Goal: Task Accomplishment & Management: Complete application form

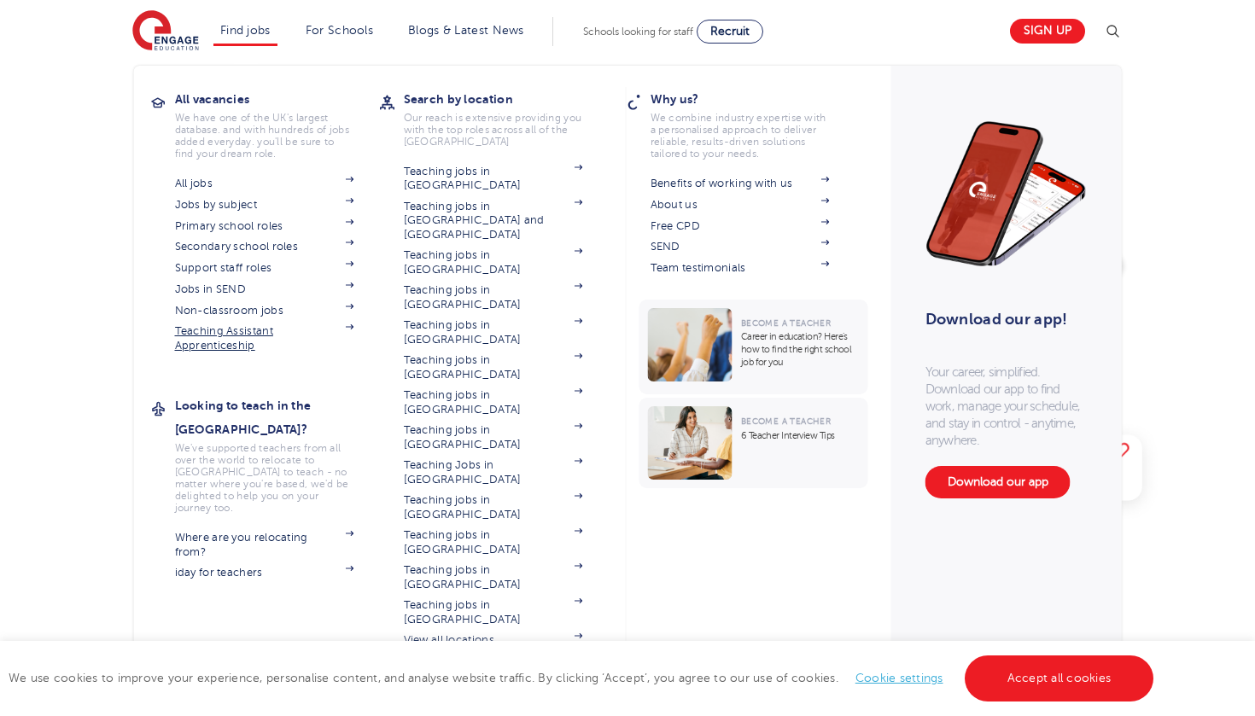
click at [222, 324] on link "Teaching Assistant Apprenticeship" at bounding box center [264, 338] width 179 height 28
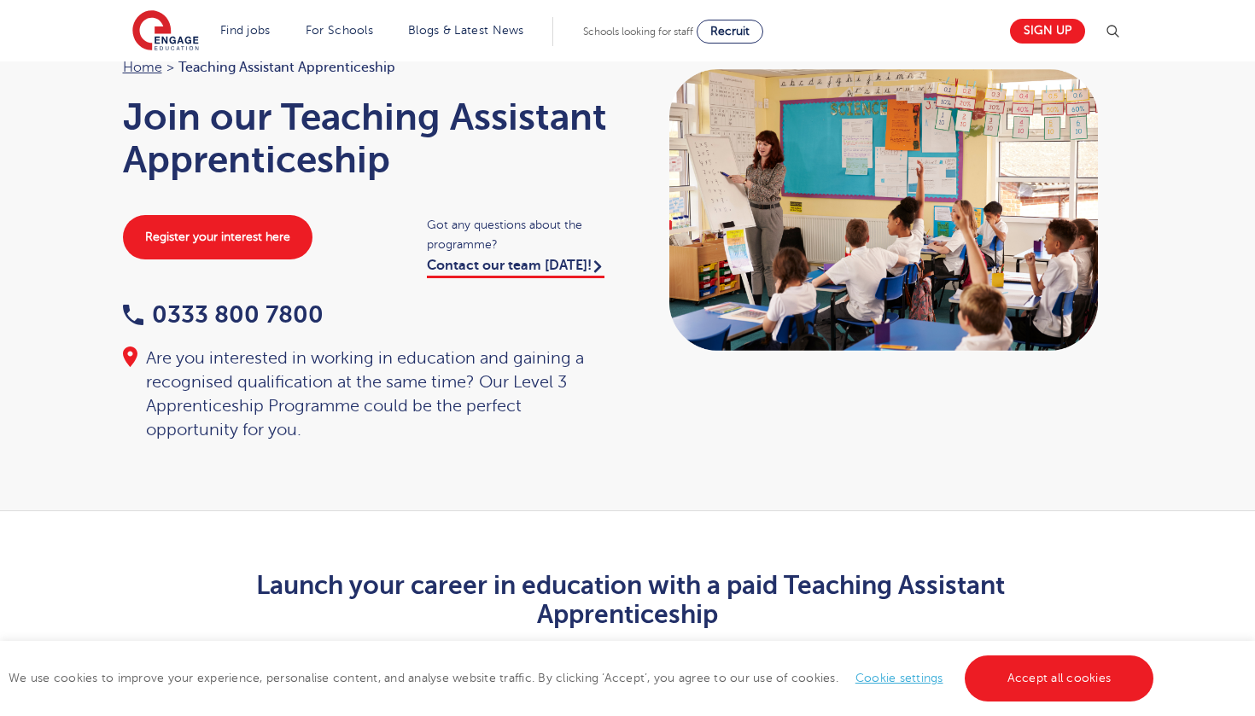
scroll to position [91, 0]
click at [1020, 673] on link "Accept all cookies" at bounding box center [1059, 679] width 189 height 46
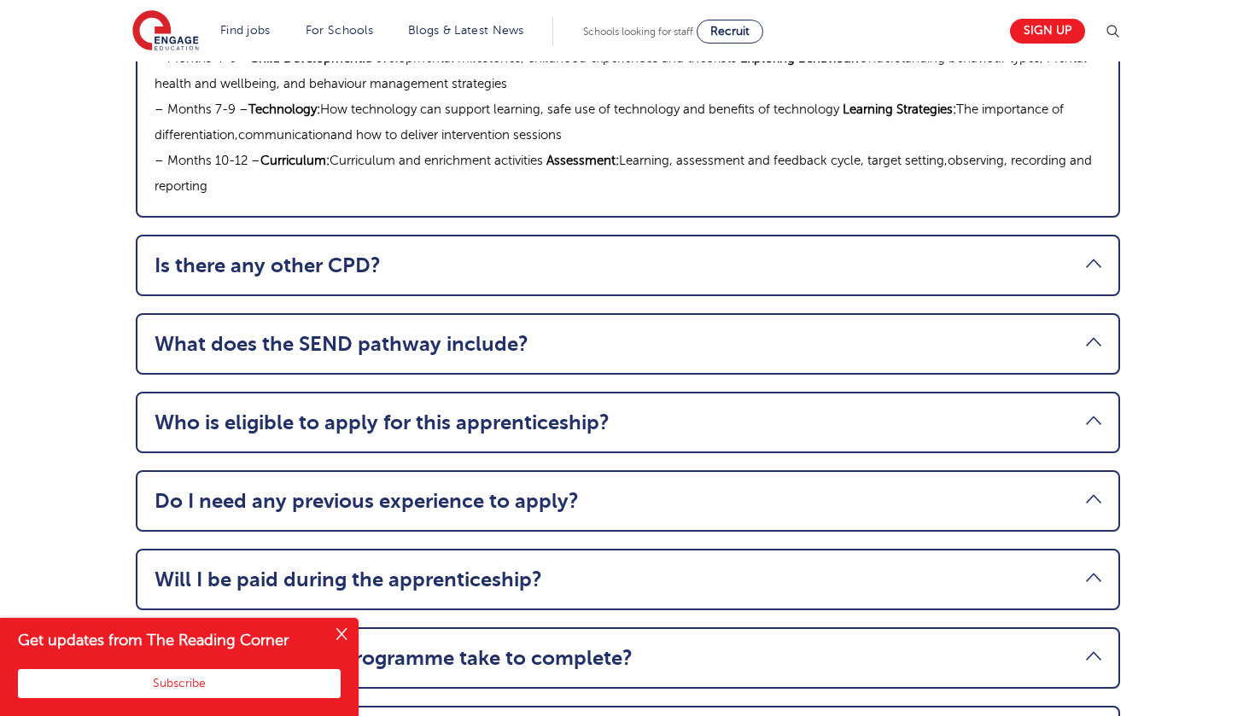
scroll to position [2101, 0]
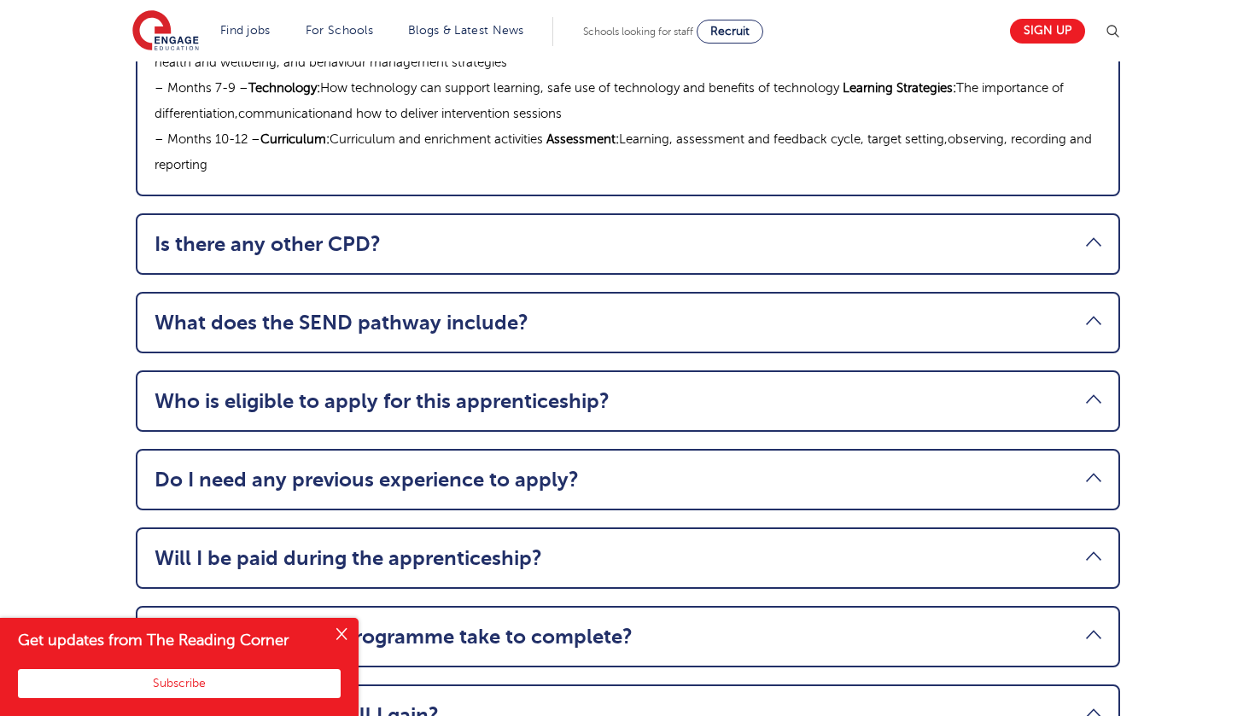
click at [230, 213] on li "Is there any other CPD? Topics include: Understanding Autism Supporting EAL Lea…" at bounding box center [628, 243] width 984 height 61
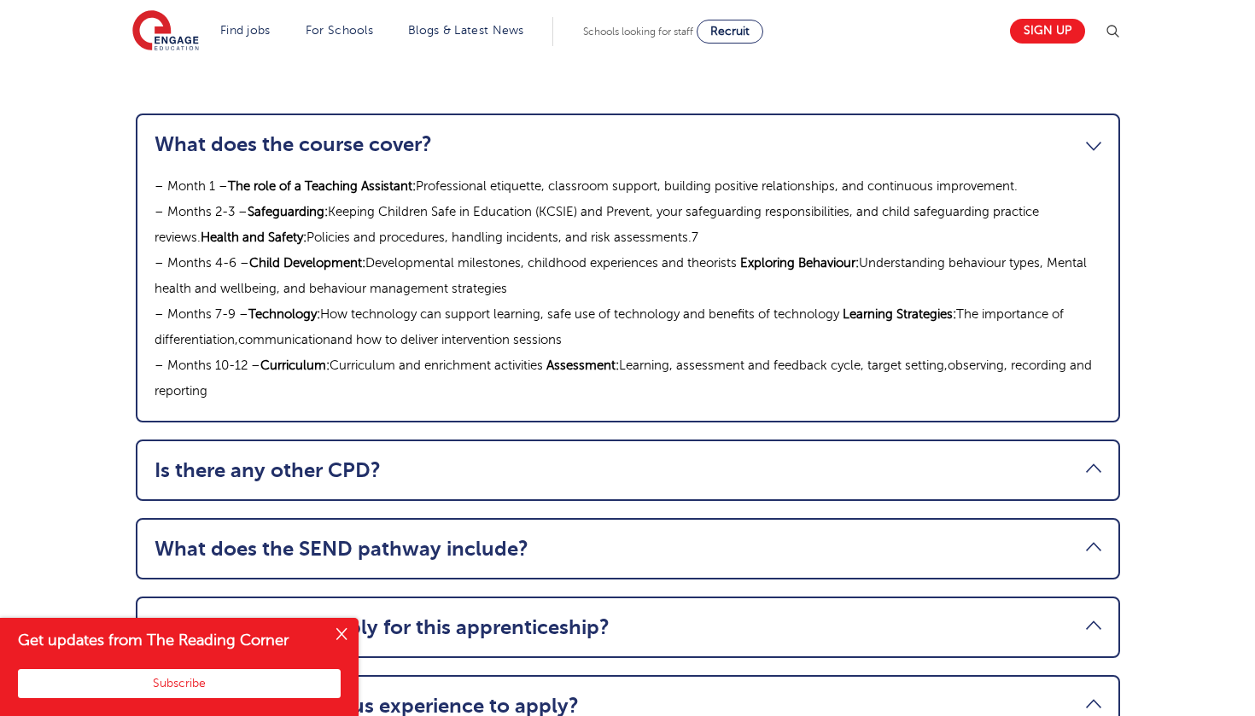
scroll to position [1872, 0]
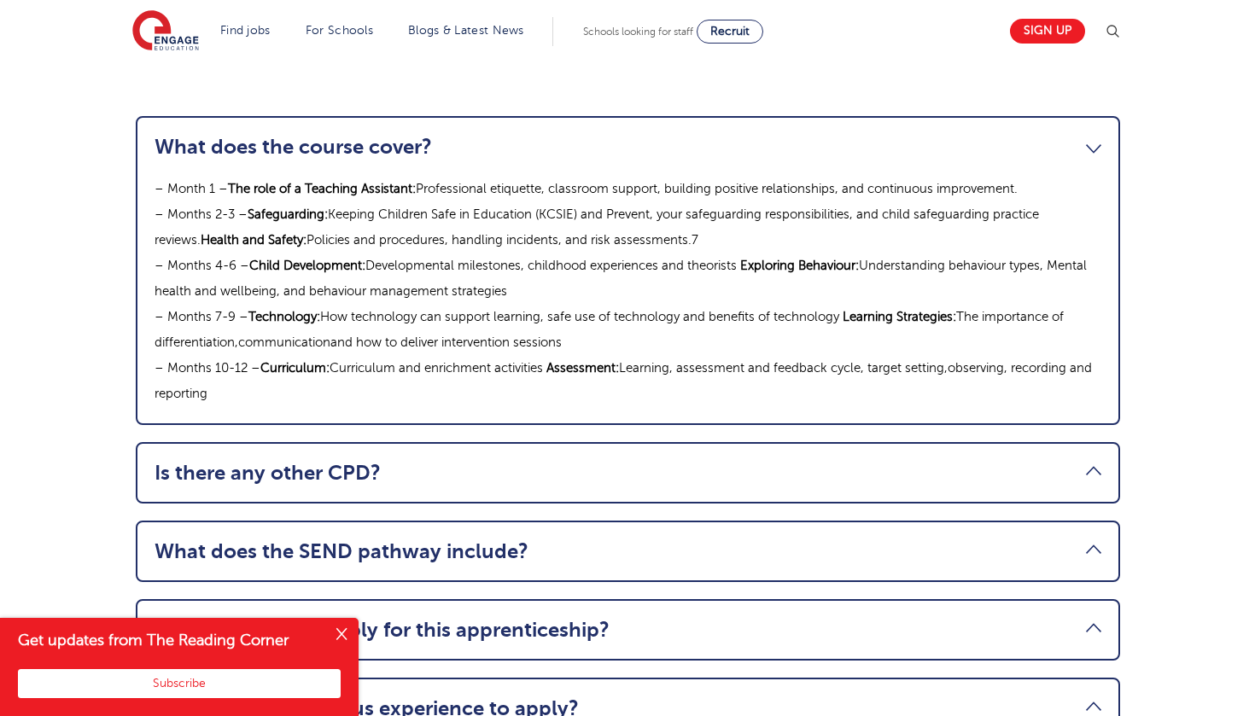
click at [228, 135] on link "What does the course cover?" at bounding box center [628, 147] width 947 height 24
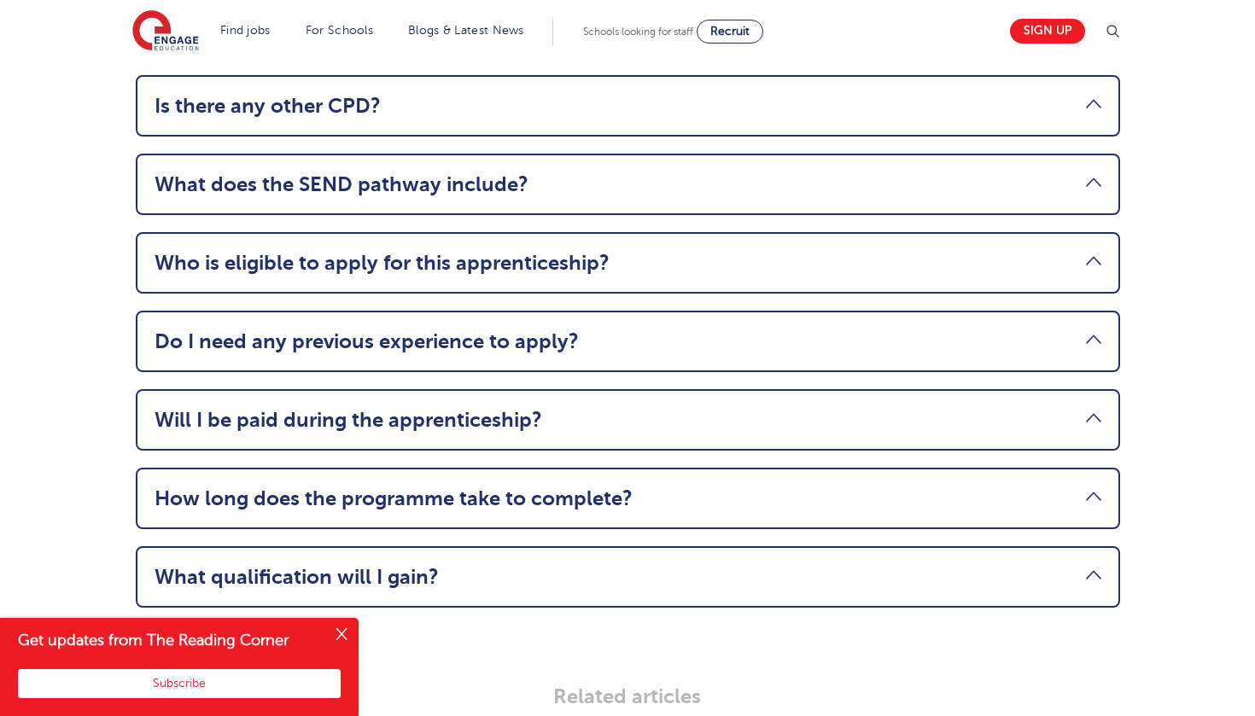
scroll to position [2021, 0]
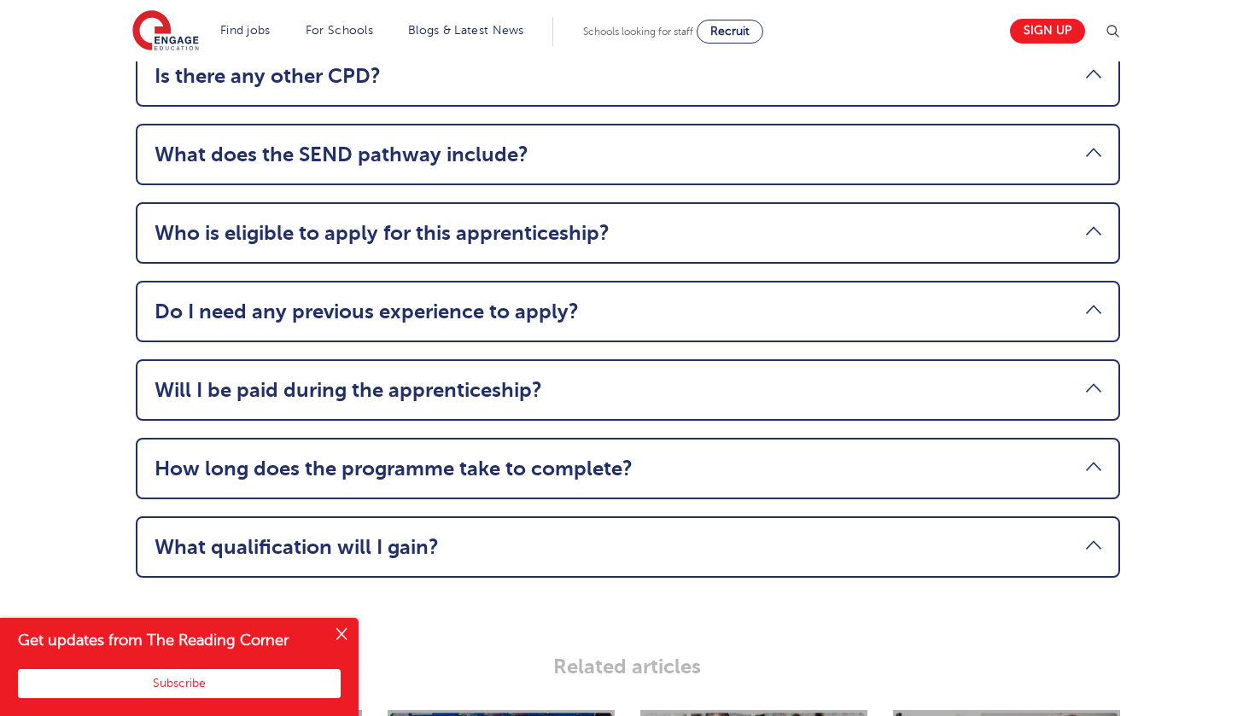
click at [335, 628] on button "Close" at bounding box center [341, 635] width 34 height 34
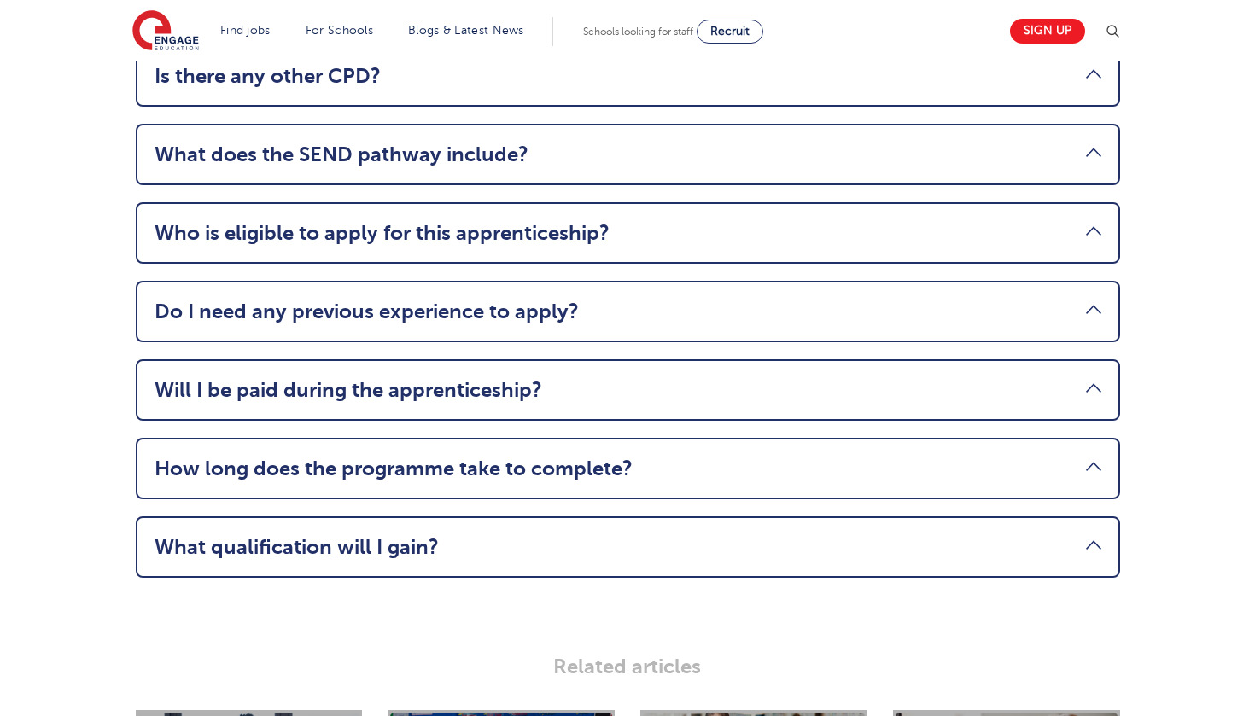
click at [282, 378] on link "Will I be paid during the apprenticeship?" at bounding box center [628, 390] width 947 height 24
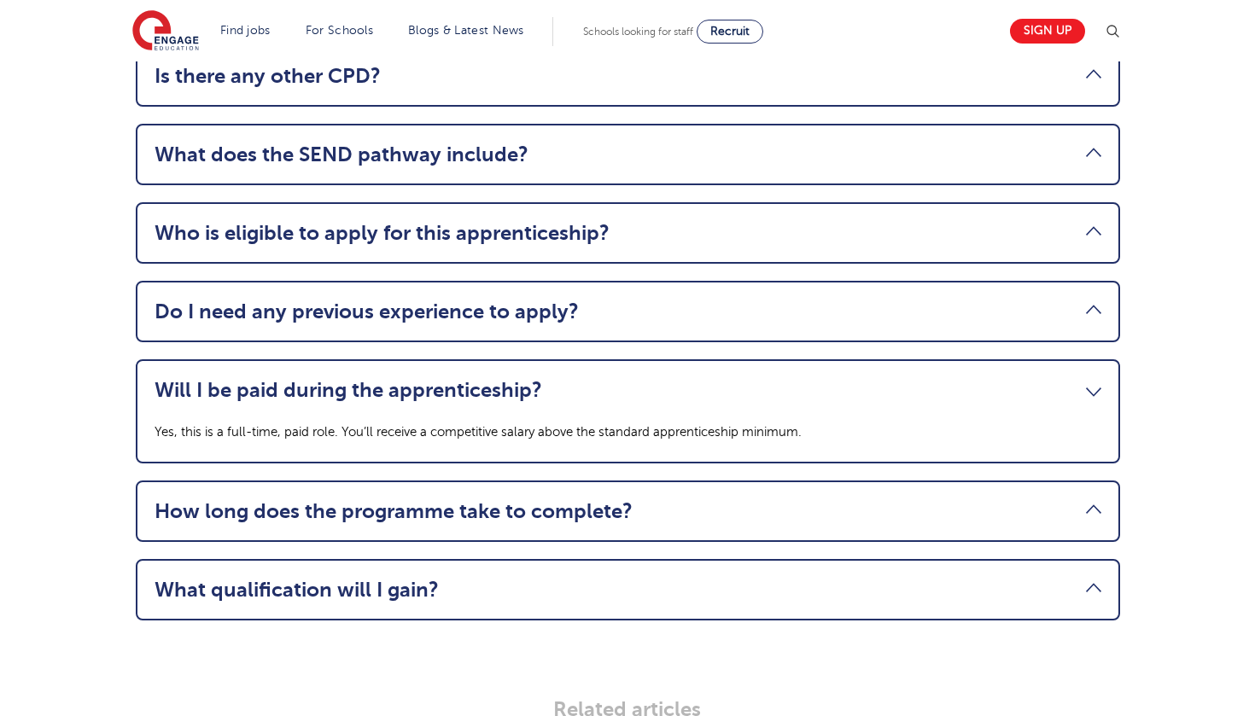
click at [282, 378] on link "Will I be paid during the apprenticeship?" at bounding box center [628, 390] width 947 height 24
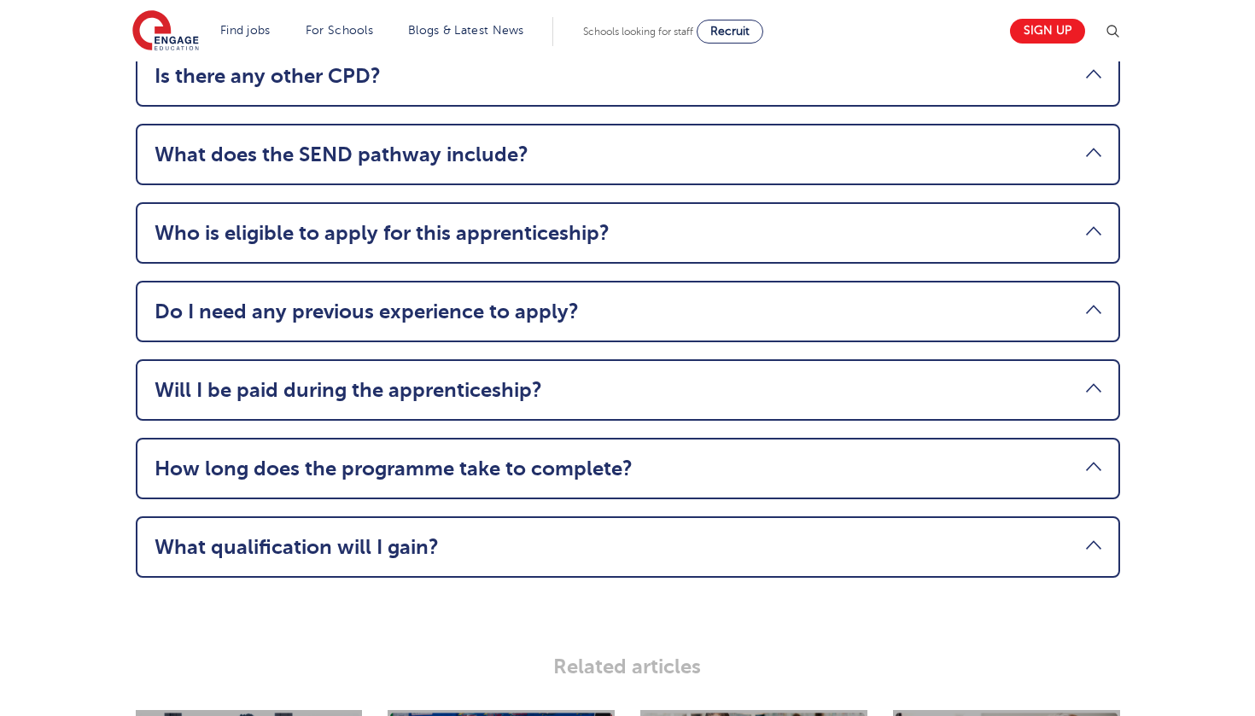
click at [313, 438] on li "How long does the programme take to complete? The apprenticeship runs for 12 mo…" at bounding box center [628, 468] width 984 height 61
click at [317, 457] on link "How long does the programme take to complete?" at bounding box center [628, 469] width 947 height 24
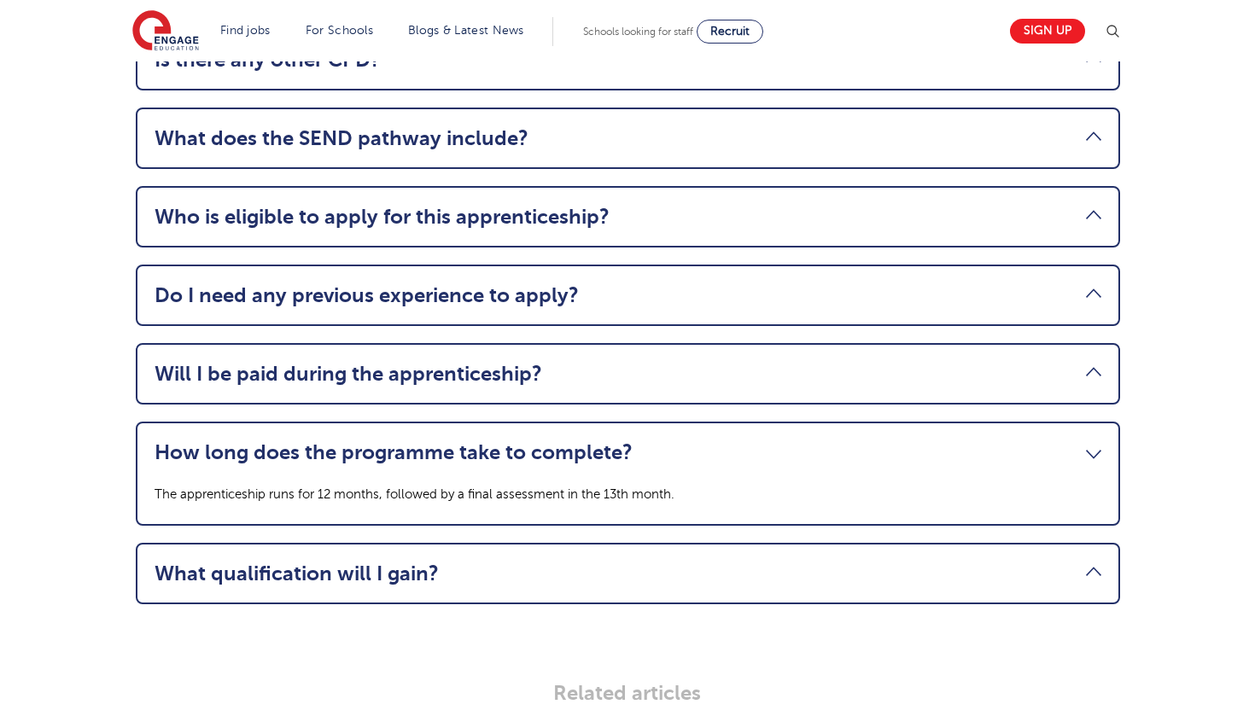
scroll to position [2038, 0]
click at [315, 440] on link "How long does the programme take to complete?" at bounding box center [628, 452] width 947 height 24
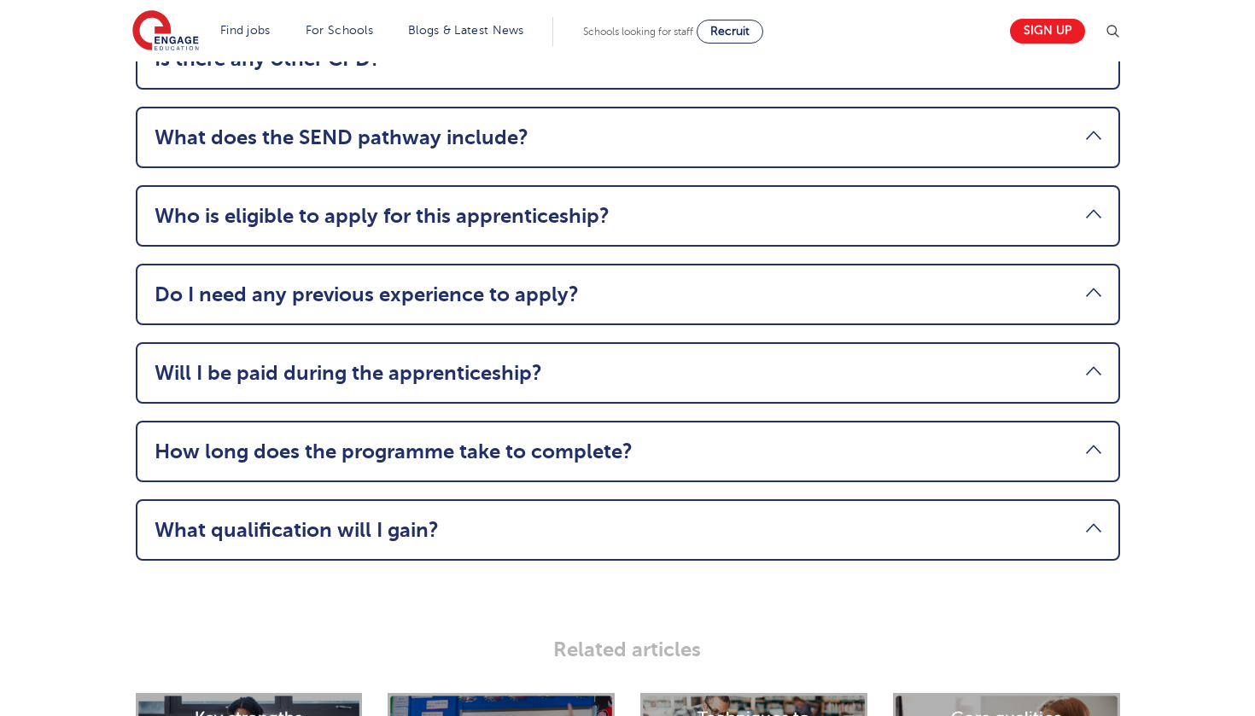
click at [292, 518] on link "What qualification will I gain?" at bounding box center [628, 530] width 947 height 24
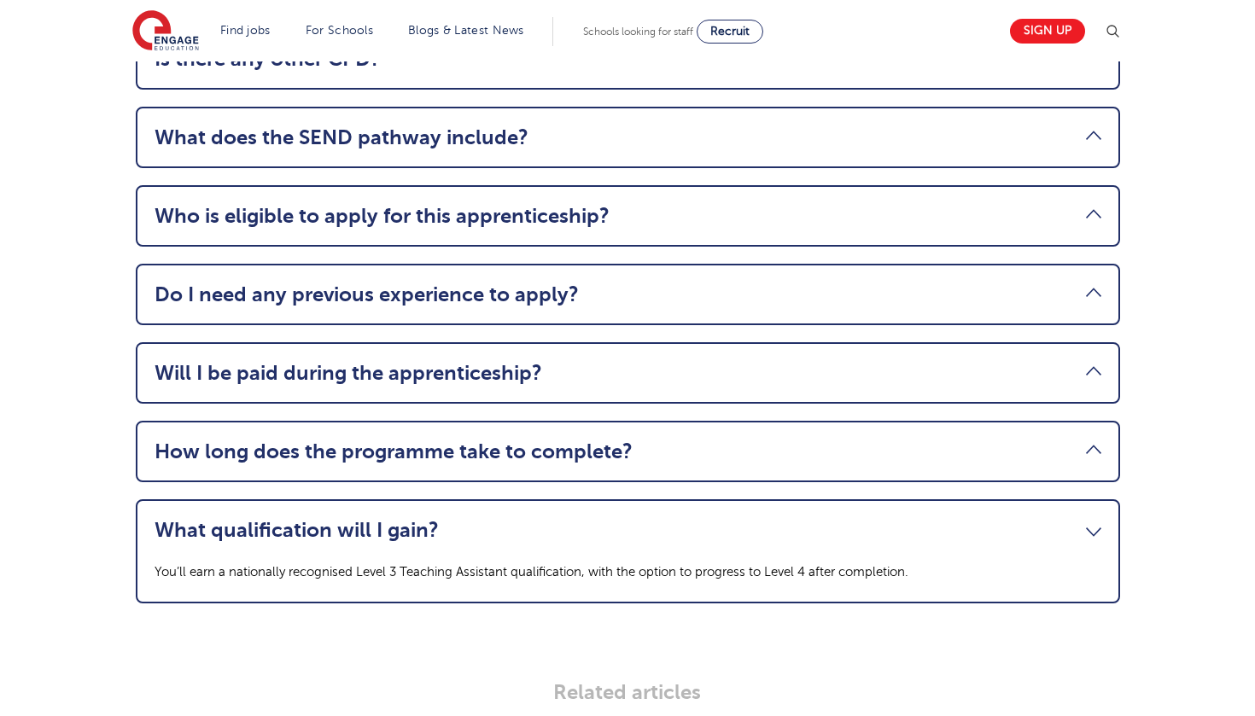
click at [292, 518] on link "What qualification will I gain?" at bounding box center [628, 530] width 947 height 24
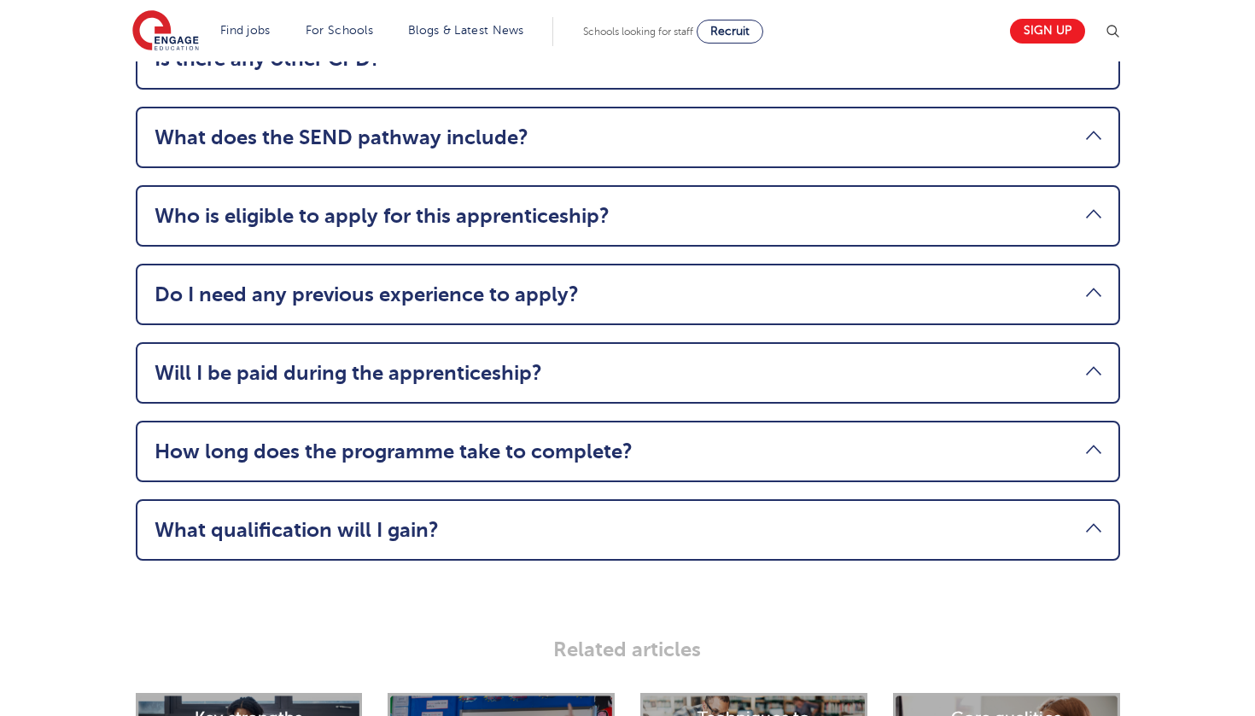
click at [273, 283] on link "Do I need any previous experience to apply?" at bounding box center [628, 295] width 947 height 24
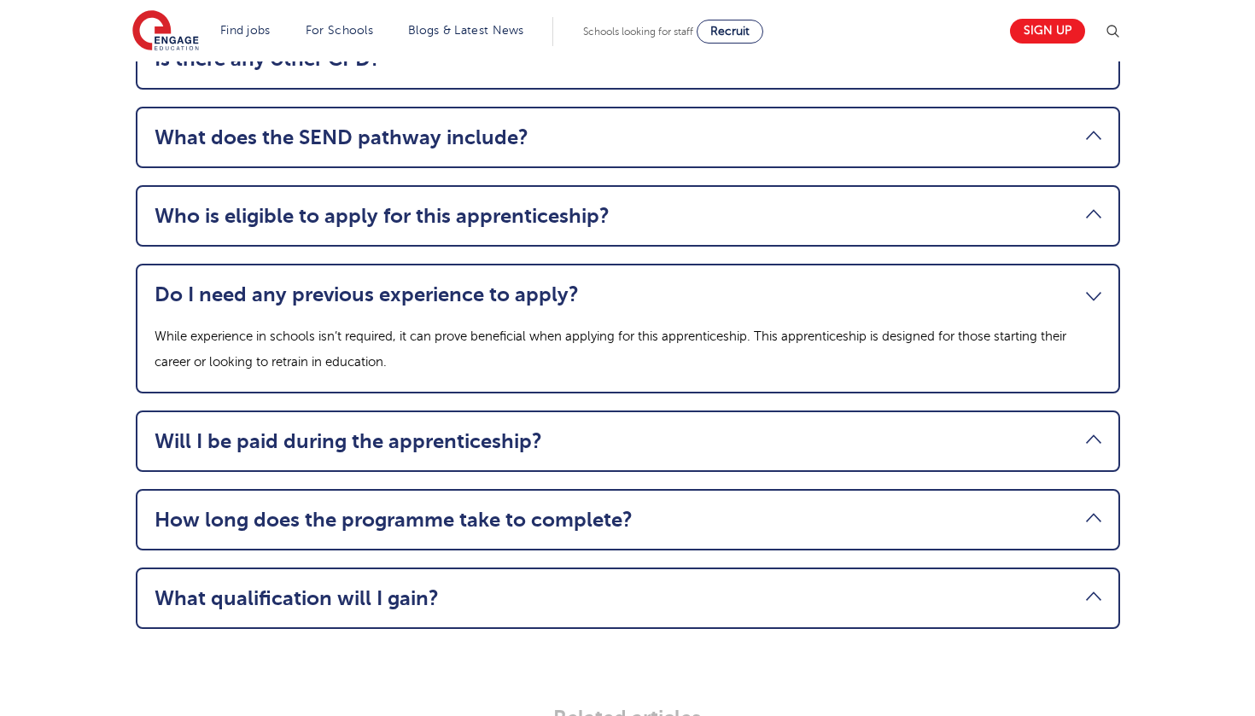
click at [273, 283] on link "Do I need any previous experience to apply?" at bounding box center [628, 295] width 947 height 24
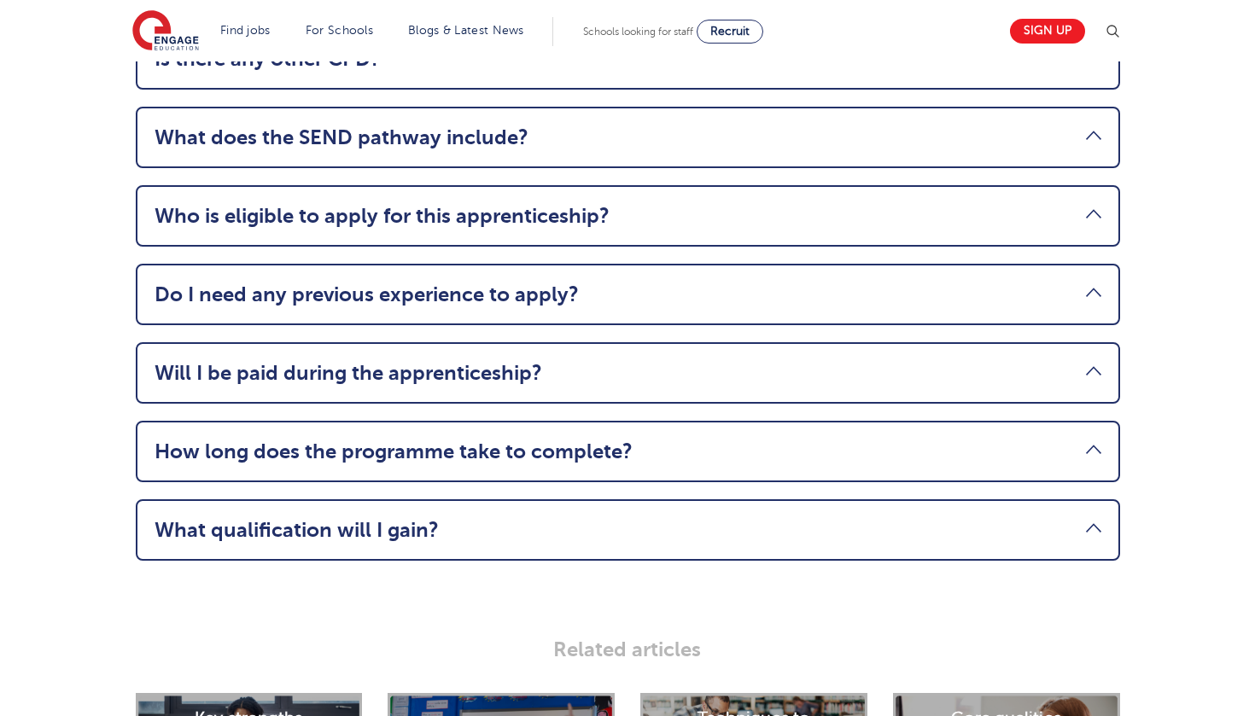
click at [275, 283] on link "Do I need any previous experience to apply?" at bounding box center [628, 295] width 947 height 24
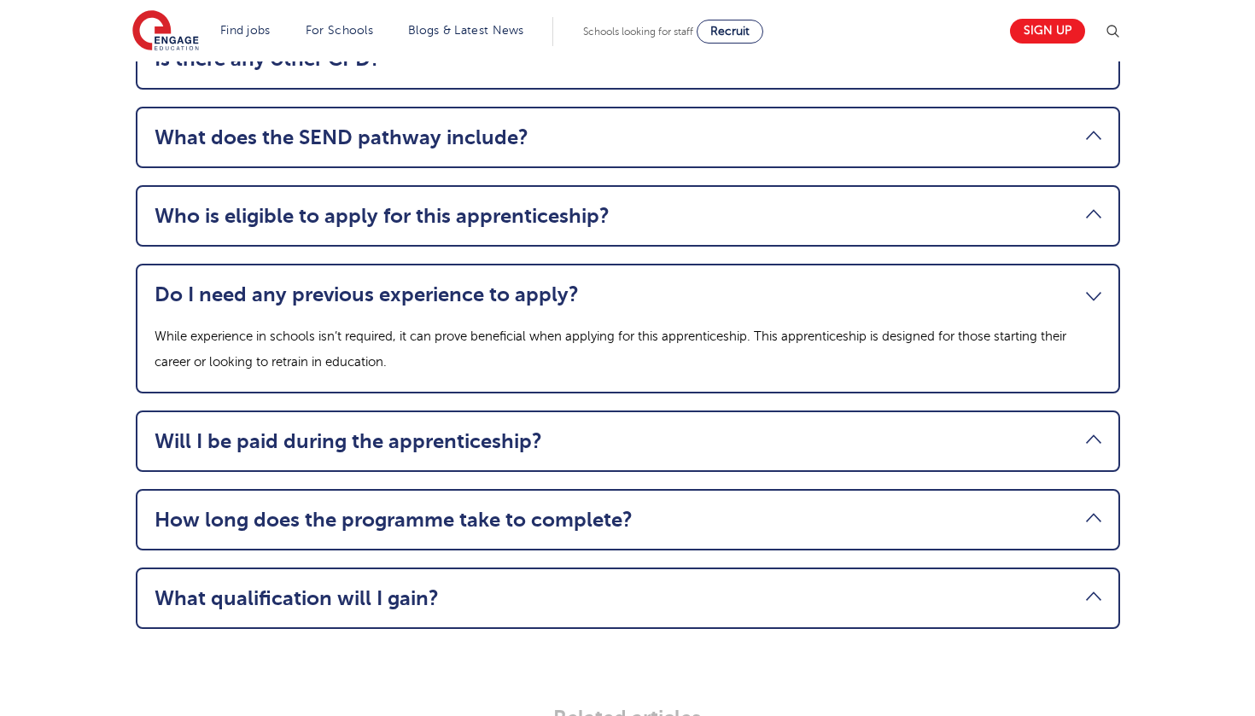
click at [275, 283] on link "Do I need any previous experience to apply?" at bounding box center [628, 295] width 947 height 24
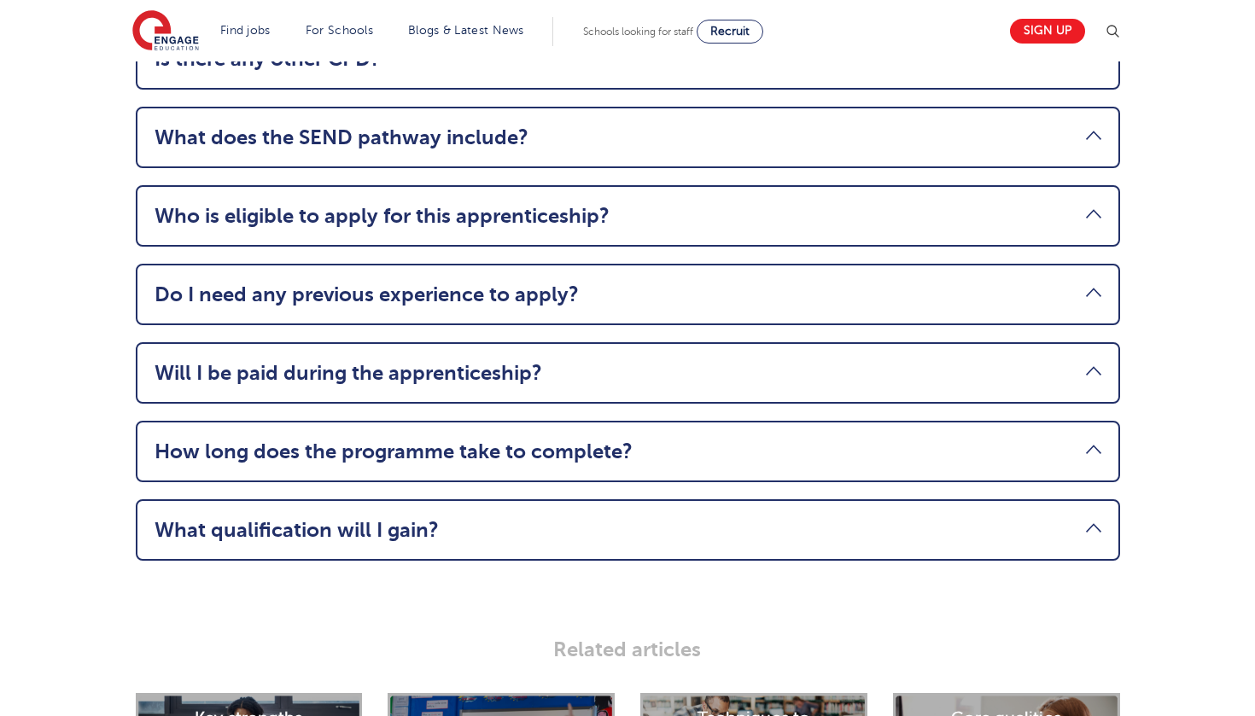
click at [269, 204] on link "Who is eligible to apply for this apprenticeship?" at bounding box center [628, 216] width 947 height 24
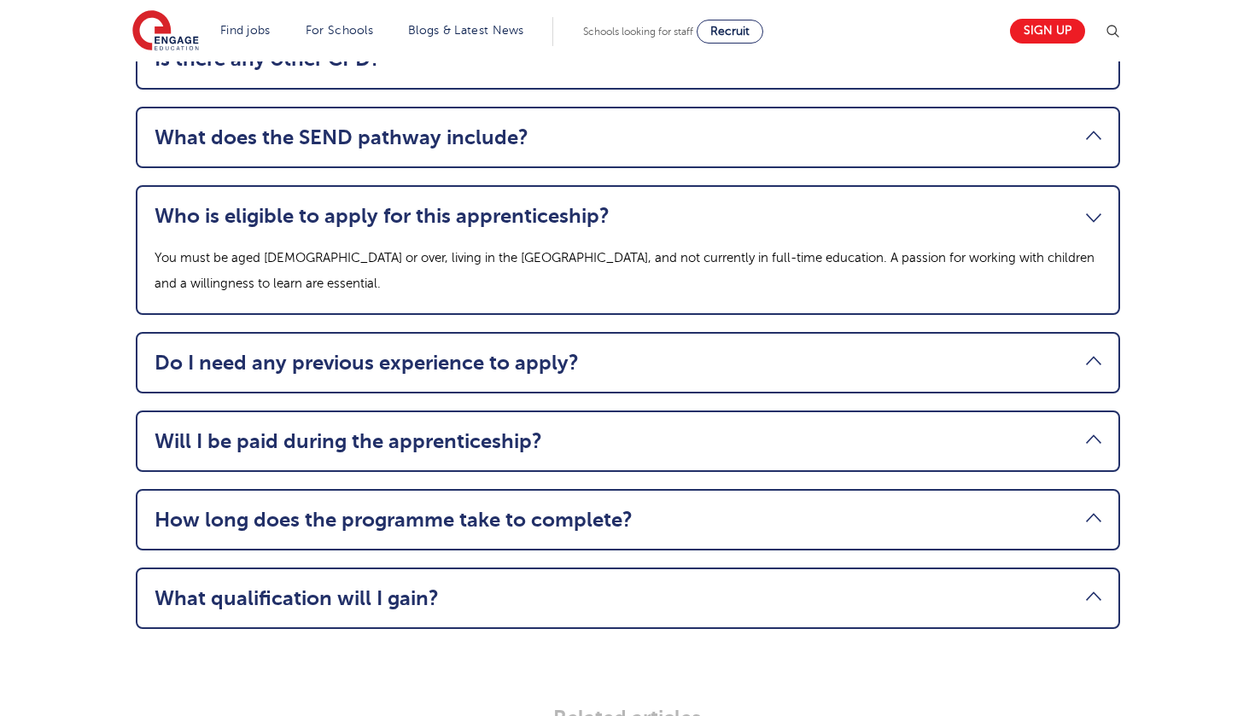
click at [269, 204] on link "Who is eligible to apply for this apprenticeship?" at bounding box center [628, 216] width 947 height 24
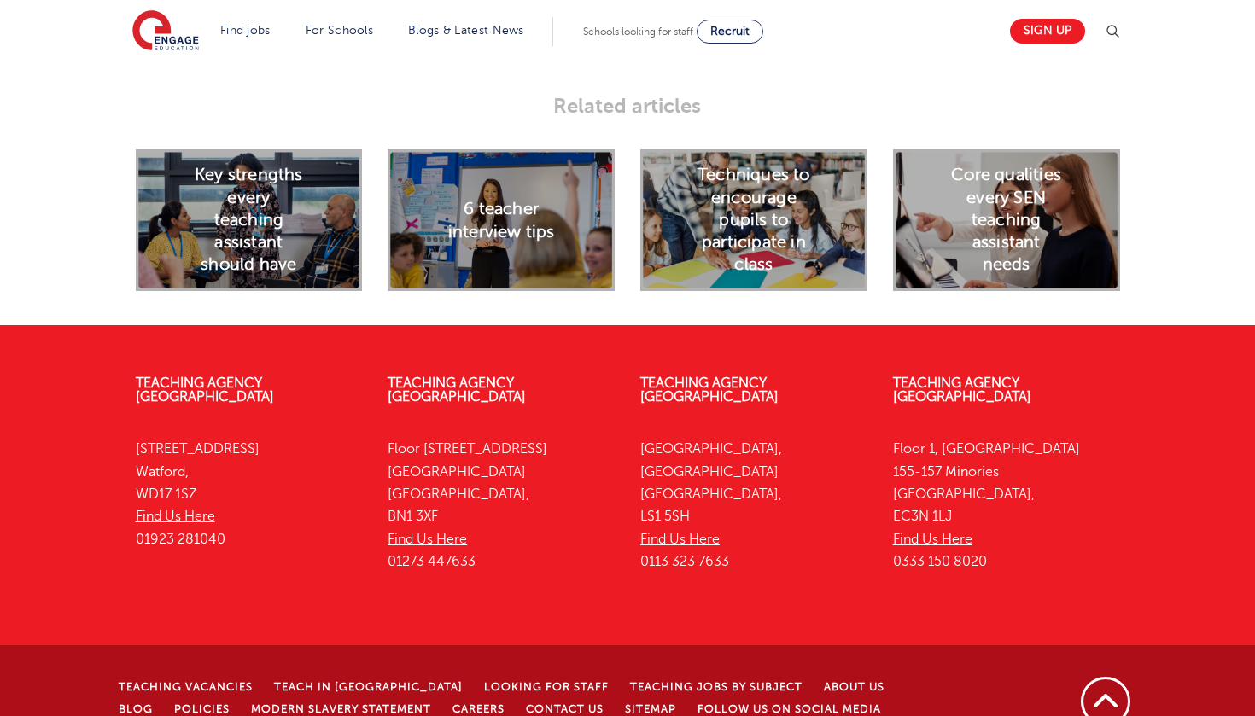
scroll to position [2581, 0]
drag, startPoint x: 894, startPoint y: 517, endPoint x: 1053, endPoint y: 510, distance: 159.8
click at [1053, 510] on p "Floor 1, Portsoken House 155-157 Minories London, EC3N 1LJ Find Us Here 0333 15…" at bounding box center [1006, 506] width 227 height 135
copy p "0333 150 8020"
drag, startPoint x: 246, startPoint y: 27, endPoint x: 221, endPoint y: 7, distance: 32.1
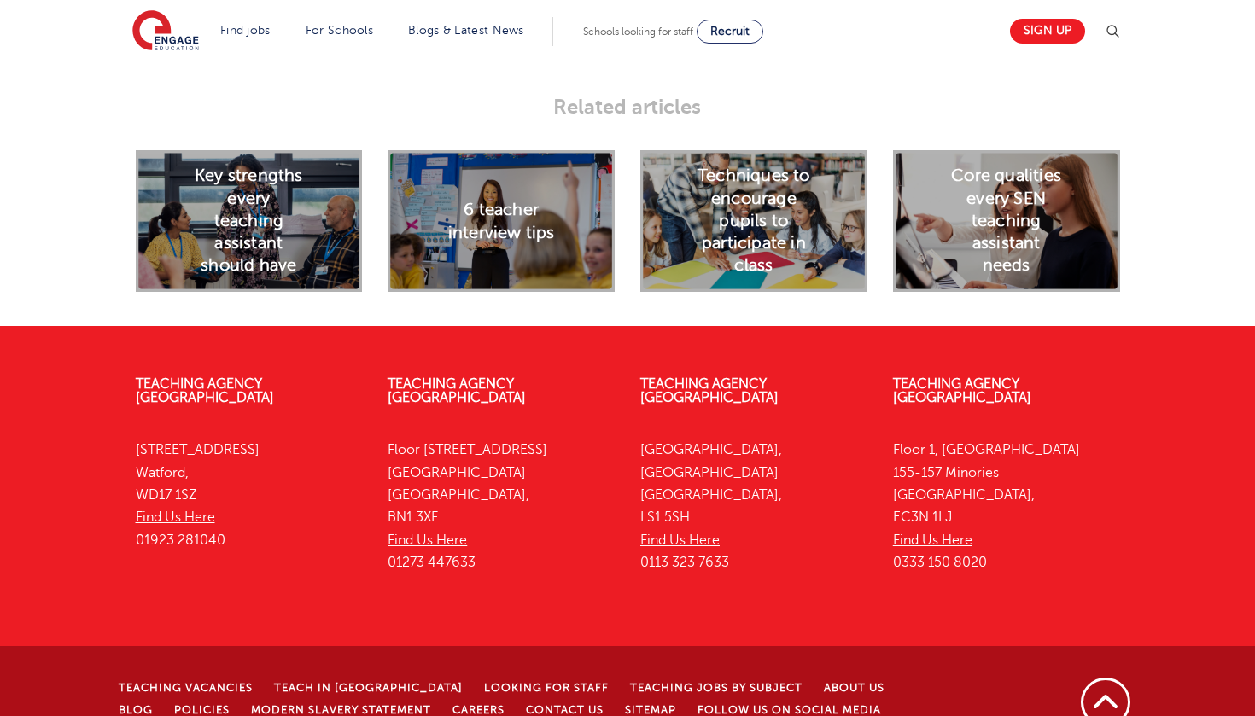
click at [221, 7] on section "Find jobs All vacancies We have one of the UK's largest database. and with hund…" at bounding box center [565, 31] width 867 height 62
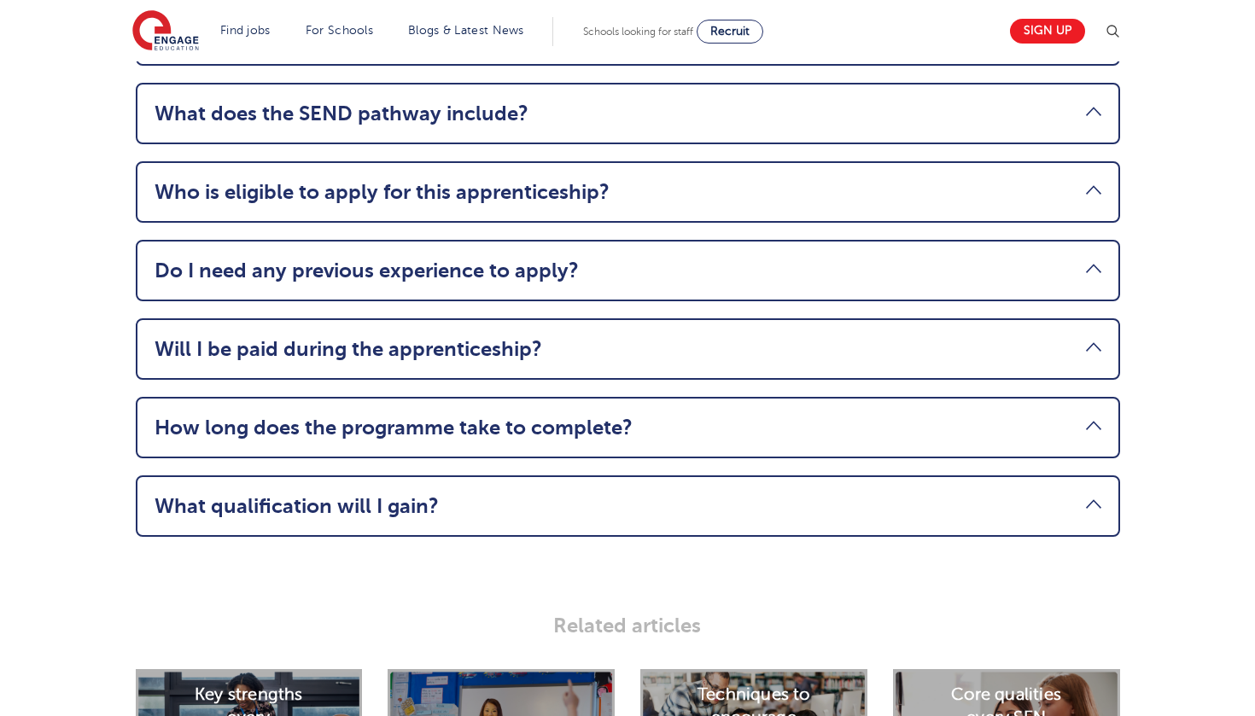
scroll to position [2053, 0]
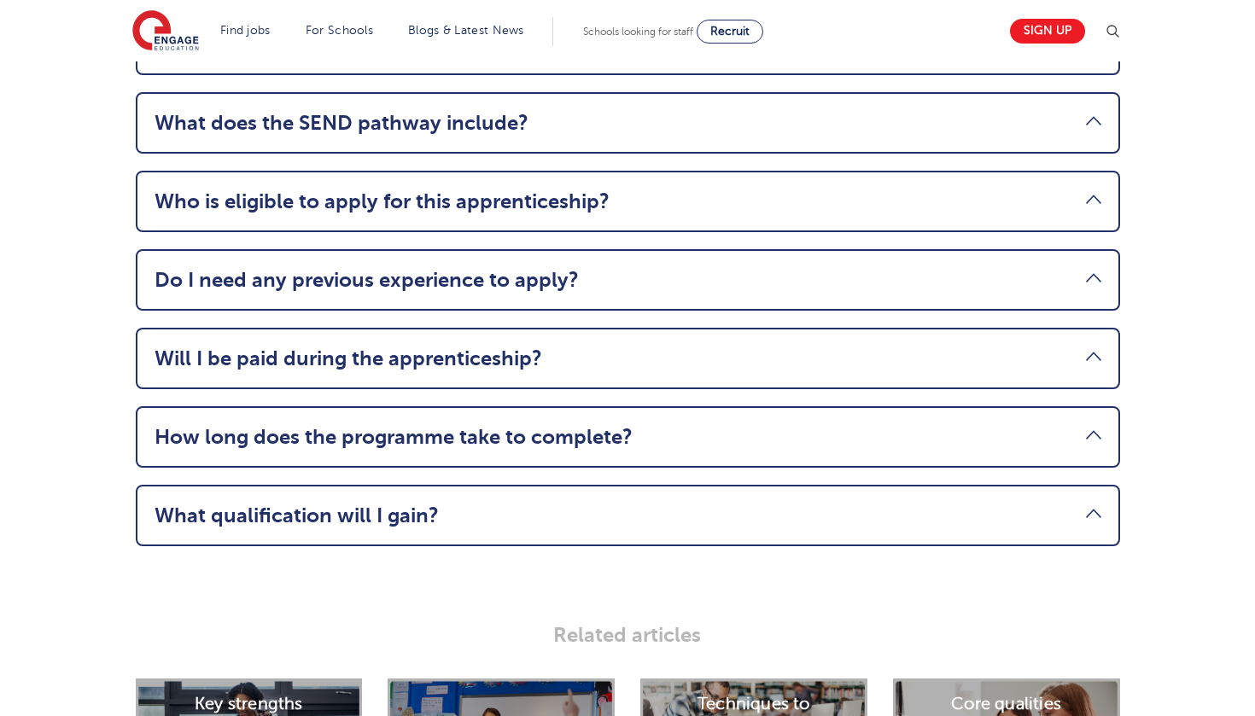
click at [196, 268] on link "Do I need any previous experience to apply?" at bounding box center [628, 280] width 947 height 24
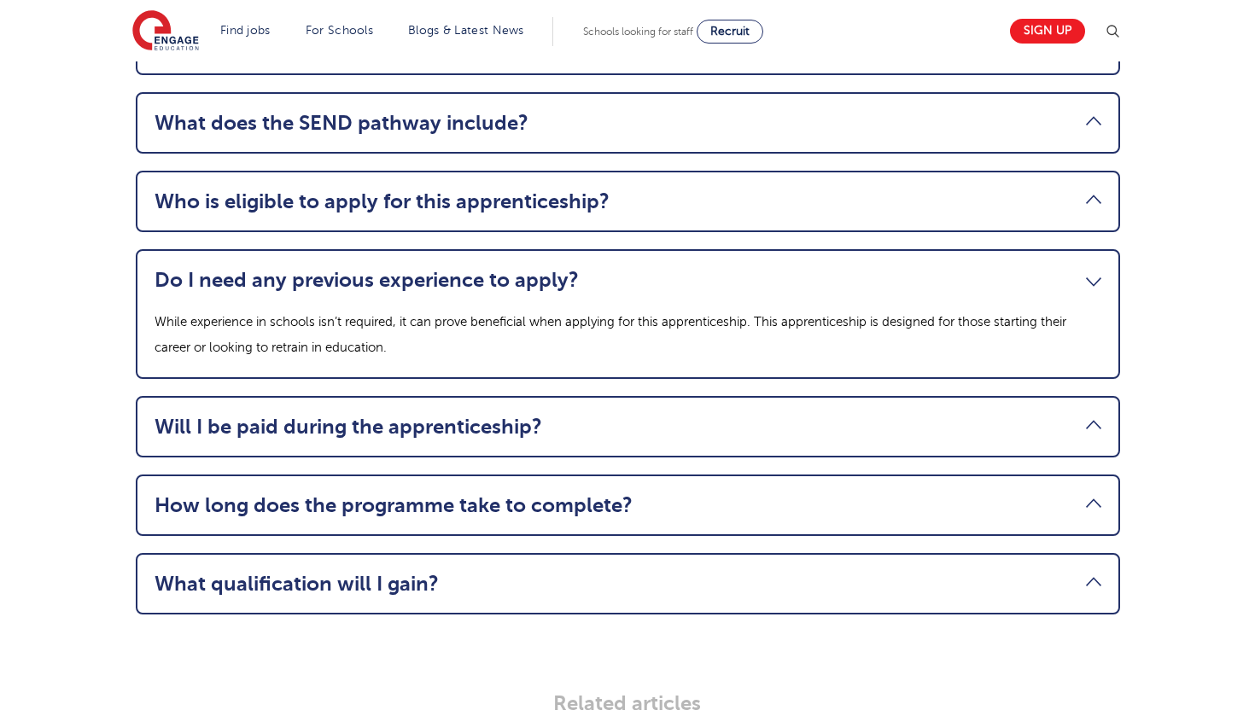
click at [196, 268] on link "Do I need any previous experience to apply?" at bounding box center [628, 280] width 947 height 24
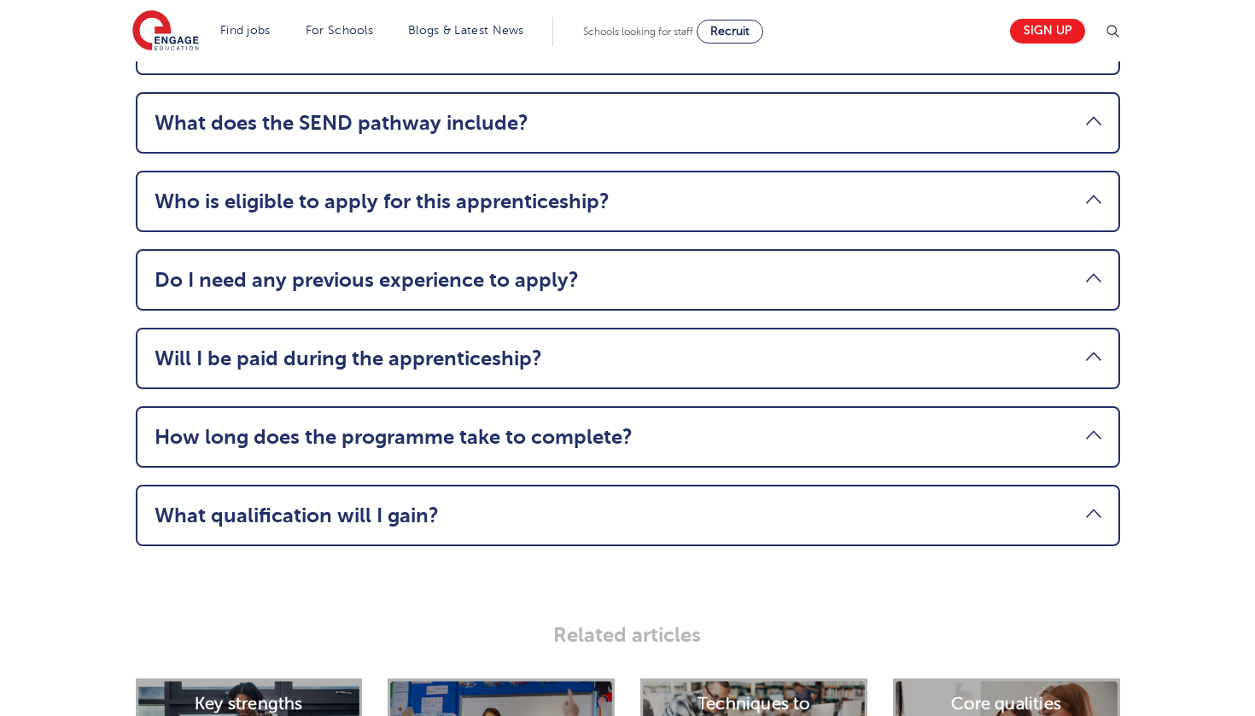
drag, startPoint x: 219, startPoint y: 481, endPoint x: 219, endPoint y: 459, distance: 22.2
click at [219, 485] on li "What qualification will I gain? You’ll earn a nationally recognised Level 3 Tea…" at bounding box center [628, 515] width 984 height 61
click at [249, 189] on link "Who is eligible to apply for this apprenticeship?" at bounding box center [628, 201] width 947 height 24
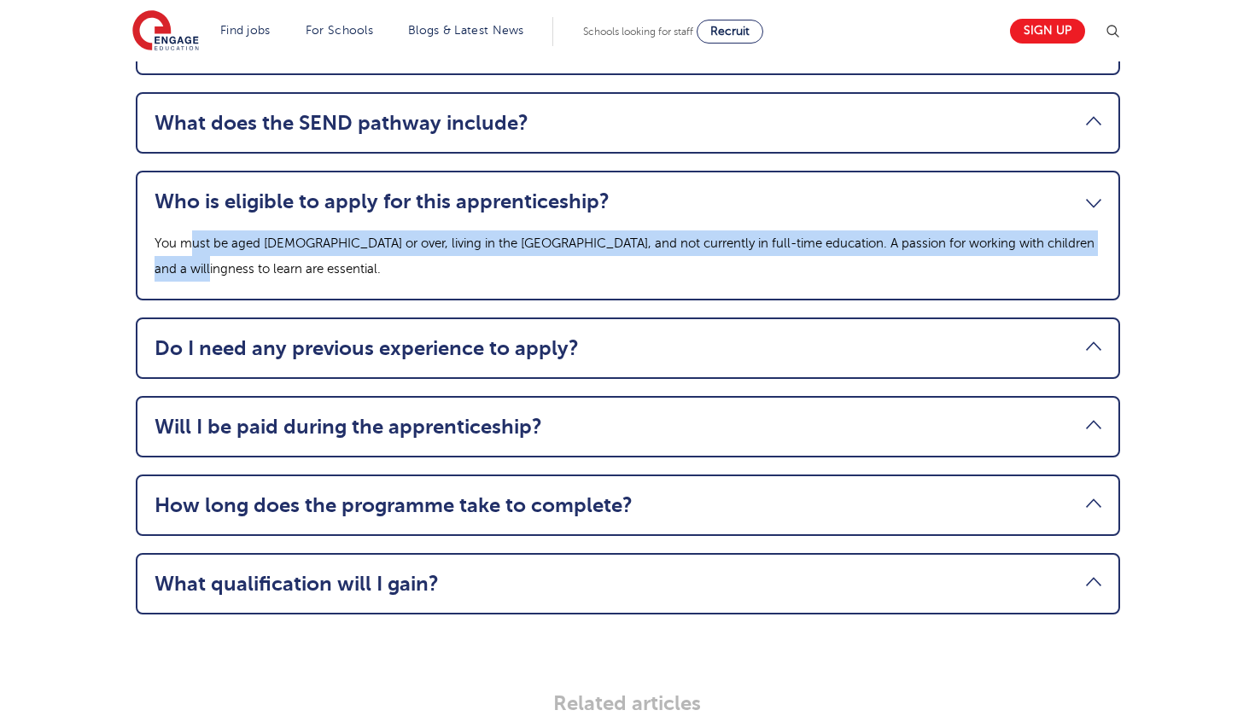
drag, startPoint x: 190, startPoint y: 212, endPoint x: 329, endPoint y: 227, distance: 139.1
click at [329, 229] on li "Who is eligible to apply for this apprenticeship? You must be aged 18 or over, …" at bounding box center [628, 236] width 984 height 130
click at [329, 227] on li "Who is eligible to apply for this apprenticeship? You must be aged 18 or over, …" at bounding box center [628, 236] width 984 height 130
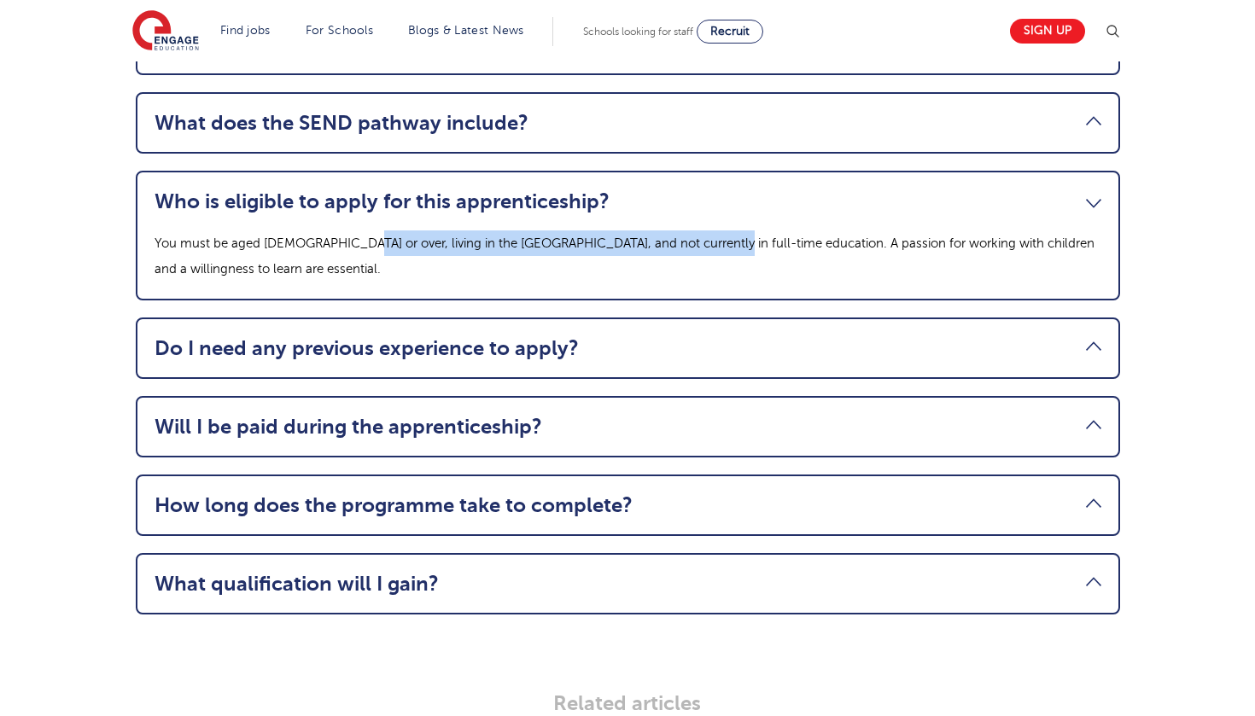
drag, startPoint x: 338, startPoint y: 212, endPoint x: 696, endPoint y: 217, distance: 357.7
click at [696, 230] on p "You must be aged 18 or over, living in the UK, and not currently in full-time e…" at bounding box center [628, 255] width 947 height 51
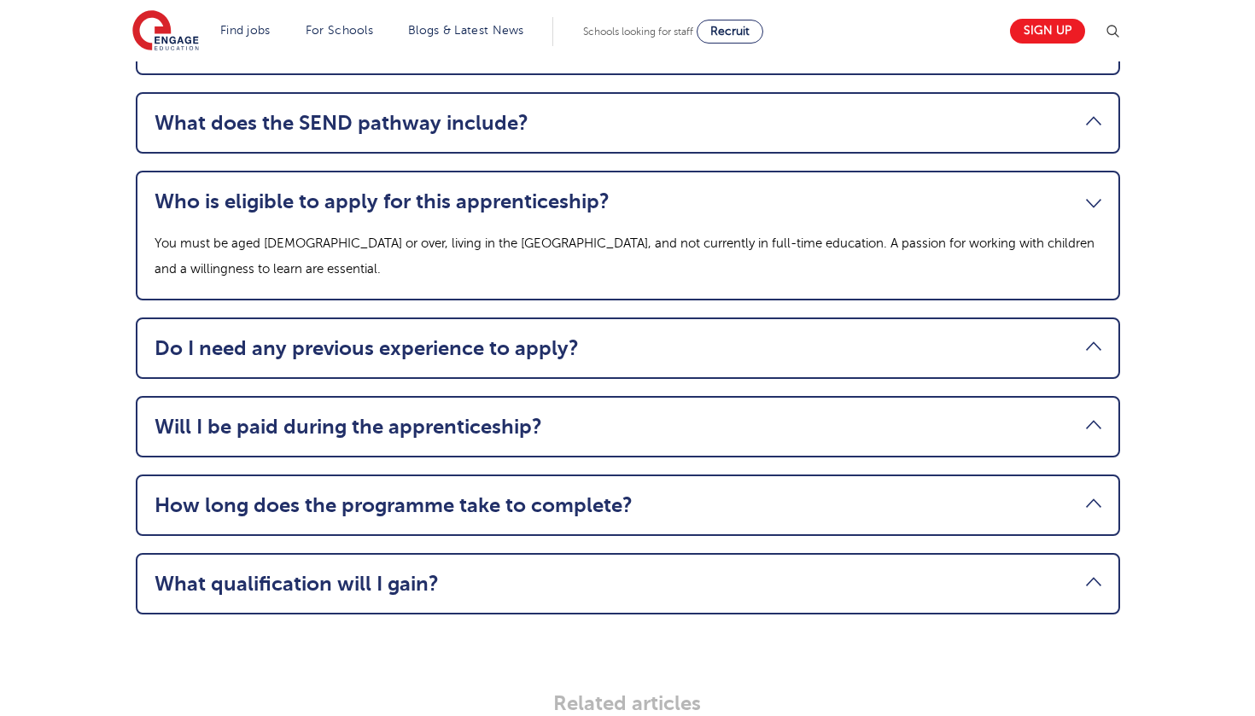
click at [697, 230] on p "You must be aged 18 or over, living in the UK, and not currently in full-time e…" at bounding box center [628, 255] width 947 height 51
click at [510, 189] on link "Who is eligible to apply for this apprenticeship?" at bounding box center [628, 201] width 947 height 24
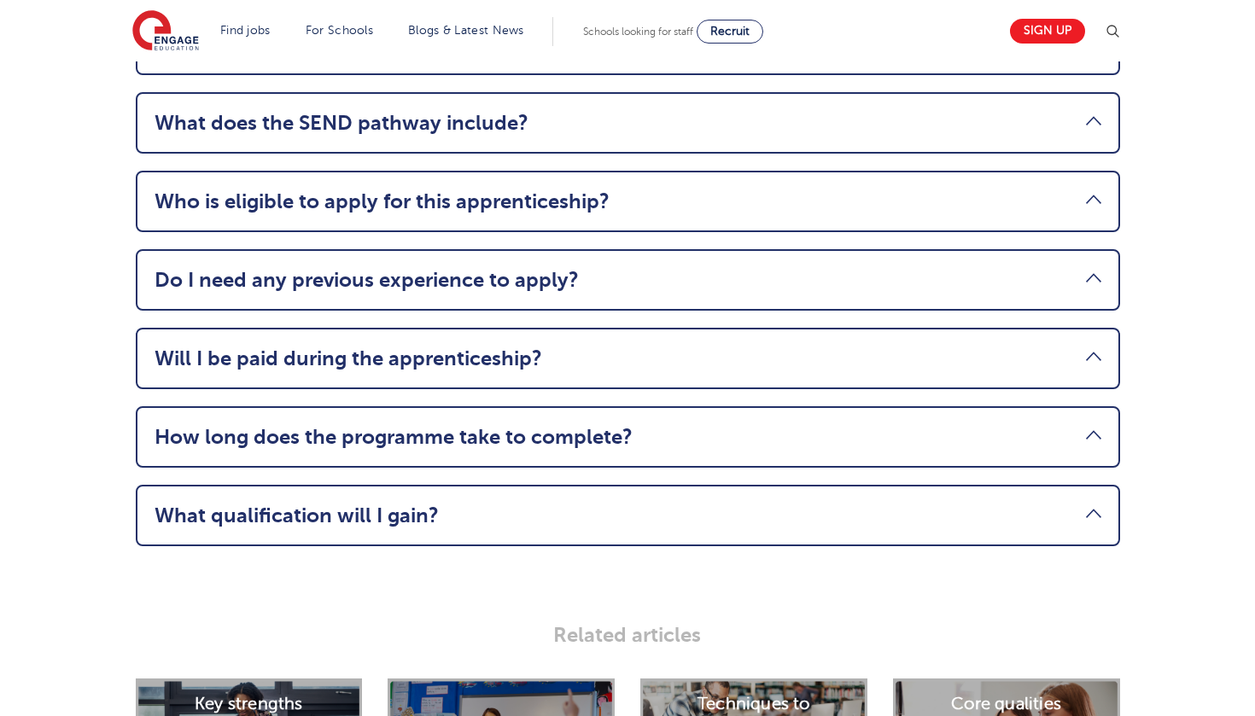
click at [314, 92] on li "What does the SEND pathway include? The programme is supported by an SEND Pathw…" at bounding box center [628, 122] width 984 height 61
click at [314, 111] on link "What does the SEND pathway include?" at bounding box center [628, 123] width 947 height 24
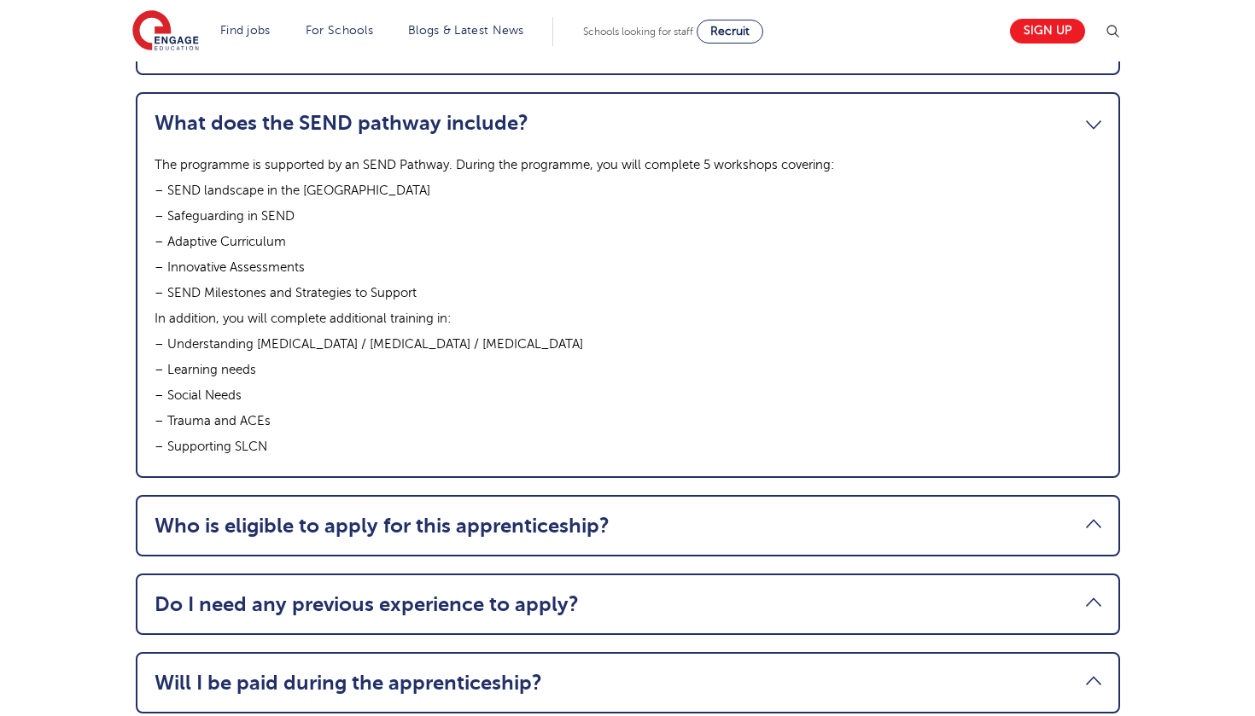
click at [314, 111] on link "What does the SEND pathway include?" at bounding box center [628, 123] width 947 height 24
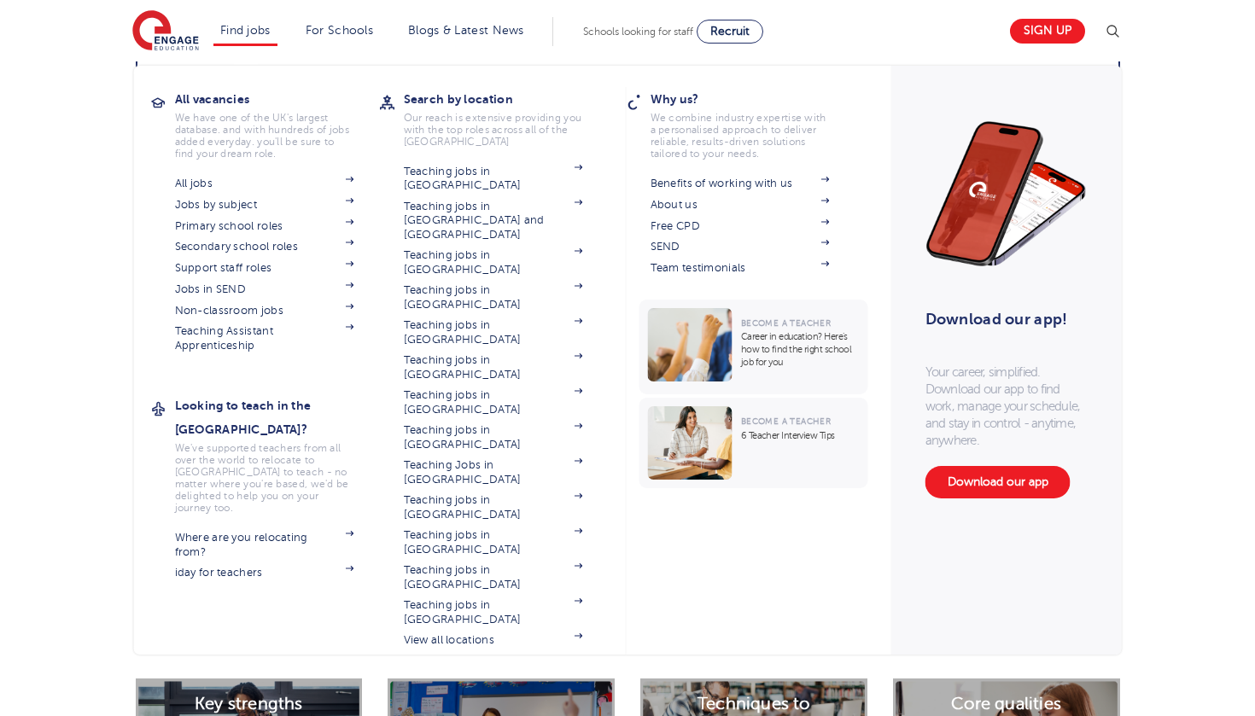
click at [204, 542] on div "Looking to teach in the UK? We've supported teachers from all over the world to…" at bounding box center [277, 491] width 205 height 194
click at [207, 566] on link "iday for teachers" at bounding box center [264, 573] width 179 height 14
click at [230, 566] on link "iday for teachers" at bounding box center [264, 573] width 179 height 14
click at [346, 261] on img at bounding box center [350, 263] width 9 height 5
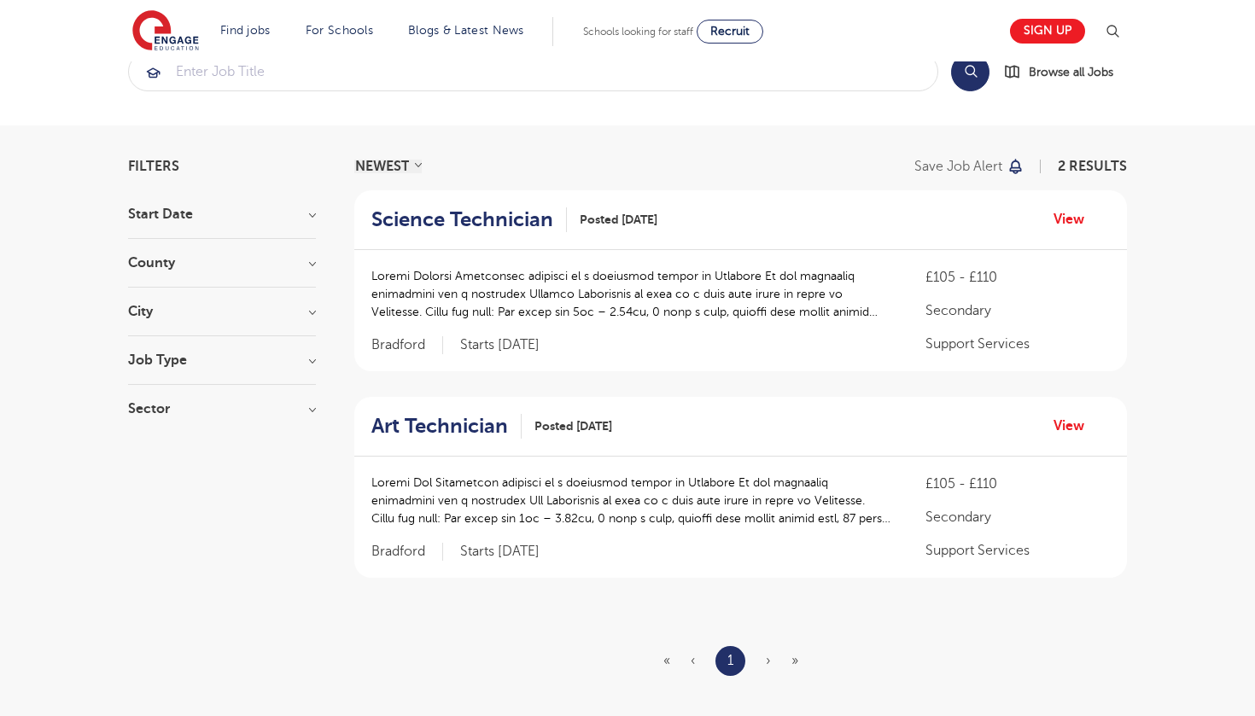
scroll to position [44, 0]
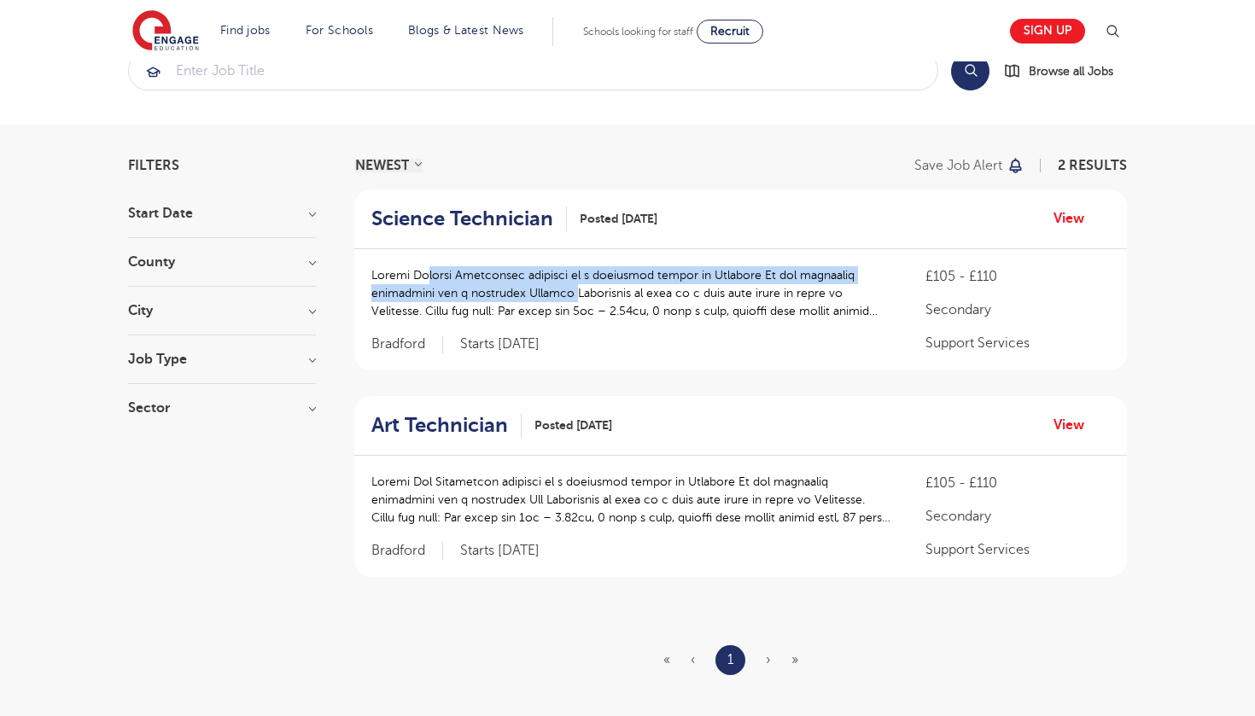
drag, startPoint x: 417, startPoint y: 274, endPoint x: 563, endPoint y: 291, distance: 147.0
click at [563, 291] on p at bounding box center [631, 293] width 520 height 54
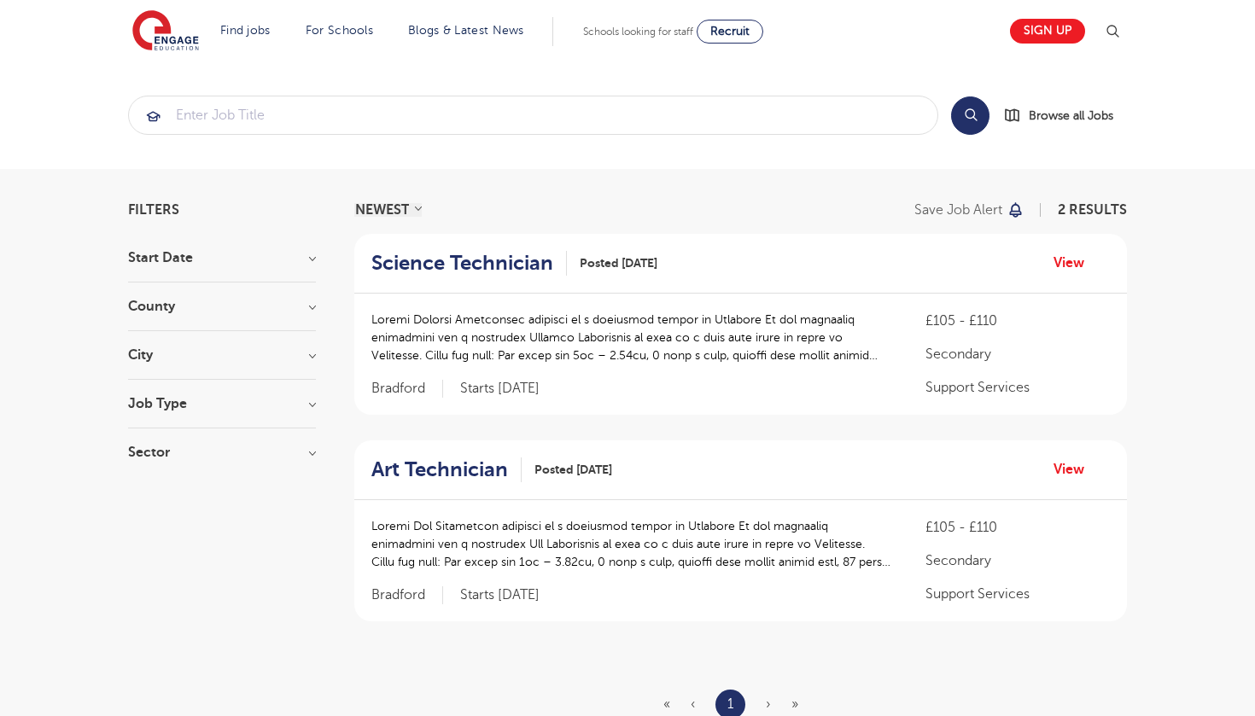
scroll to position [0, 0]
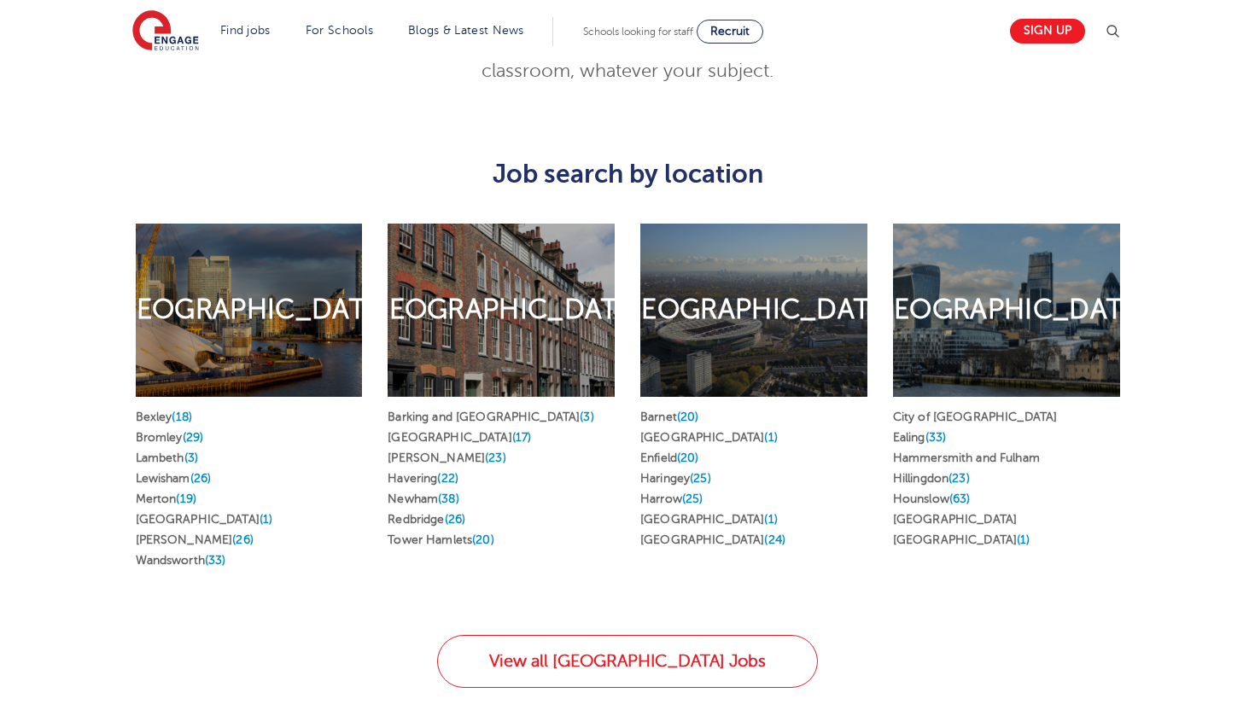
scroll to position [908, 0]
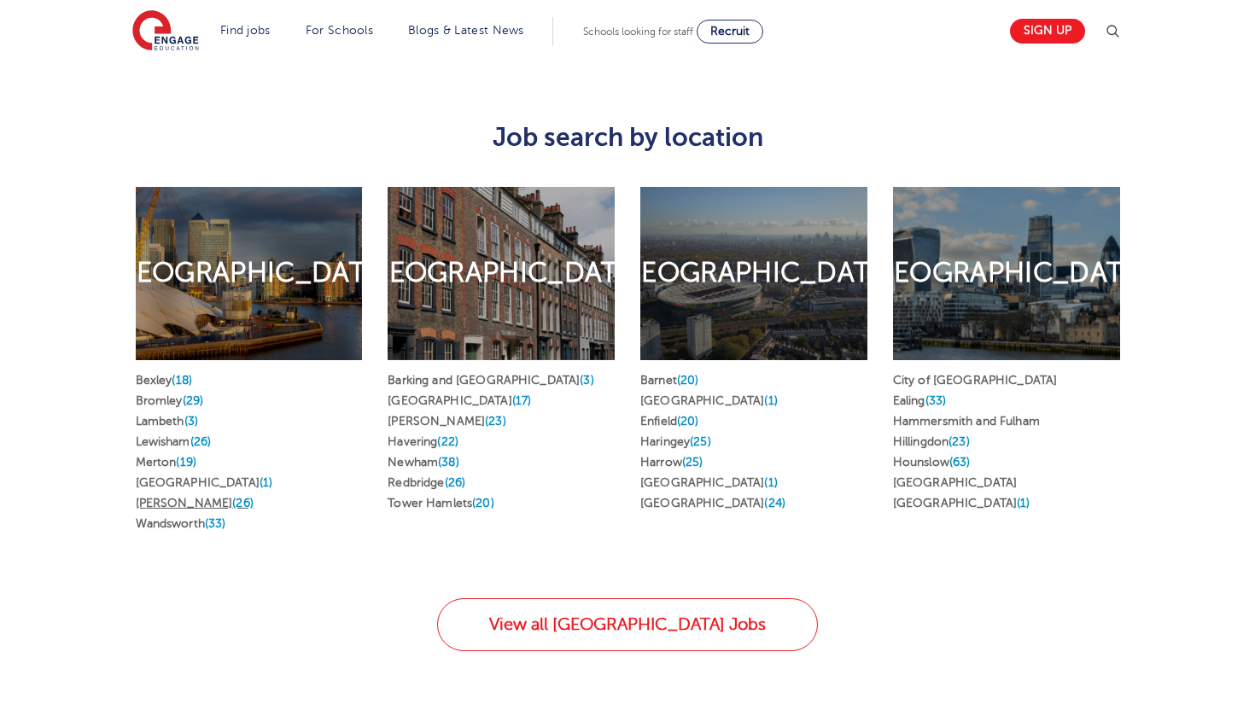
click at [155, 497] on link "[PERSON_NAME] (26)" at bounding box center [195, 503] width 118 height 13
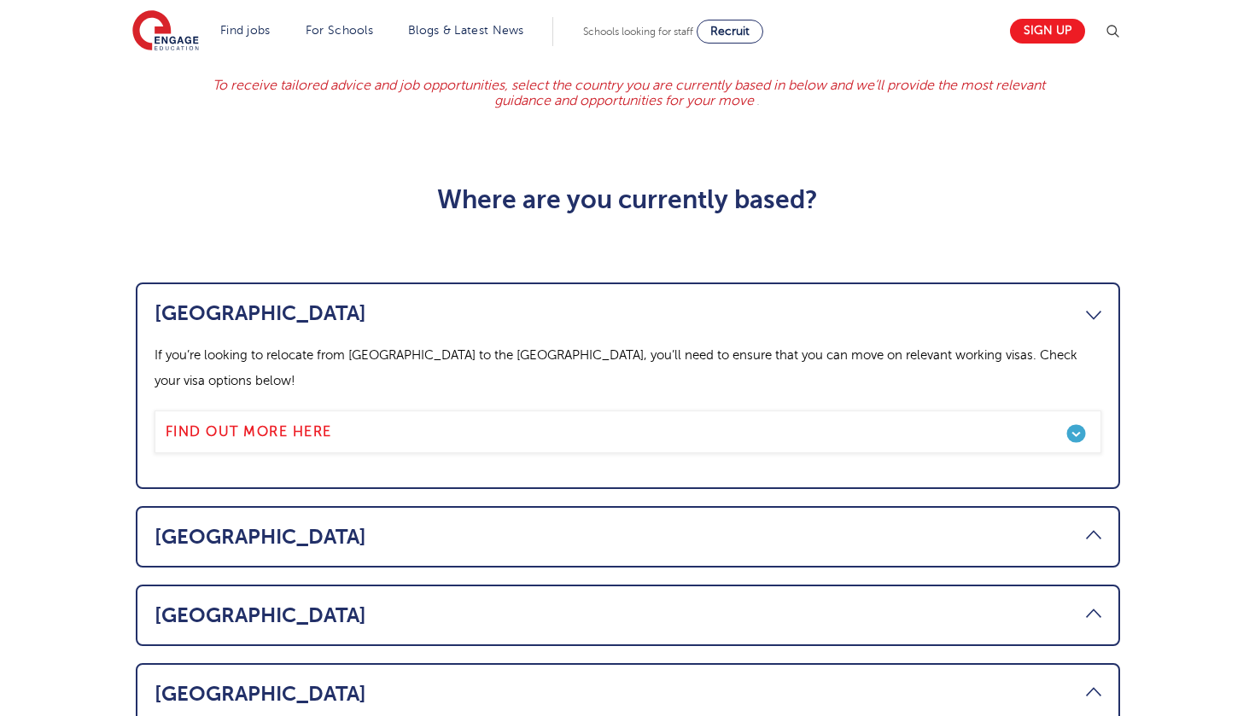
scroll to position [795, 0]
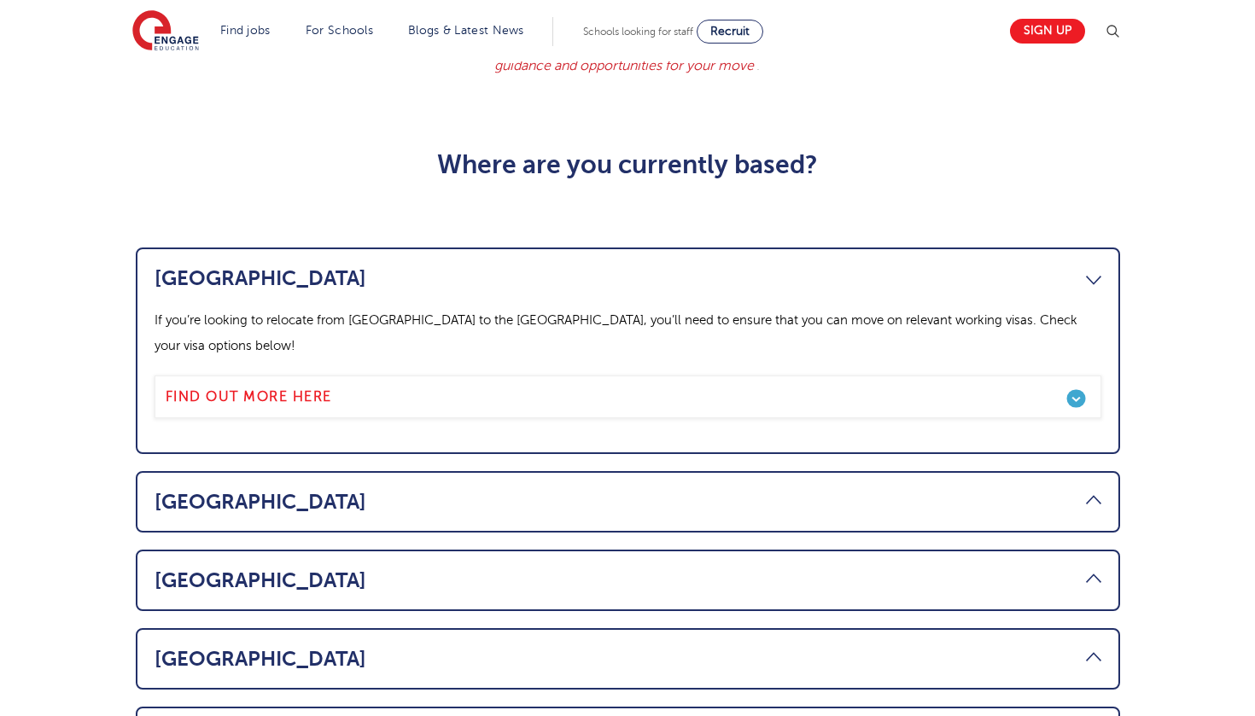
click at [345, 266] on link "Canada" at bounding box center [628, 278] width 947 height 24
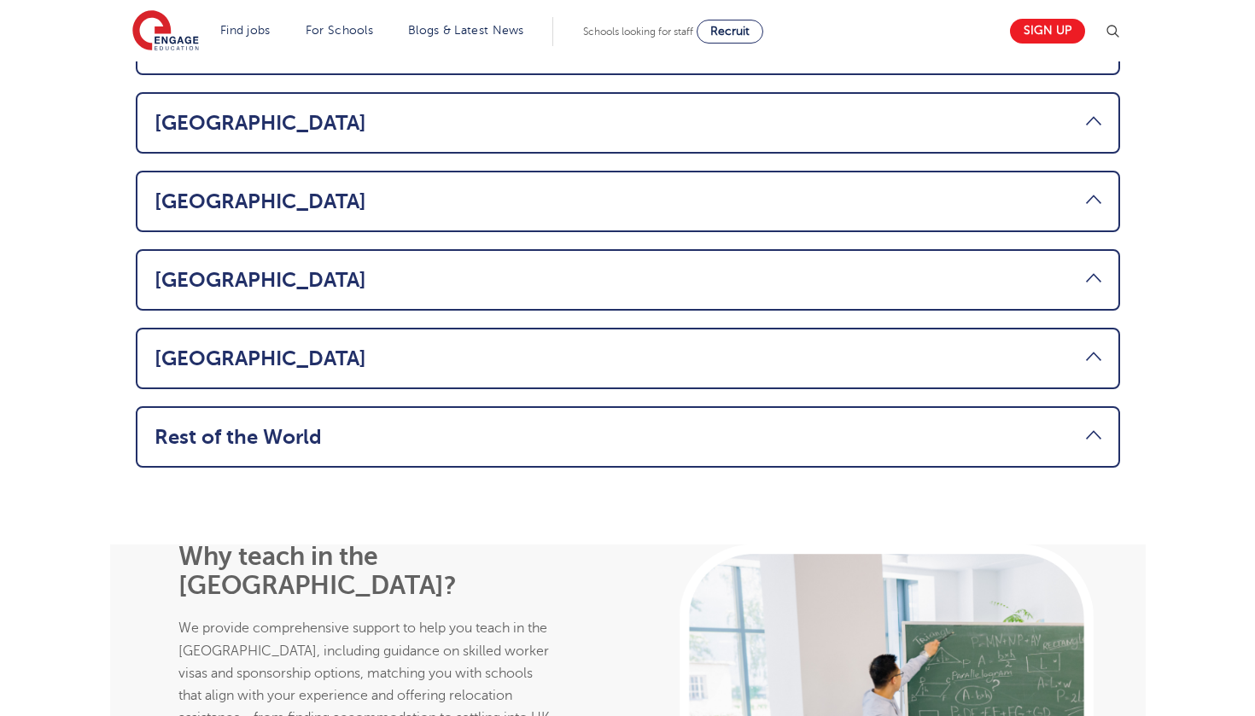
scroll to position [1116, 0]
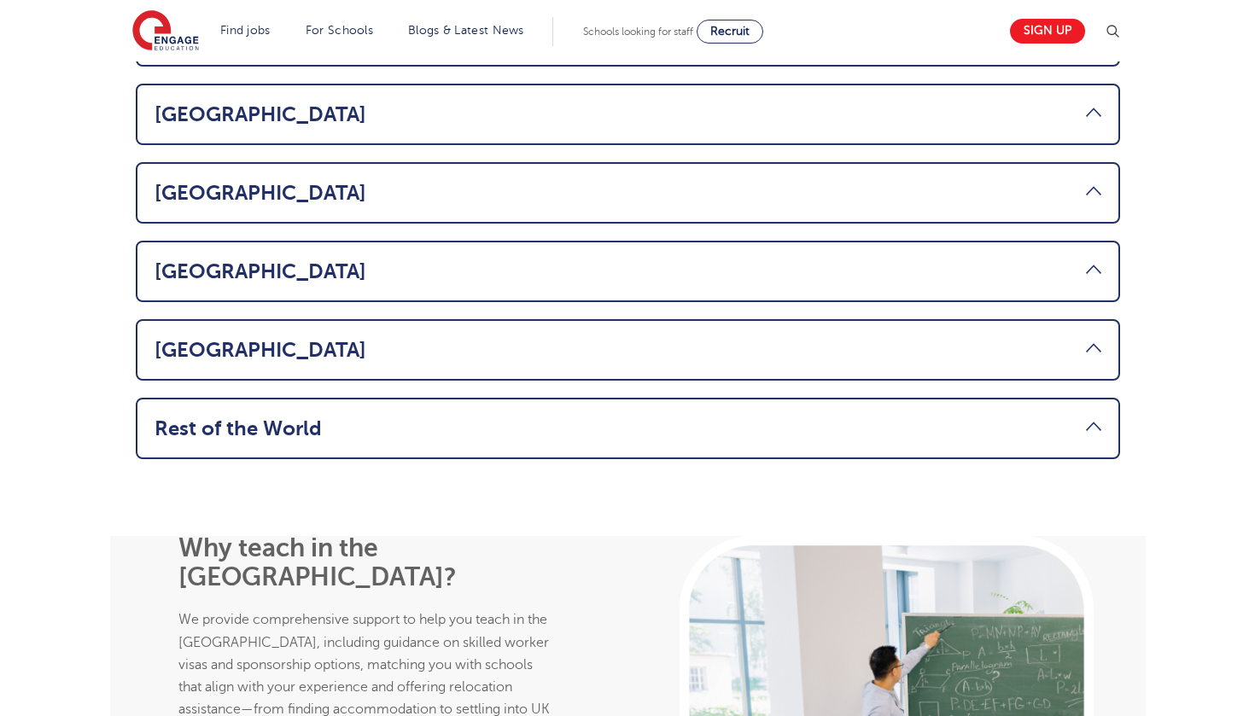
click at [279, 423] on li "Rest of the World Considering a move abroad to teach in the UK? If you’re from …" at bounding box center [628, 428] width 984 height 61
click at [290, 417] on link "Rest of the World" at bounding box center [628, 429] width 947 height 24
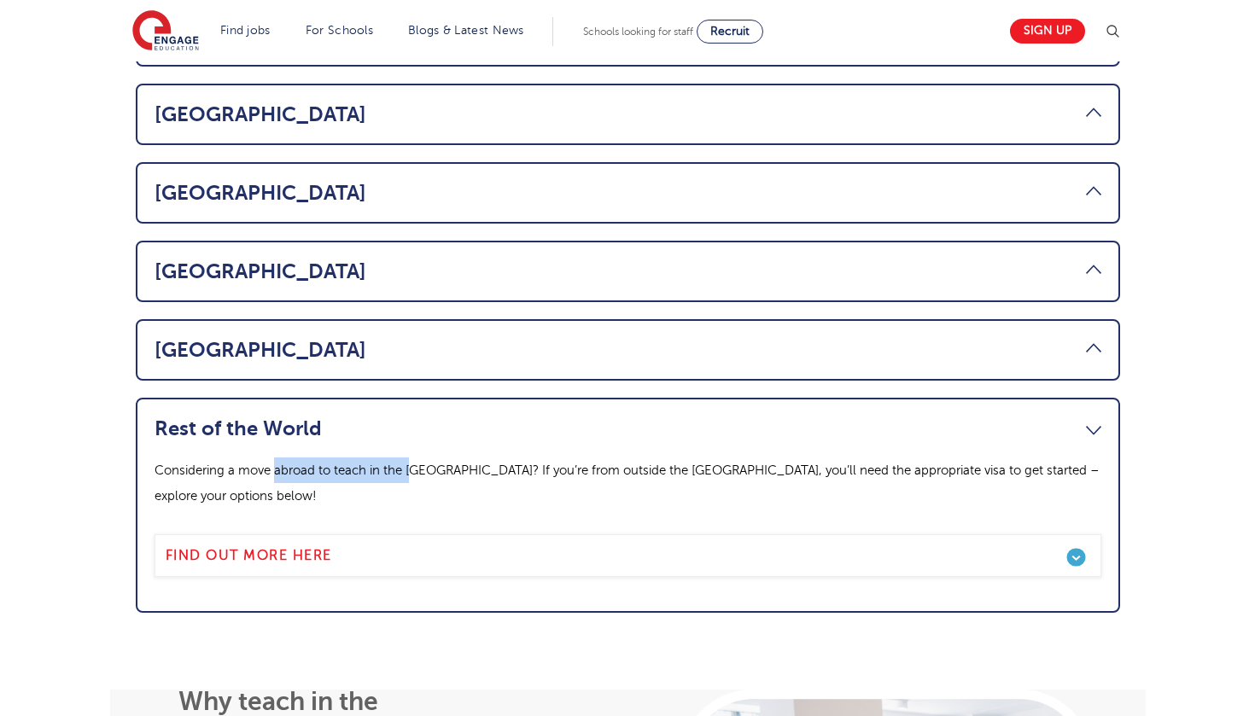
drag, startPoint x: 273, startPoint y: 439, endPoint x: 417, endPoint y: 442, distance: 143.4
click at [416, 458] on p "Considering a move abroad to teach in the UK? If you’re from outside the UK, yo…" at bounding box center [628, 483] width 947 height 51
click at [417, 458] on p "Considering a move abroad to teach in the UK? If you’re from outside the UK, yo…" at bounding box center [628, 483] width 947 height 51
click at [359, 534] on link "Find out more here" at bounding box center [628, 555] width 947 height 43
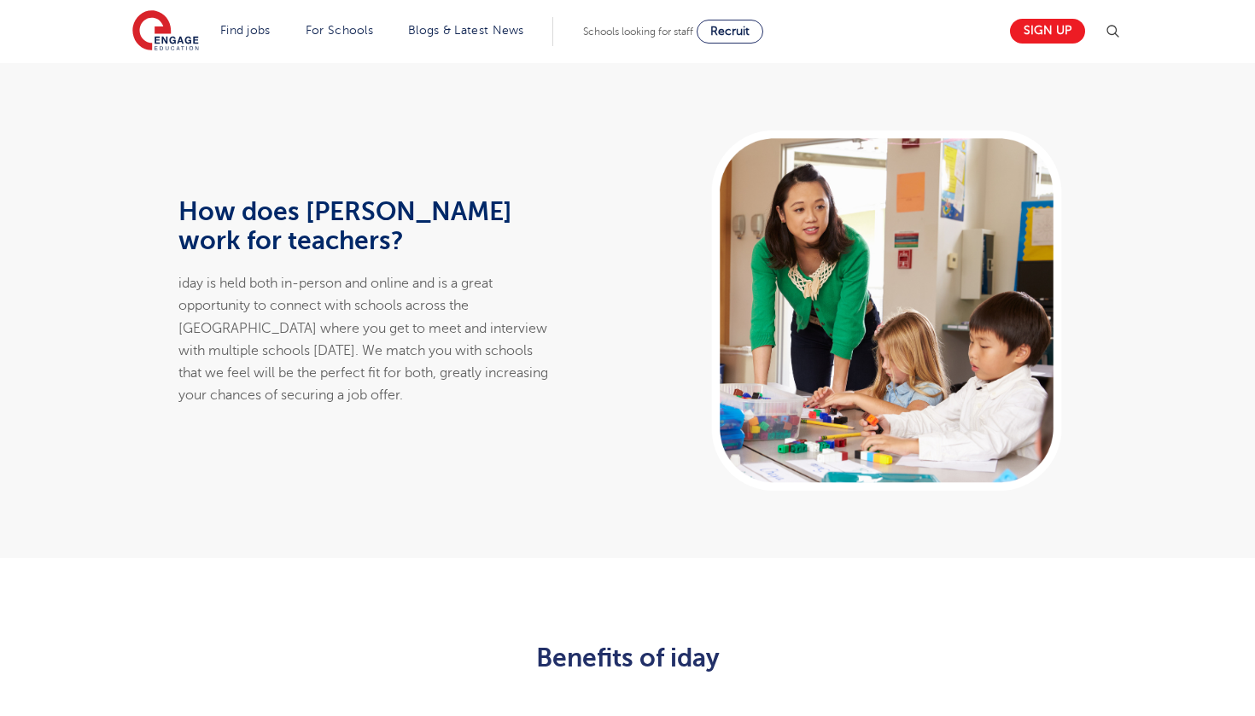
scroll to position [1138, 0]
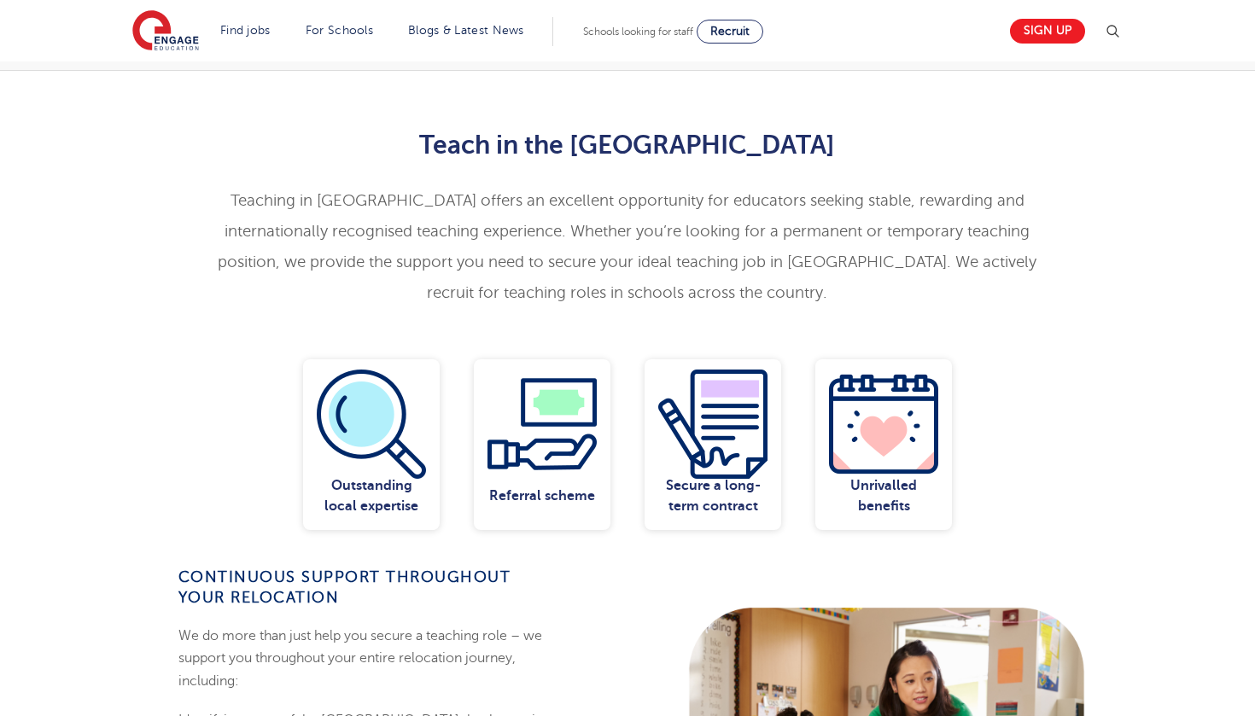
scroll to position [545, 0]
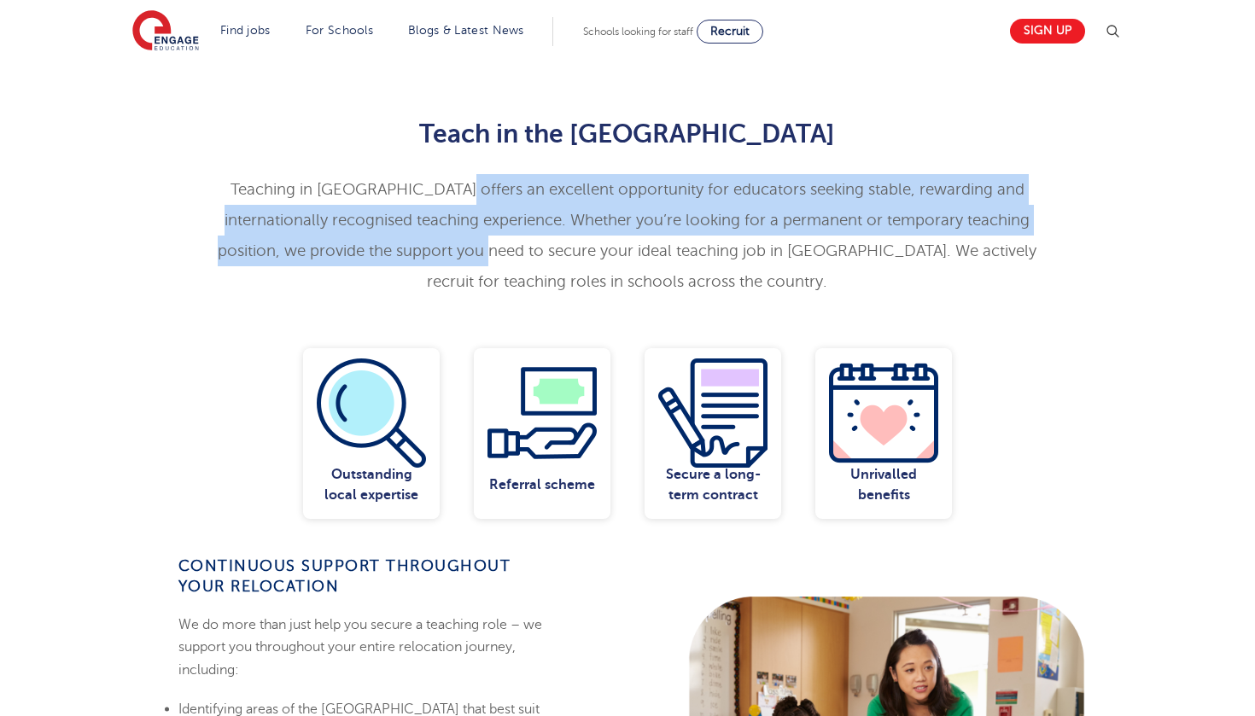
drag, startPoint x: 442, startPoint y: 181, endPoint x: 470, endPoint y: 248, distance: 73.1
click at [470, 248] on span "Teaching in [GEOGRAPHIC_DATA] offers an excellent opportunity for educators see…" at bounding box center [627, 235] width 819 height 109
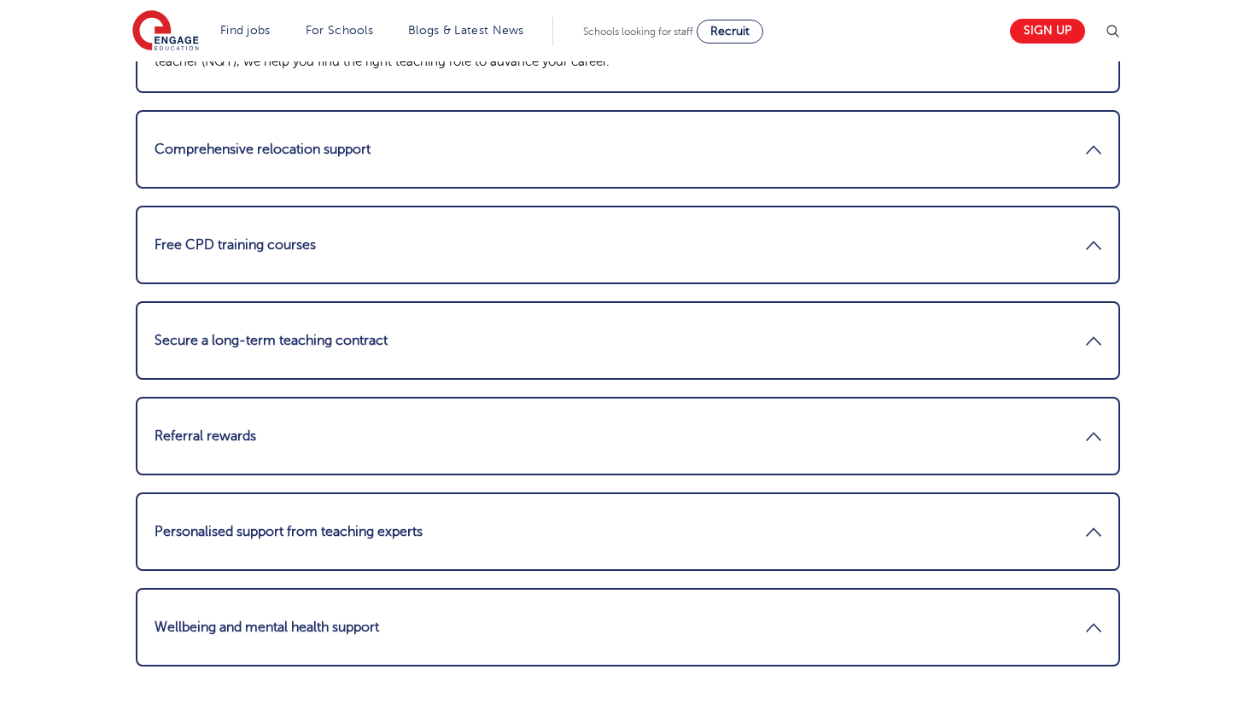
scroll to position [2309, 0]
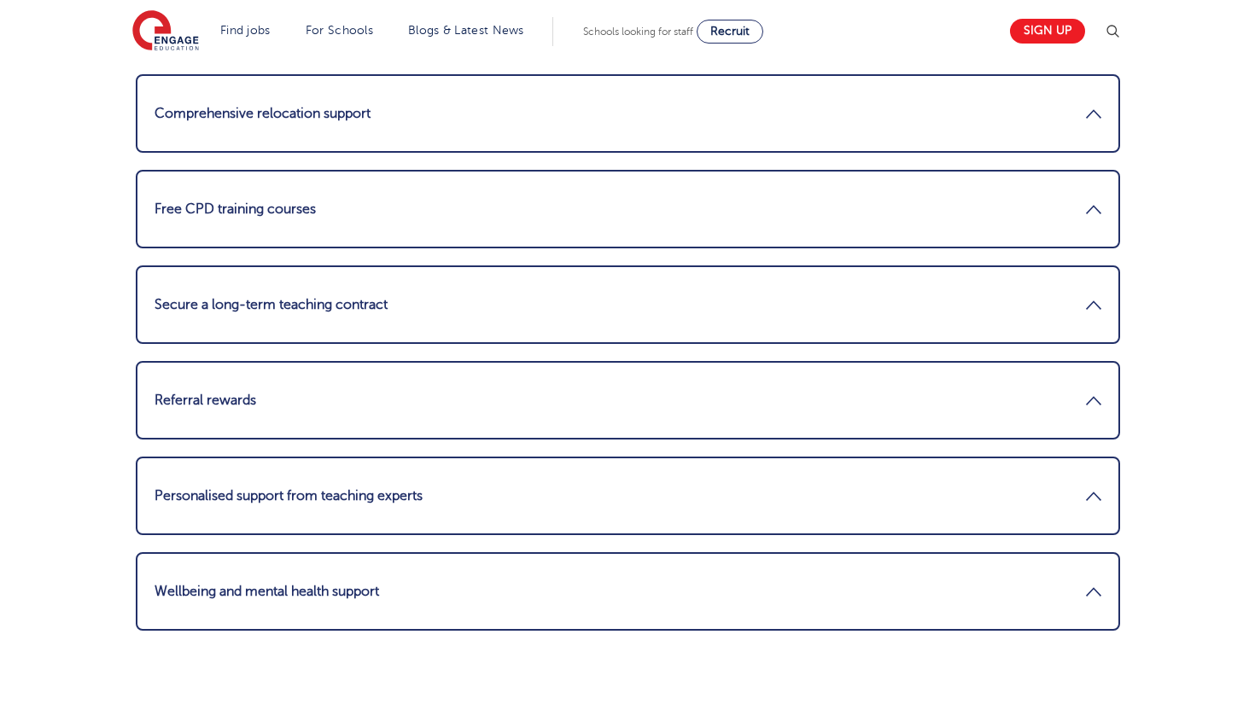
click at [254, 212] on link "Free CPD training courses" at bounding box center [628, 209] width 947 height 41
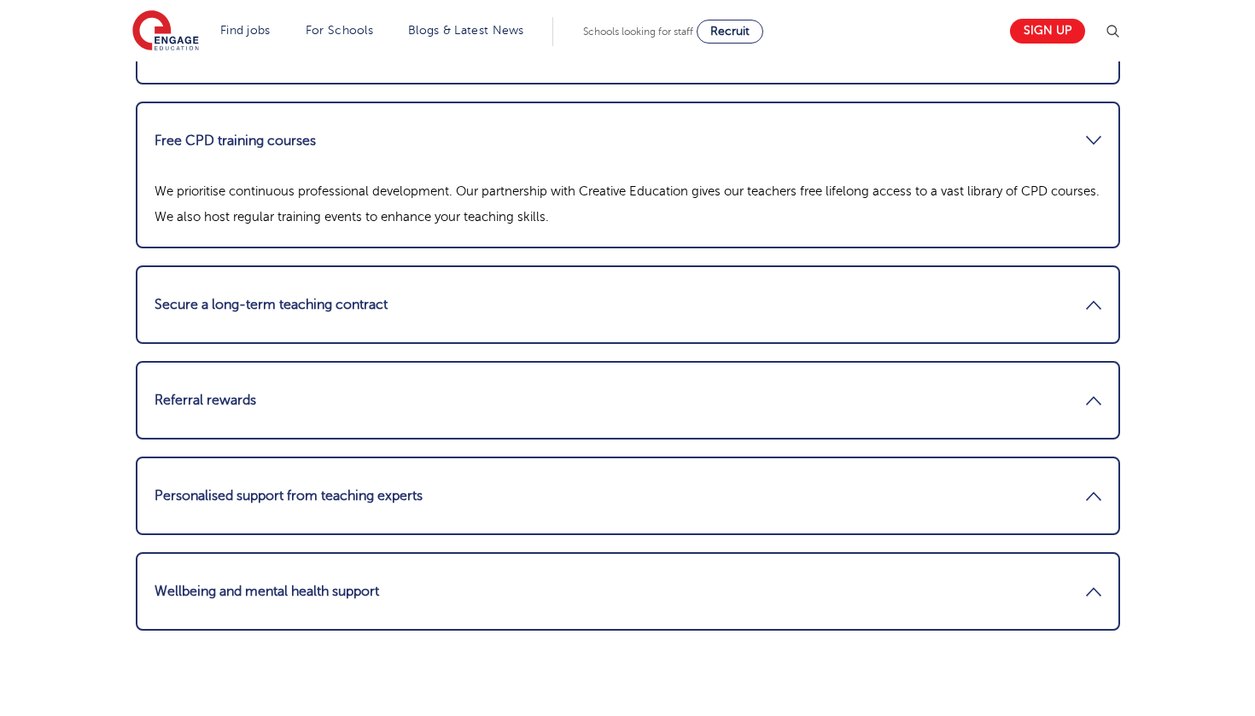
click at [275, 138] on link "Free CPD training courses" at bounding box center [628, 140] width 947 height 41
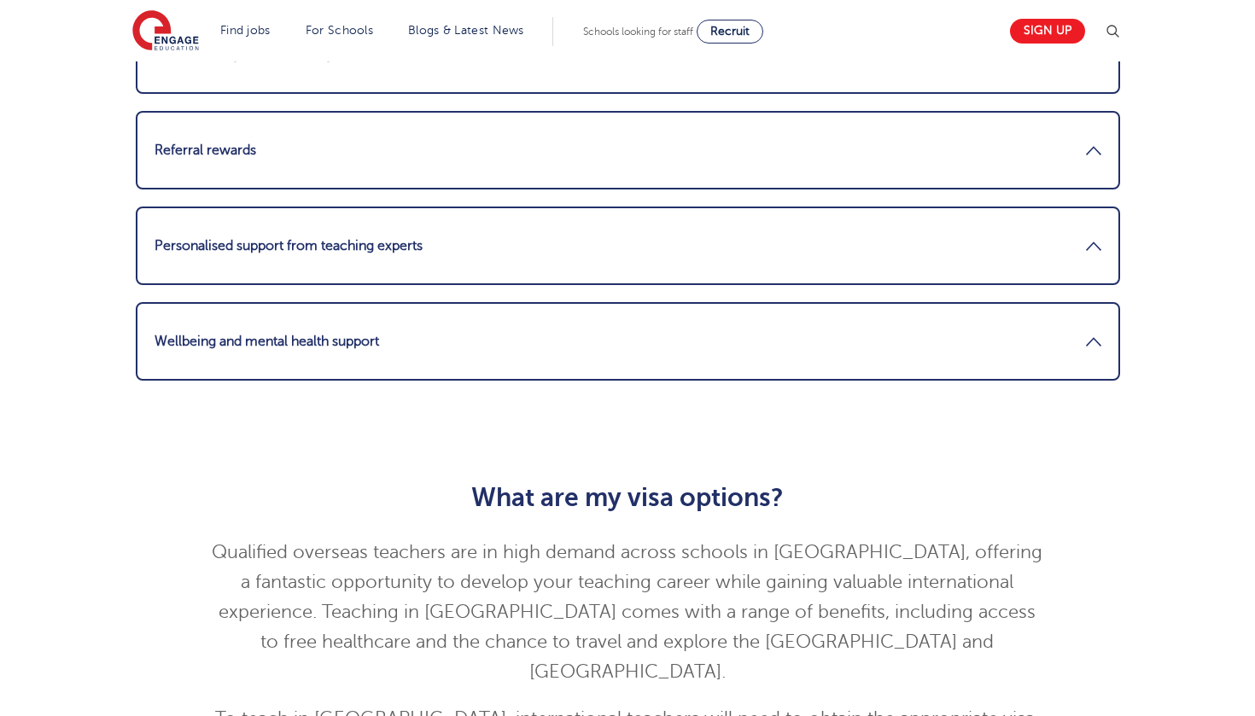
scroll to position [2510, 0]
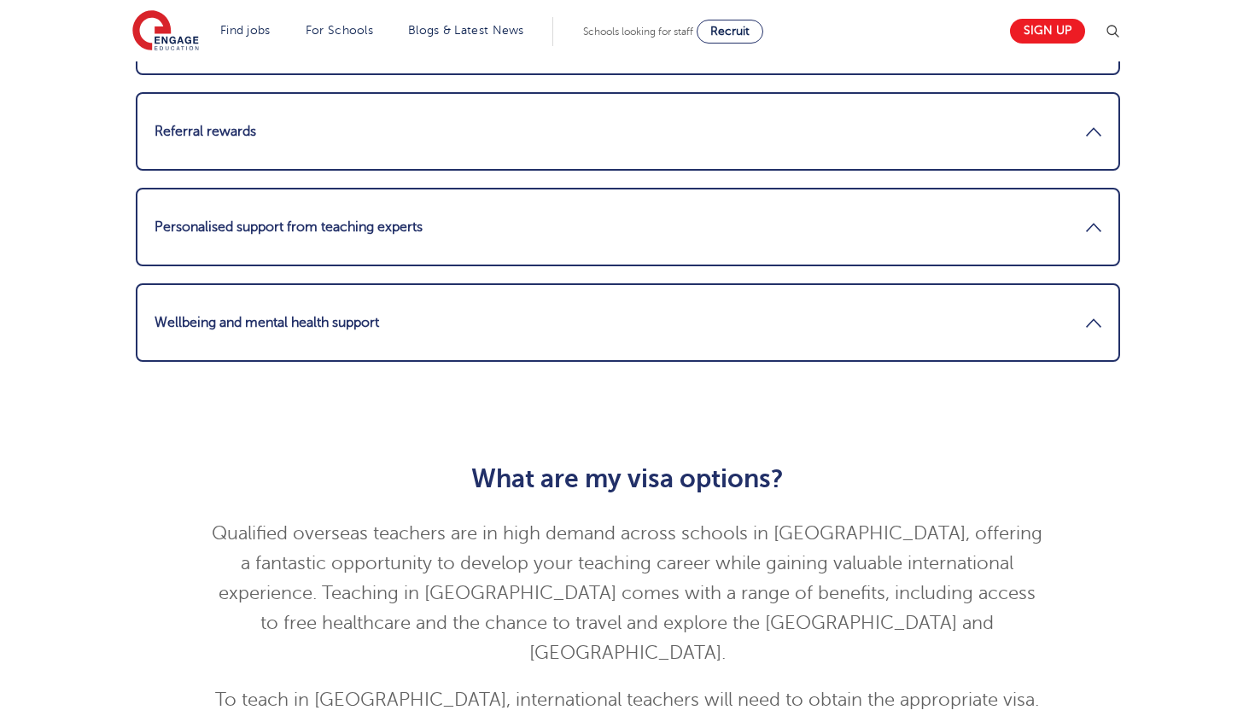
click at [248, 131] on link "Referral rewards" at bounding box center [628, 131] width 947 height 41
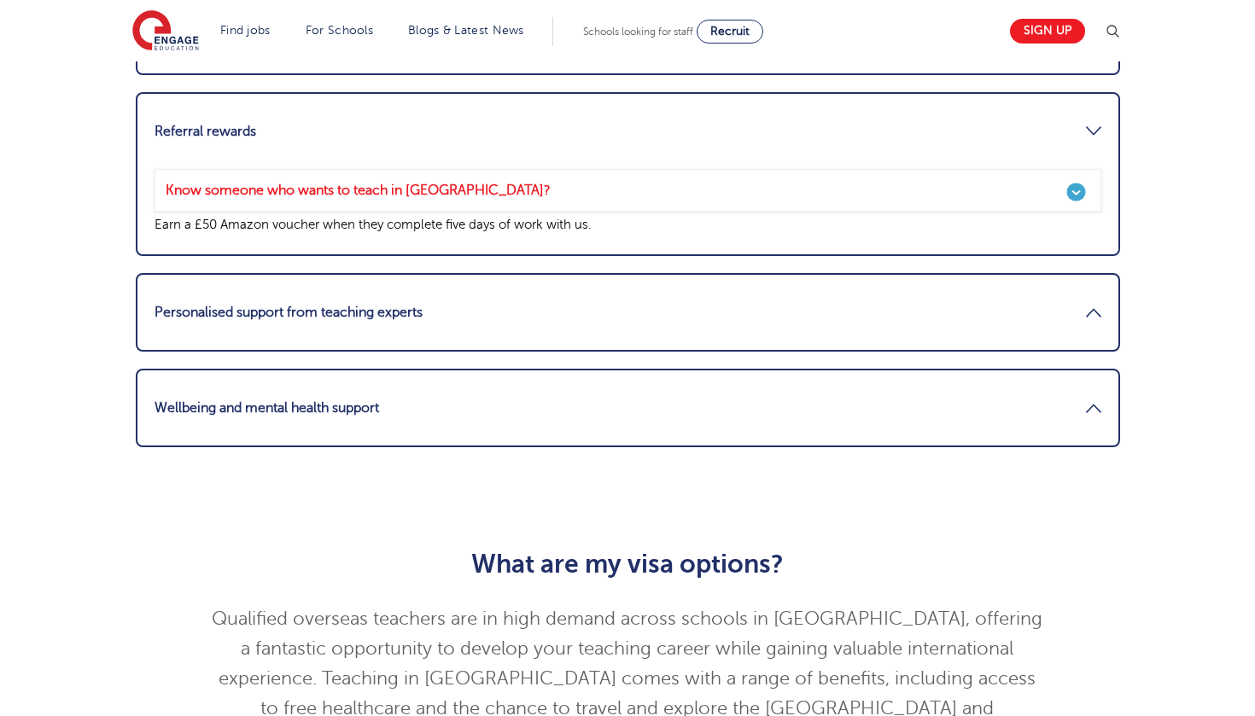
click at [248, 131] on link "Referral rewards" at bounding box center [628, 131] width 947 height 41
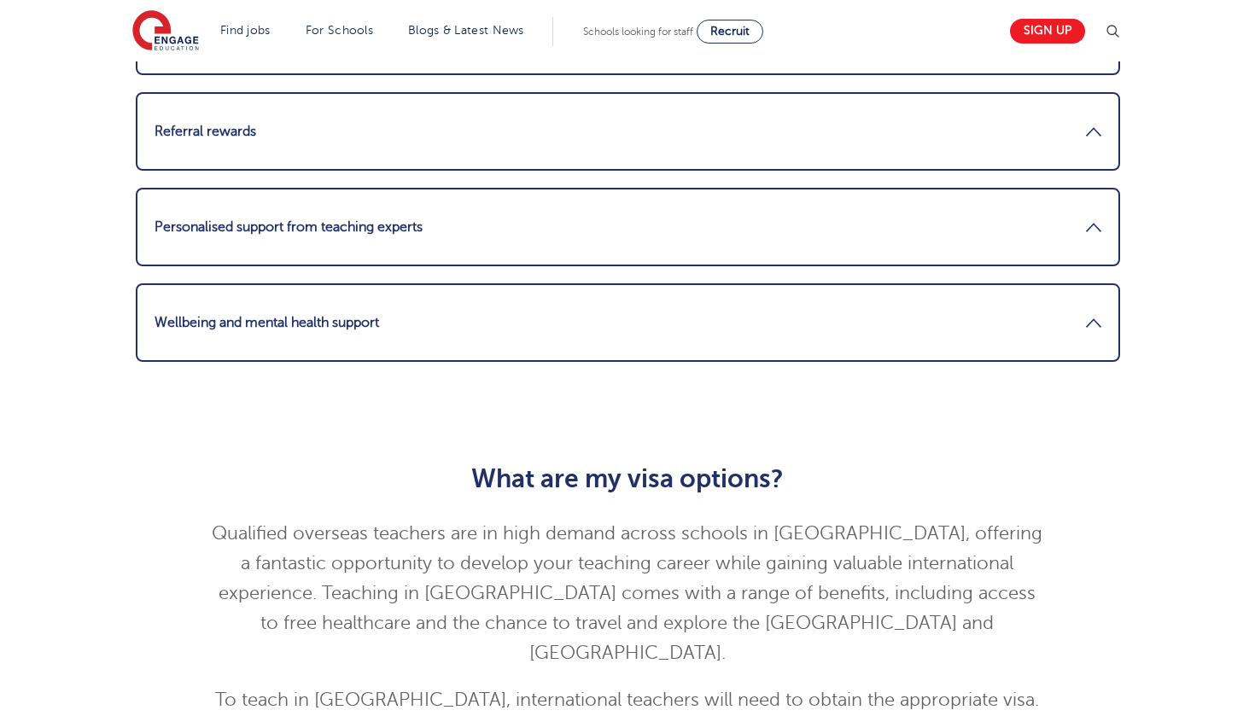
click at [248, 131] on link "Referral rewards" at bounding box center [628, 131] width 947 height 41
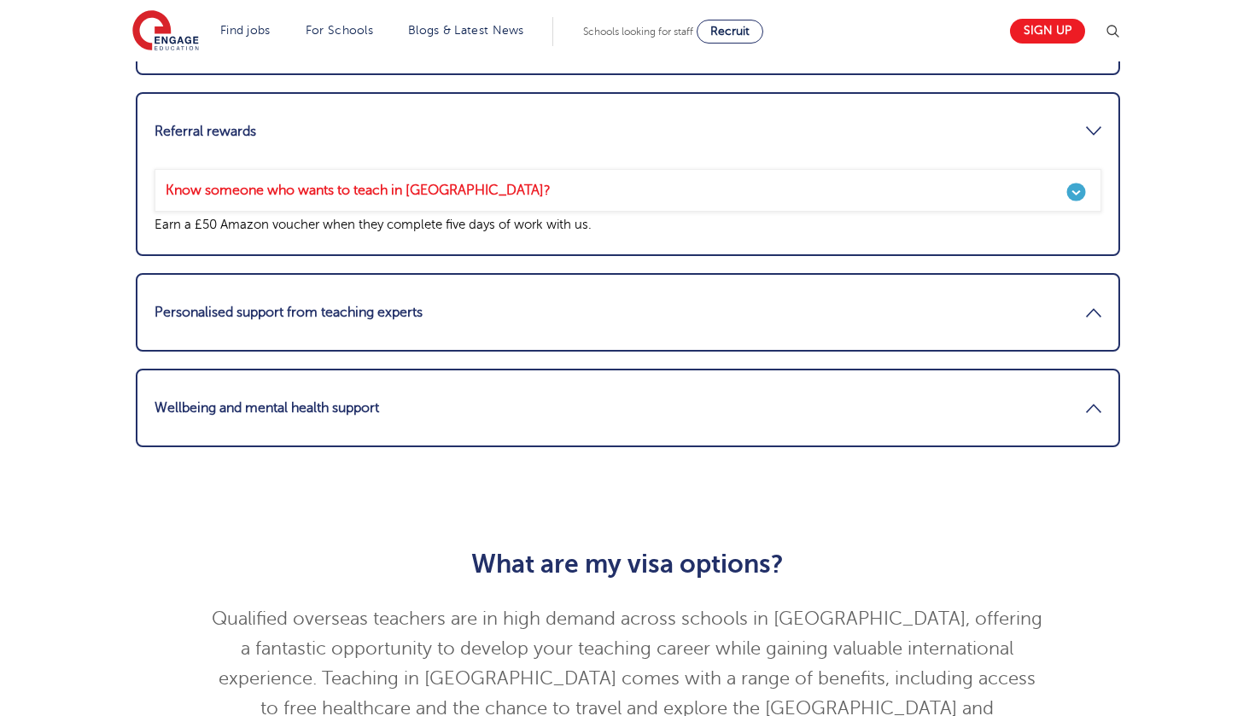
click at [248, 131] on link "Referral rewards" at bounding box center [628, 131] width 947 height 41
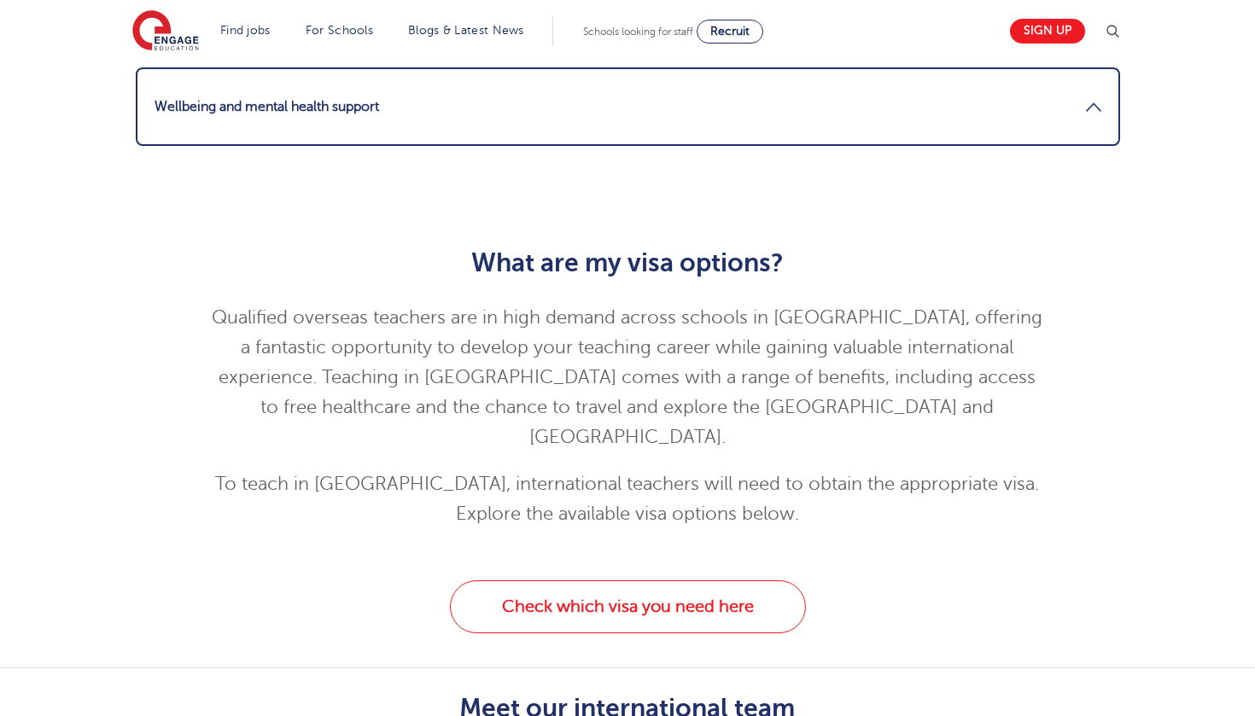
scroll to position [2773, 0]
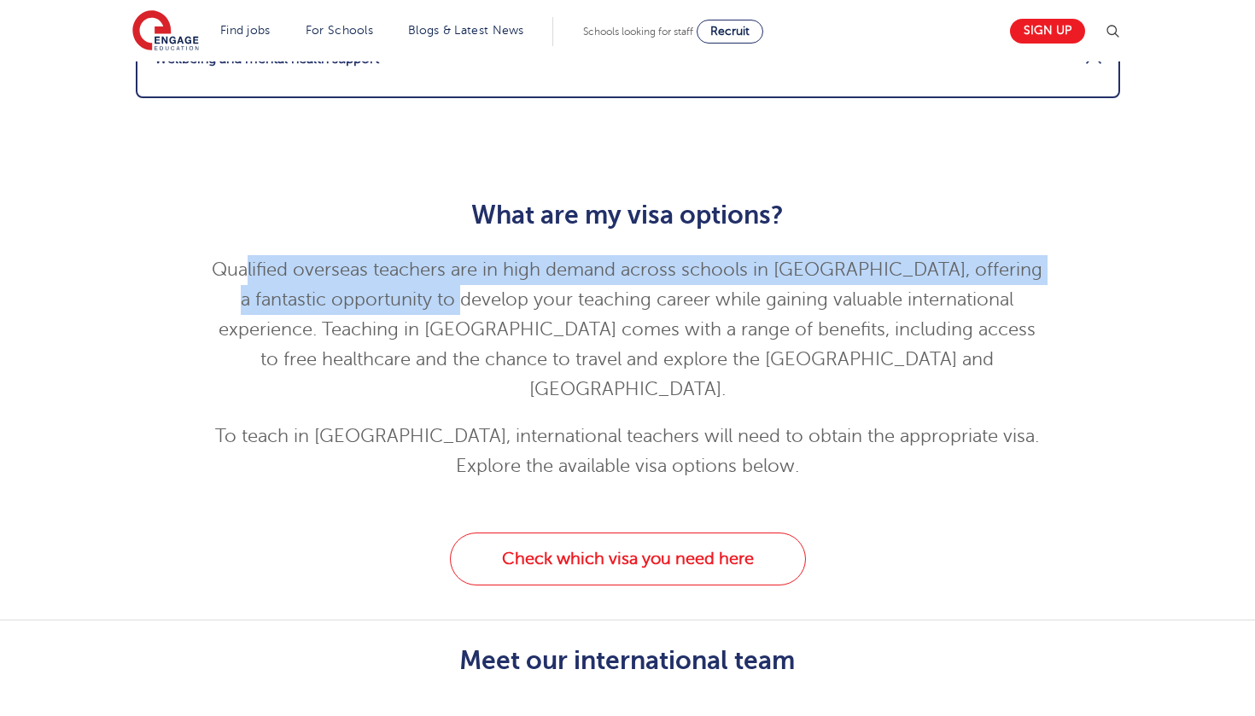
drag, startPoint x: 263, startPoint y: 270, endPoint x: 464, endPoint y: 290, distance: 202.5
click at [460, 290] on p "Qualified overseas teachers are in high demand across schools in England, offer…" at bounding box center [627, 329] width 837 height 149
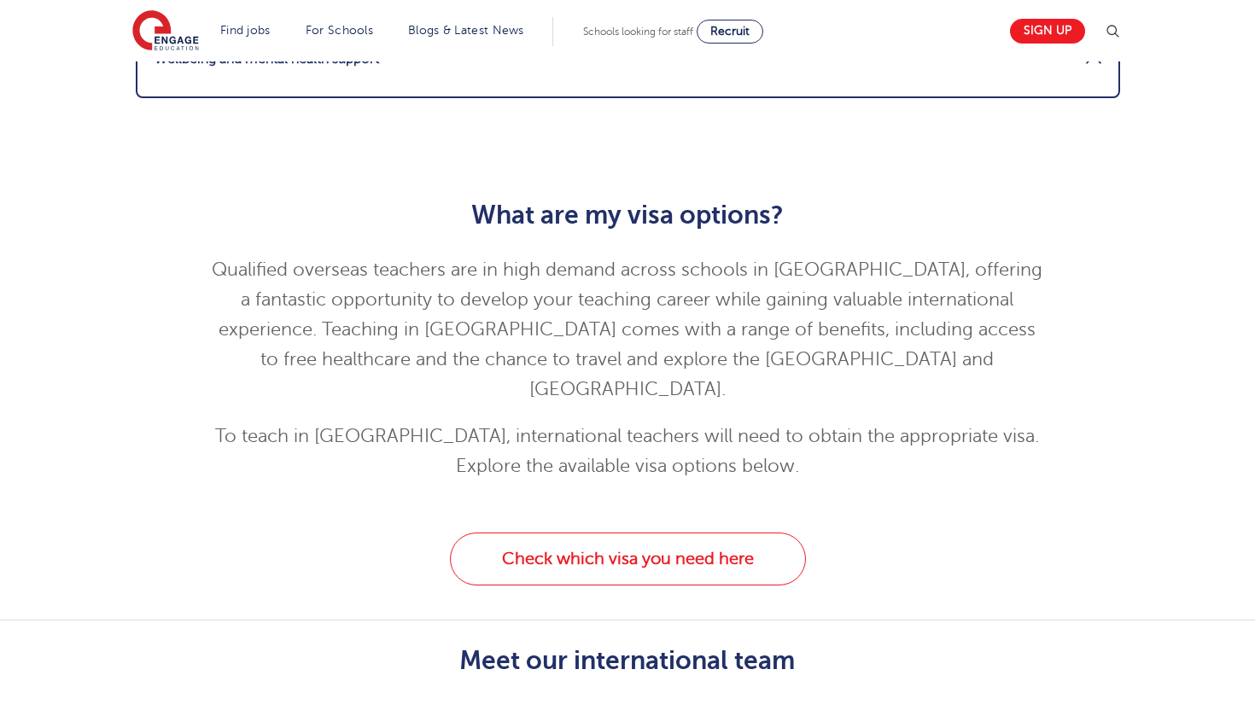
click at [464, 290] on p "Qualified overseas teachers are in high demand across schools in England, offer…" at bounding box center [627, 329] width 837 height 149
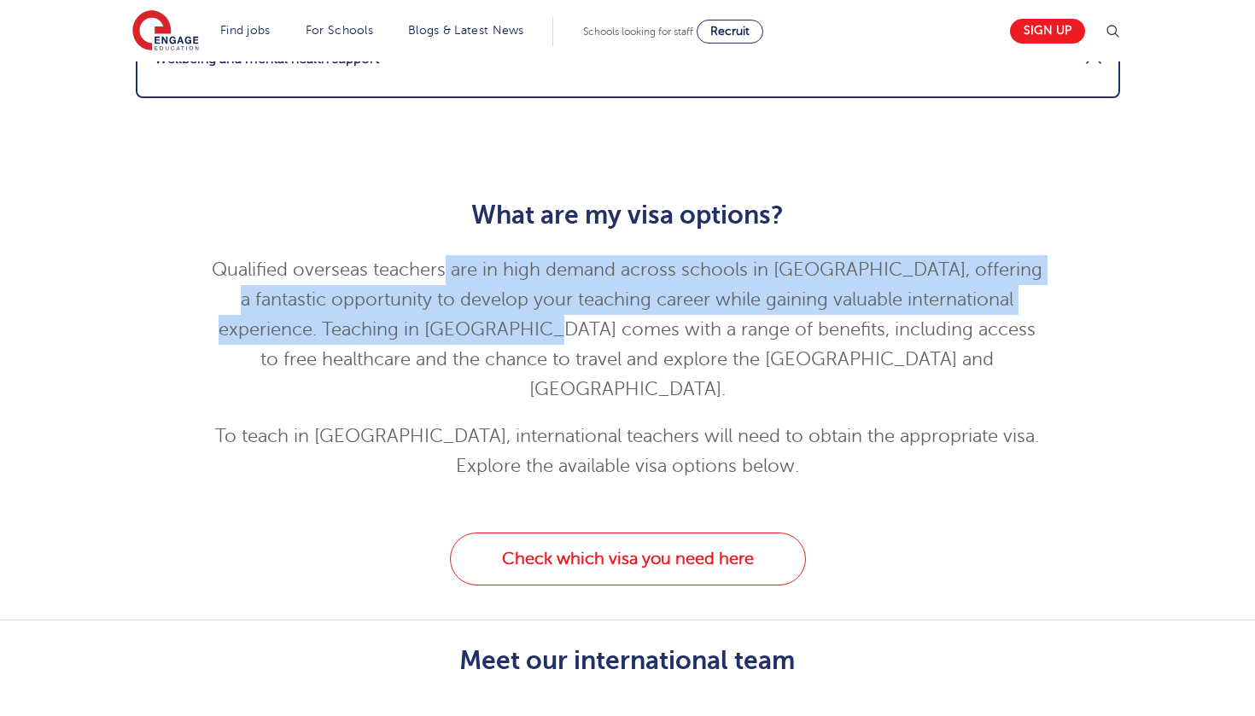
drag, startPoint x: 460, startPoint y: 258, endPoint x: 526, endPoint y: 344, distance: 108.4
click at [526, 344] on p "Qualified overseas teachers are in high demand across schools in England, offer…" at bounding box center [627, 329] width 837 height 149
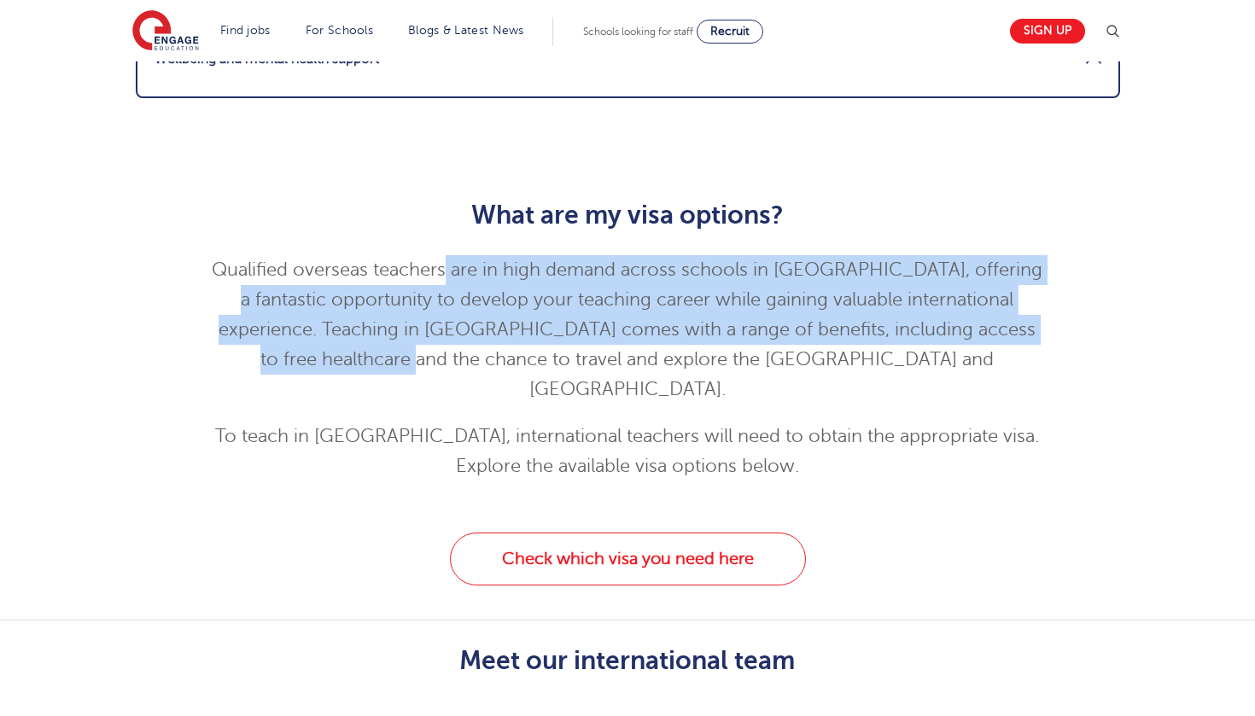
click at [526, 344] on p "Qualified overseas teachers are in high demand across schools in England, offer…" at bounding box center [627, 329] width 837 height 149
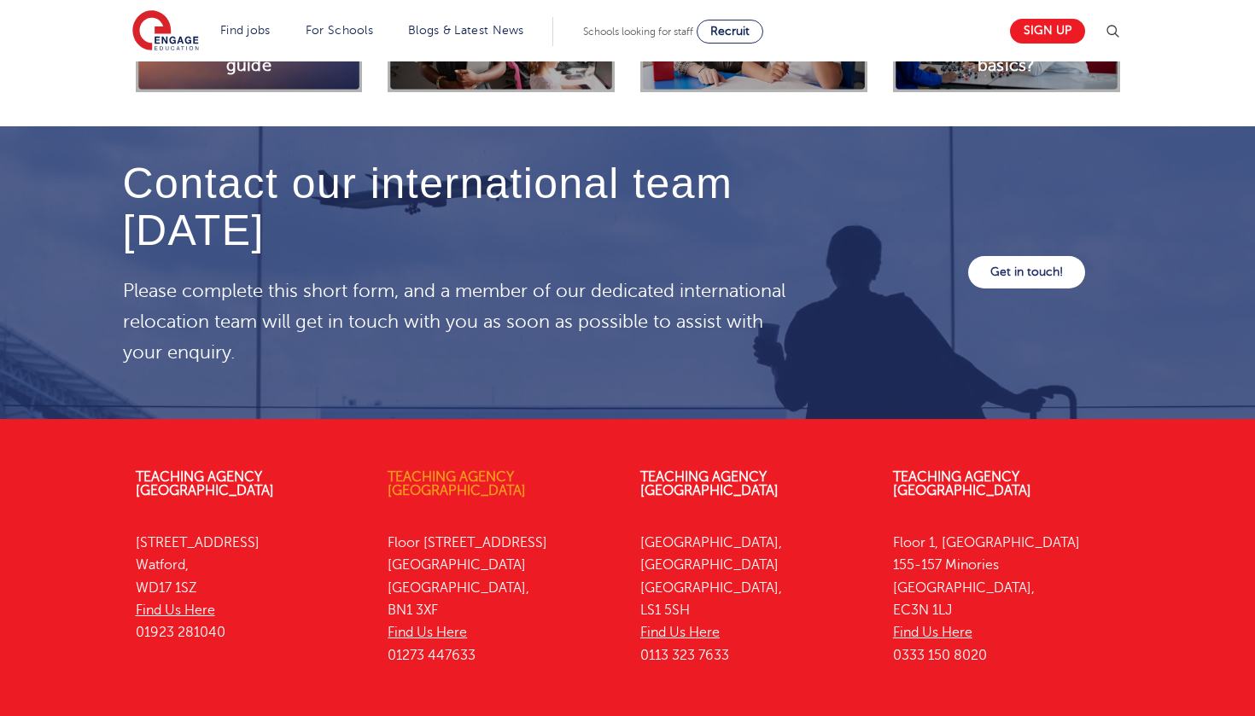
scroll to position [4862, 0]
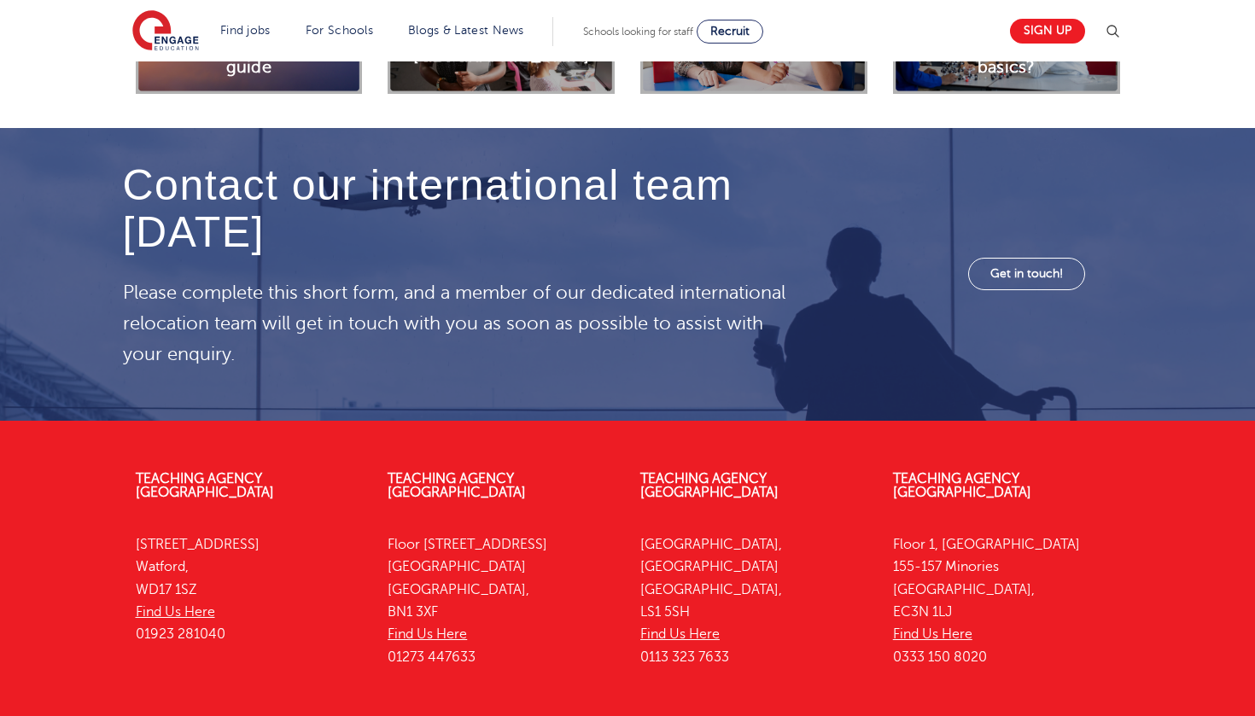
click at [1024, 258] on link "Get in touch!" at bounding box center [1026, 274] width 117 height 32
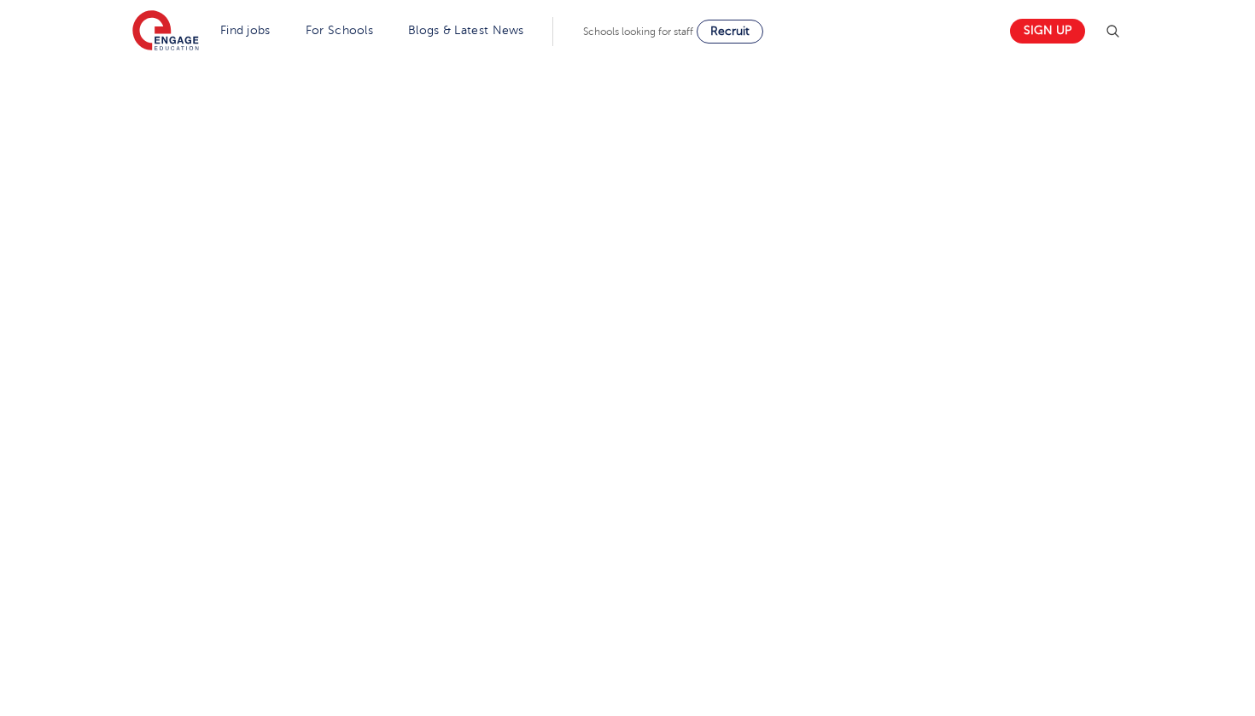
scroll to position [948, 0]
click at [821, 223] on div "Let us know more about you!" at bounding box center [627, 127] width 1035 height 983
click at [845, 271] on div "Let us know more about you!" at bounding box center [627, 104] width 1035 height 983
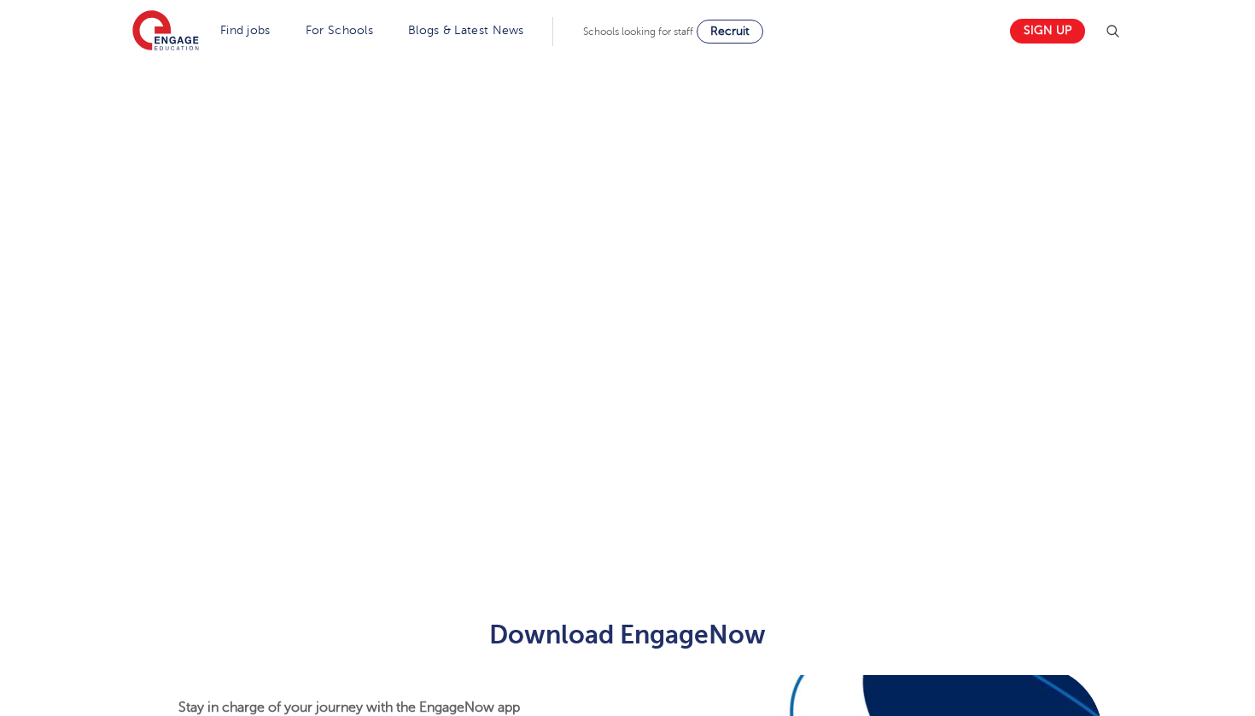
scroll to position [1036, 0]
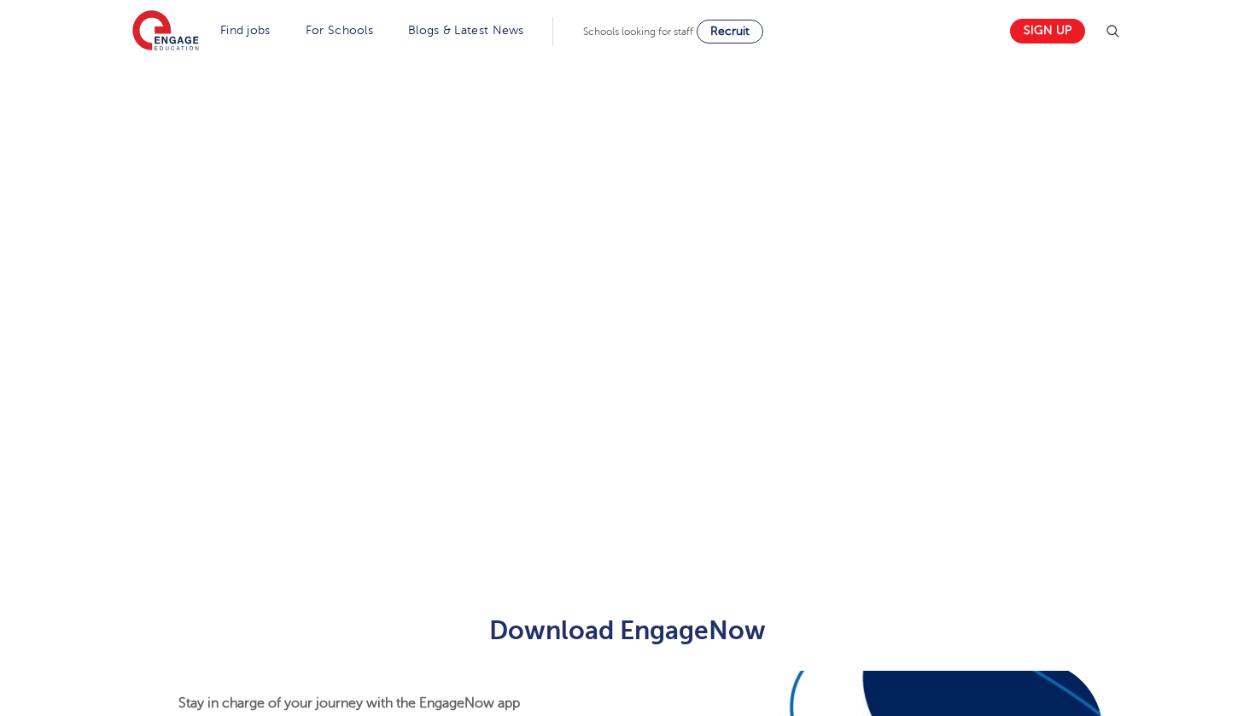
click at [869, 316] on div "Let us know more about you!" at bounding box center [627, 39] width 1035 height 983
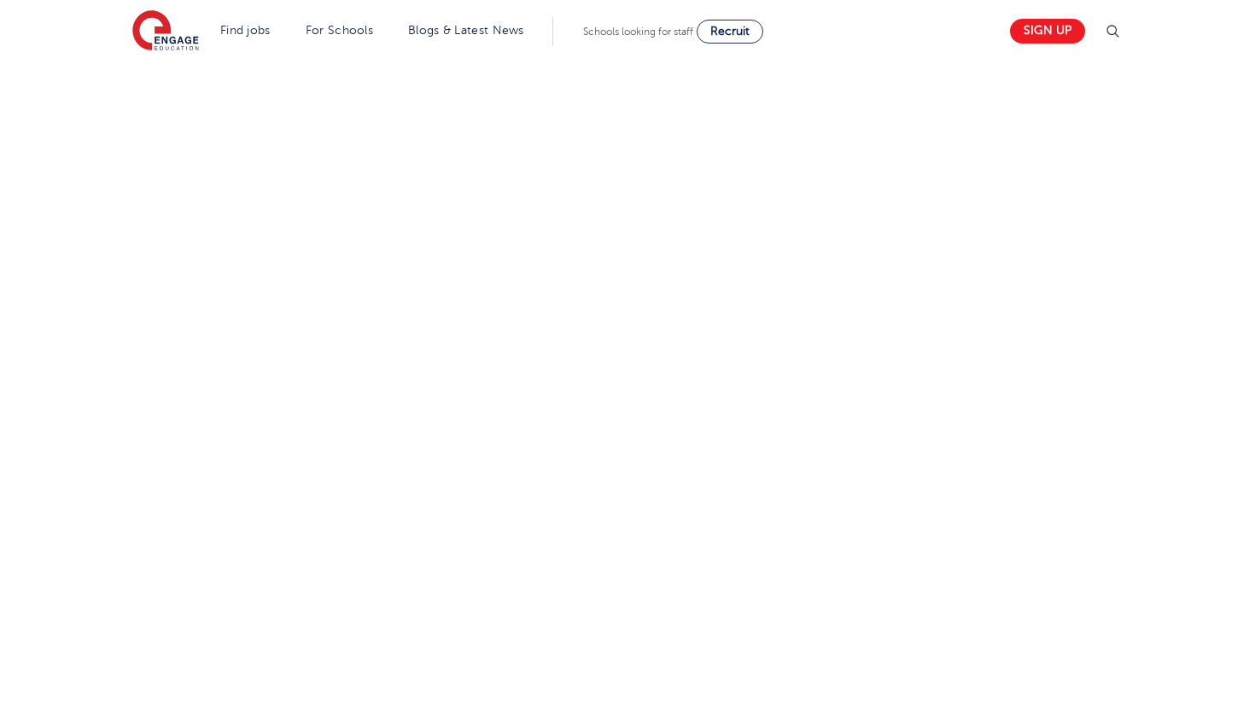
scroll to position [630, 0]
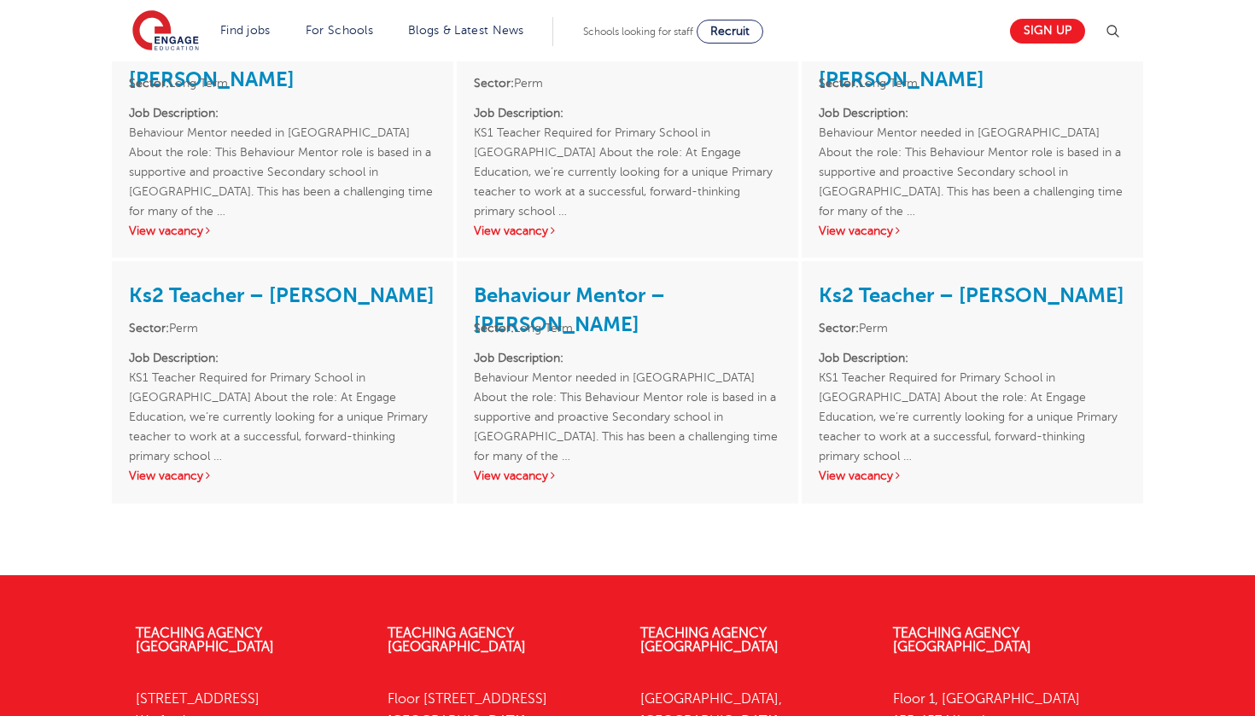
scroll to position [3049, 0]
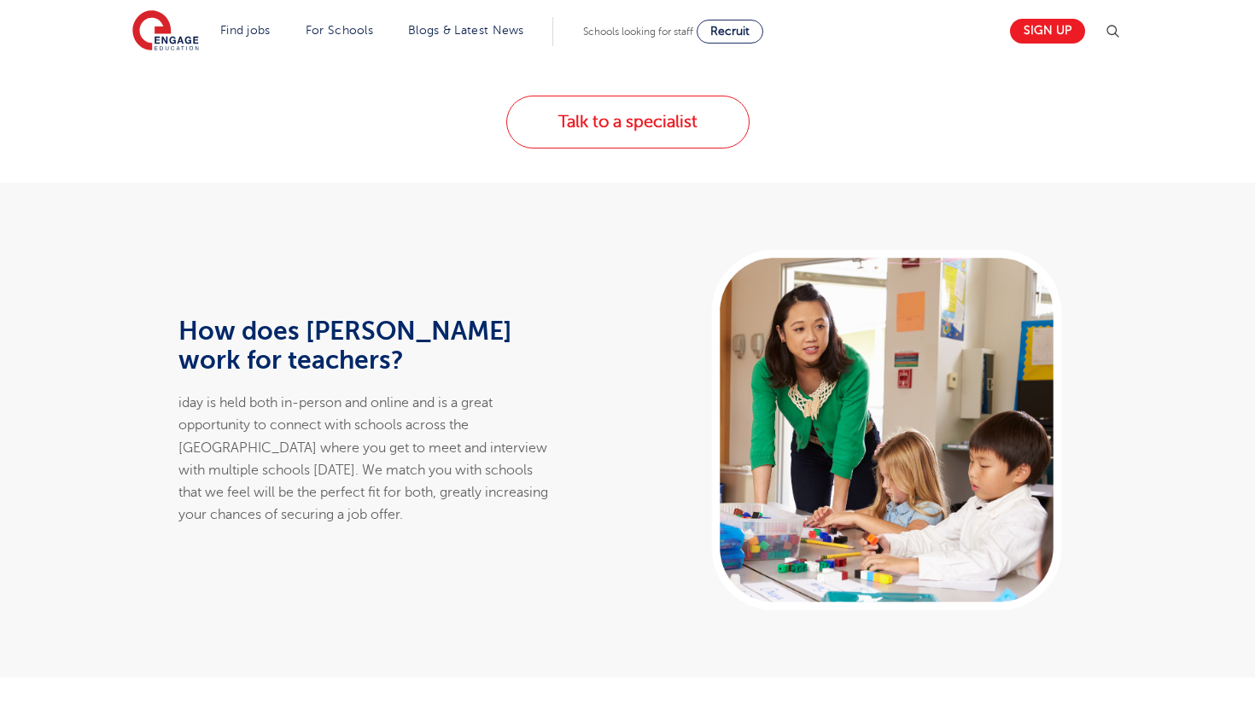
scroll to position [859, 0]
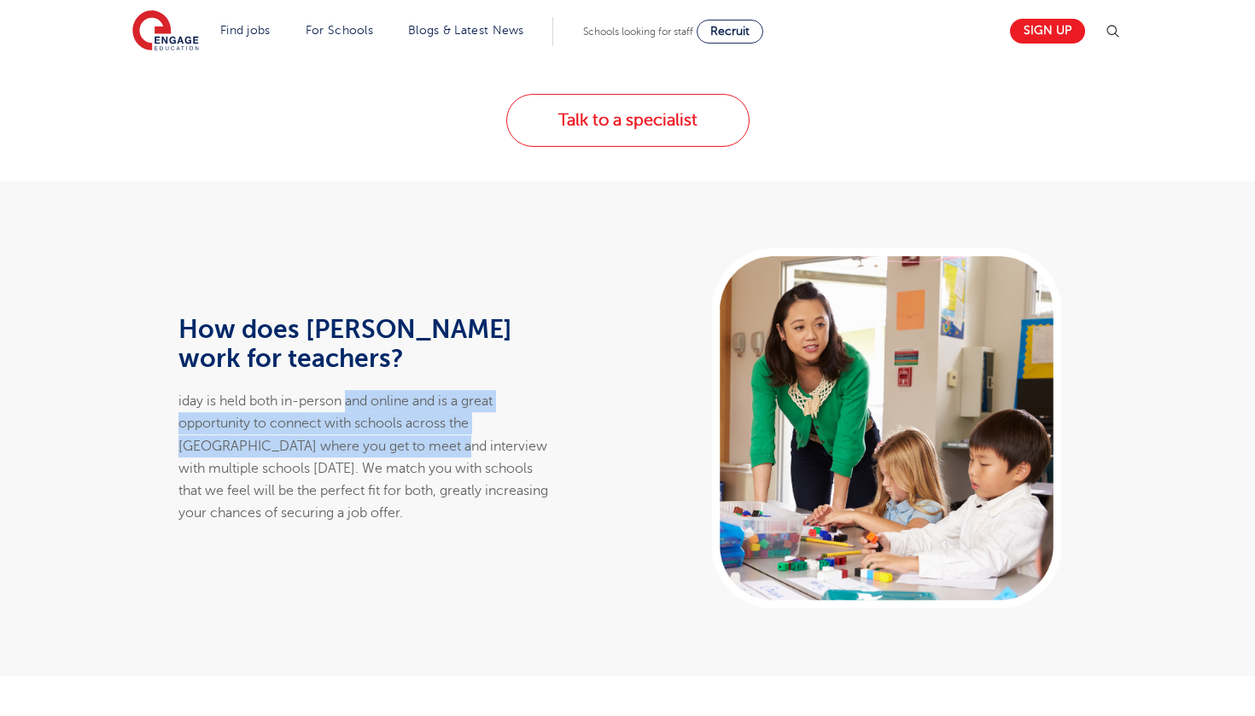
drag, startPoint x: 352, startPoint y: 369, endPoint x: 385, endPoint y: 402, distance: 47.1
click at [385, 402] on p "iday is held both in-person and online and is a great opportunity to connect wi…" at bounding box center [368, 457] width 381 height 135
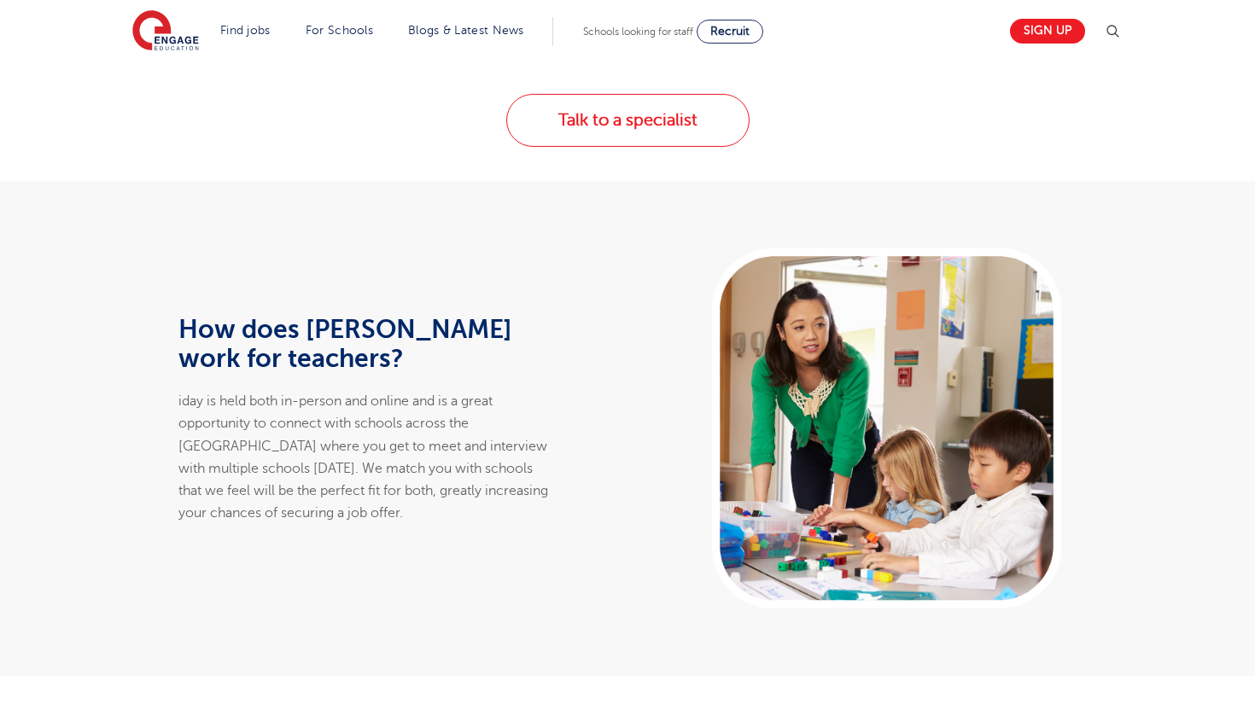
scroll to position [517, 0]
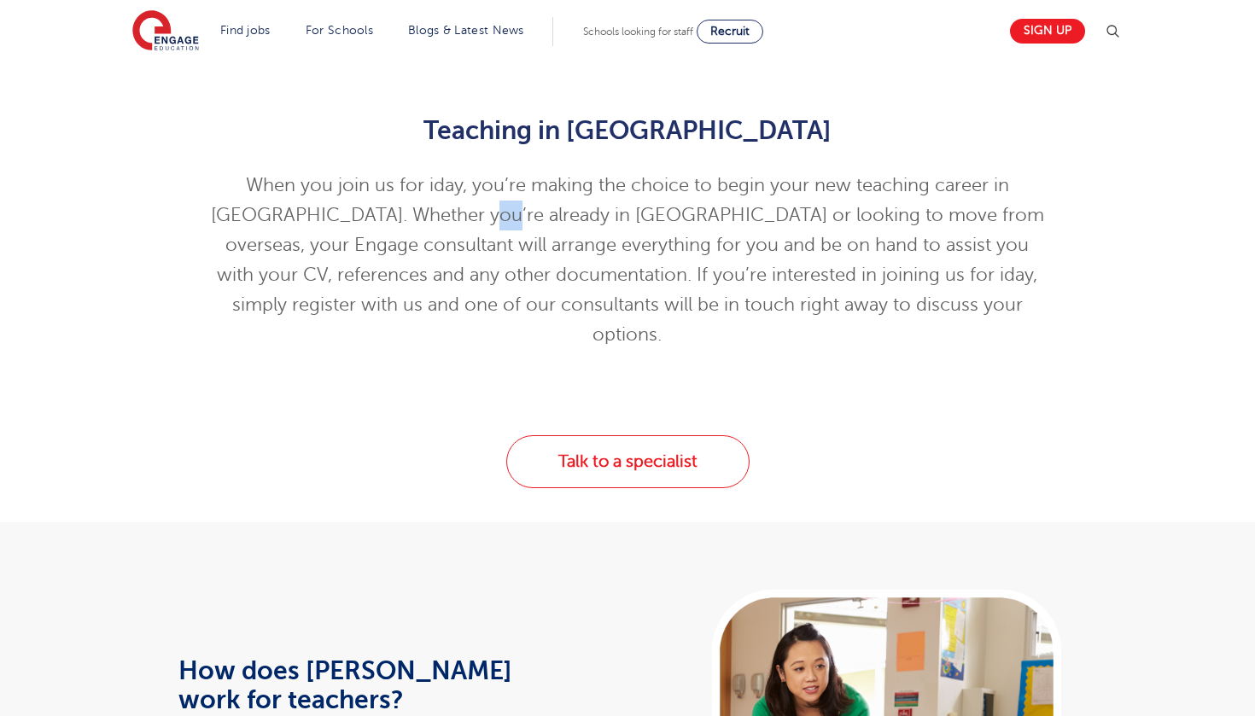
drag, startPoint x: 479, startPoint y: 202, endPoint x: 499, endPoint y: 224, distance: 30.2
click at [499, 224] on p "When you join us for iday, you’re making the choice to begin your new teaching …" at bounding box center [627, 260] width 837 height 179
click at [528, 182] on p "When you join us for iday, you’re making the choice to begin your new teaching …" at bounding box center [627, 260] width 837 height 179
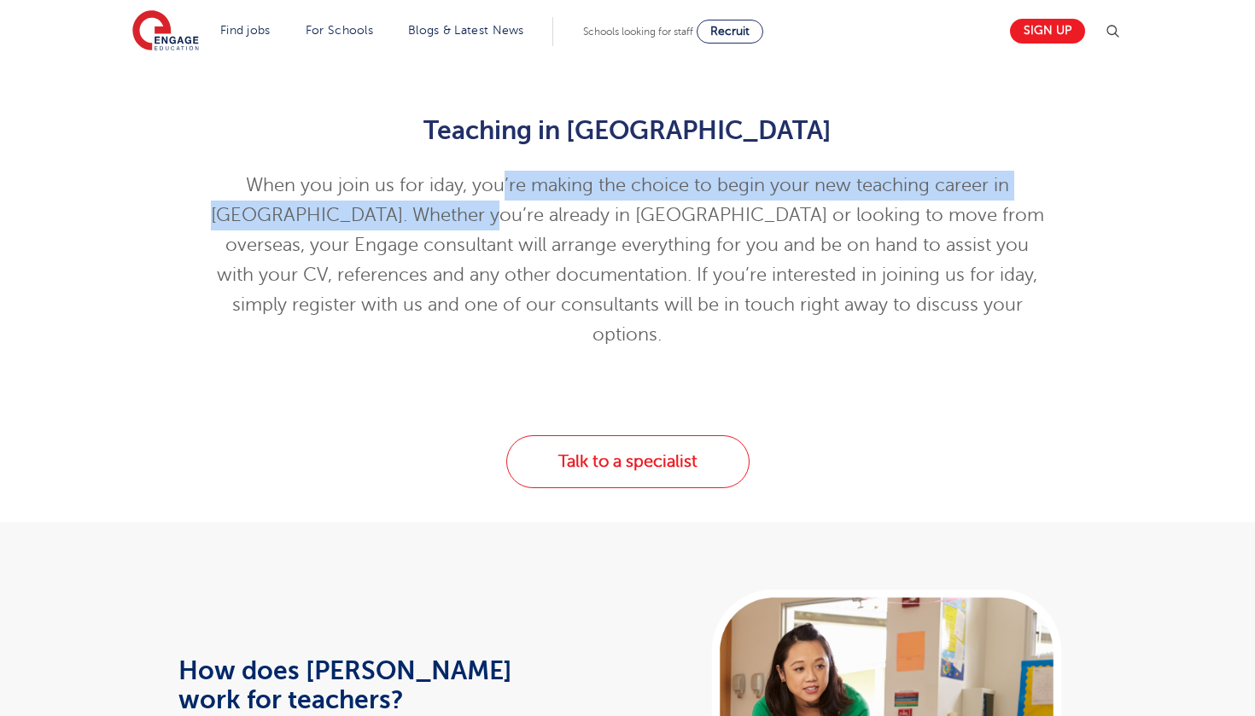
drag, startPoint x: 501, startPoint y: 188, endPoint x: 486, endPoint y: 208, distance: 25.6
click at [486, 208] on p "When you join us for iday, you’re making the choice to begin your new teaching …" at bounding box center [627, 260] width 837 height 179
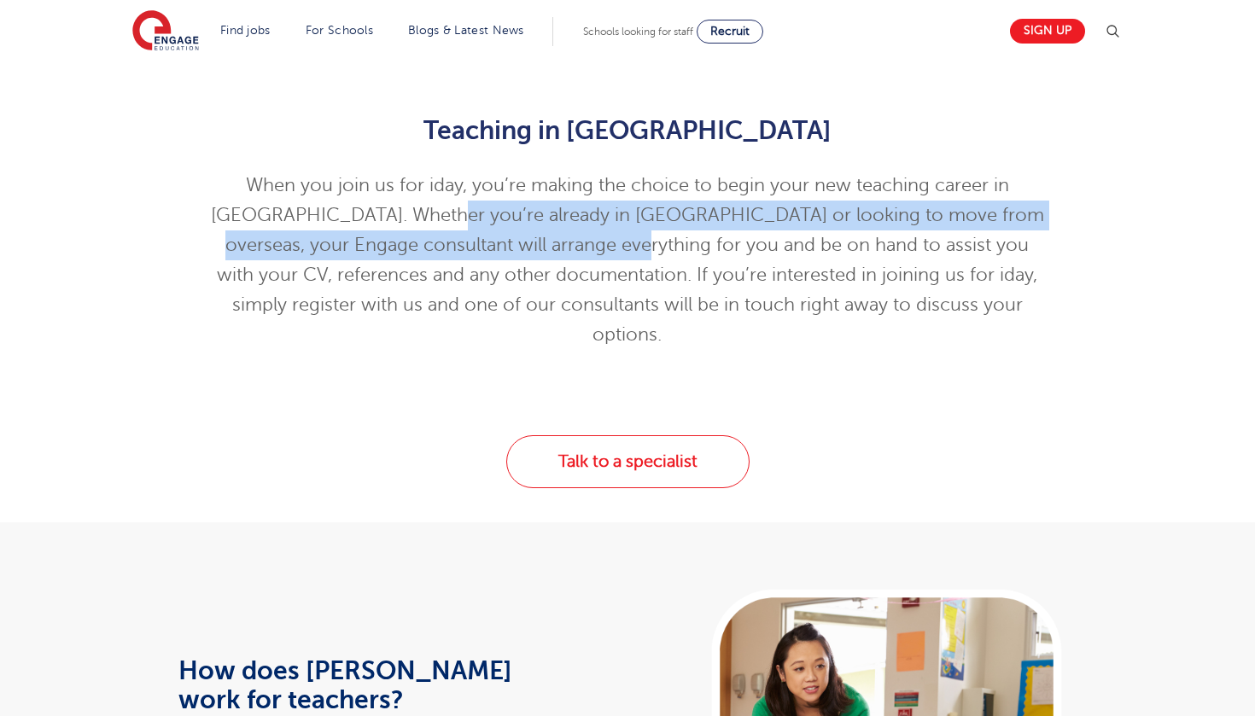
drag, startPoint x: 486, startPoint y: 208, endPoint x: 611, endPoint y: 254, distance: 133.4
click at [611, 254] on p "When you join us for iday, you’re making the choice to begin your new teaching …" at bounding box center [627, 260] width 837 height 179
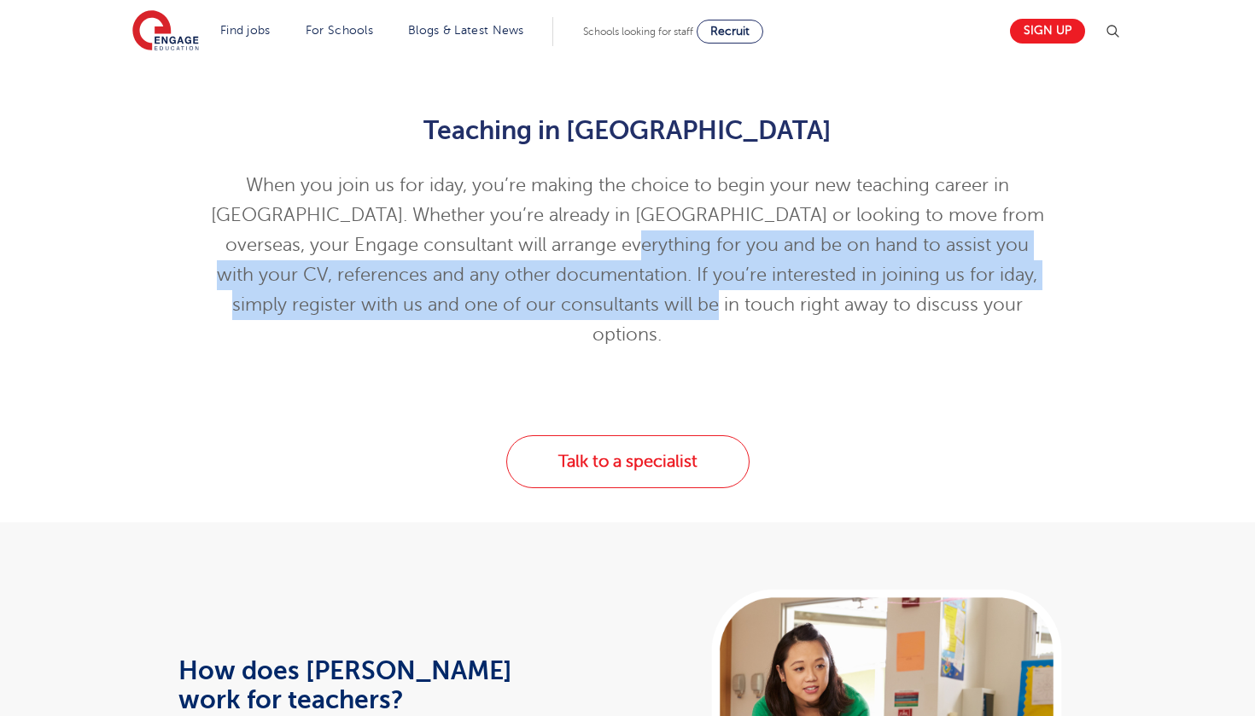
drag, startPoint x: 611, startPoint y: 254, endPoint x: 746, endPoint y: 307, distance: 145.2
click at [747, 307] on p "When you join us for iday, you’re making the choice to begin your new teaching …" at bounding box center [627, 260] width 837 height 179
click at [746, 307] on p "When you join us for iday, you’re making the choice to begin your new teaching …" at bounding box center [627, 260] width 837 height 179
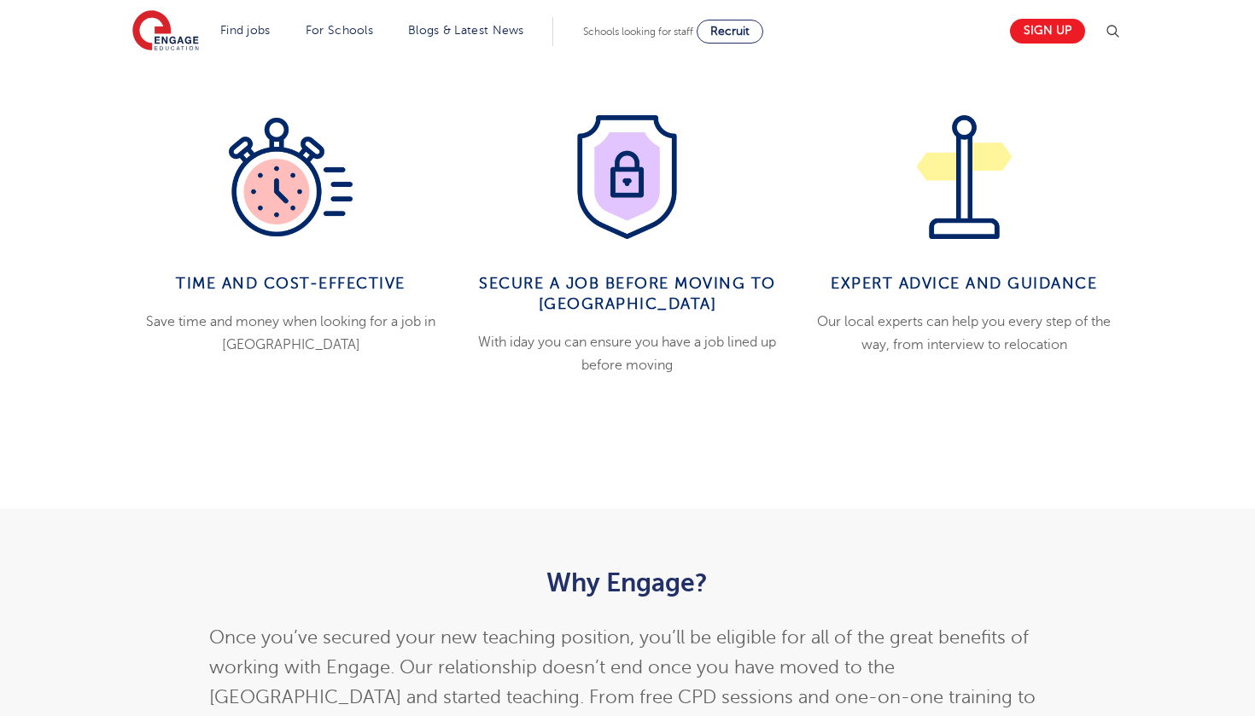
scroll to position [1618, 0]
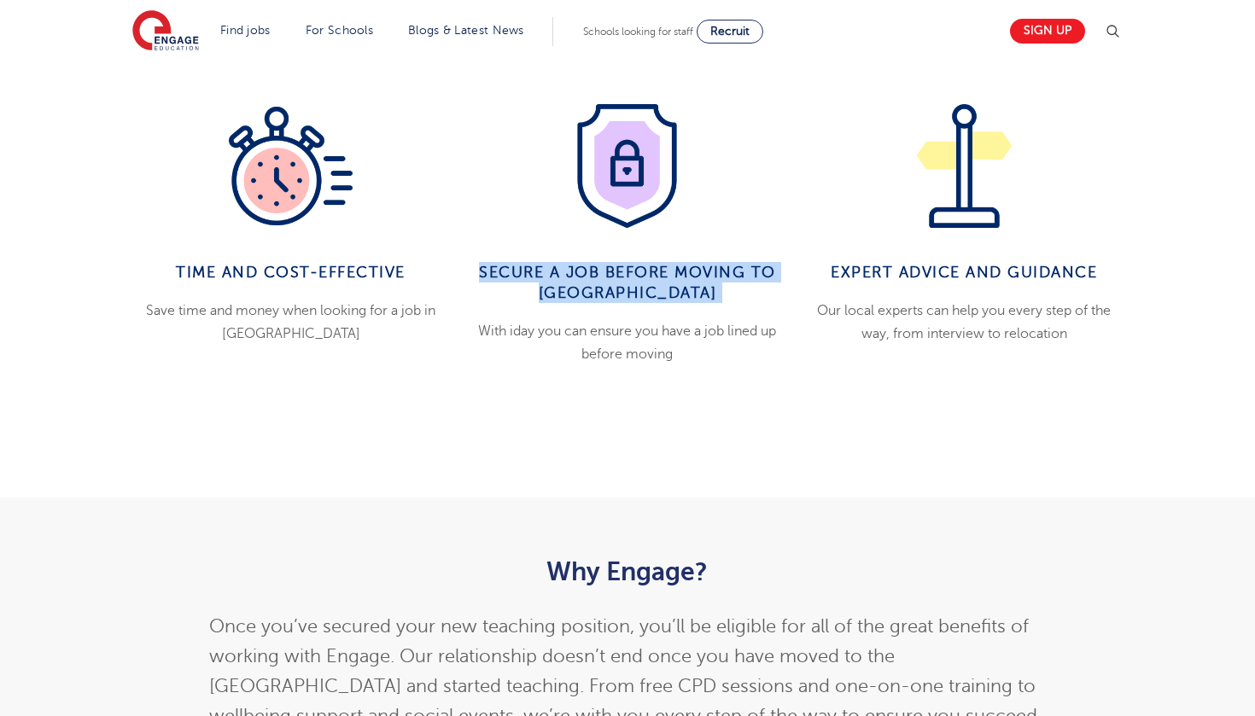
drag, startPoint x: 564, startPoint y: 230, endPoint x: 595, endPoint y: 288, distance: 64.9
click at [595, 287] on div "Secure a job before moving to [GEOGRAPHIC_DATA] With iday you can ensure you ha…" at bounding box center [627, 254] width 336 height 300
click at [595, 288] on div "Secure a job before moving to [GEOGRAPHIC_DATA] With iday you can ensure you ha…" at bounding box center [627, 254] width 336 height 300
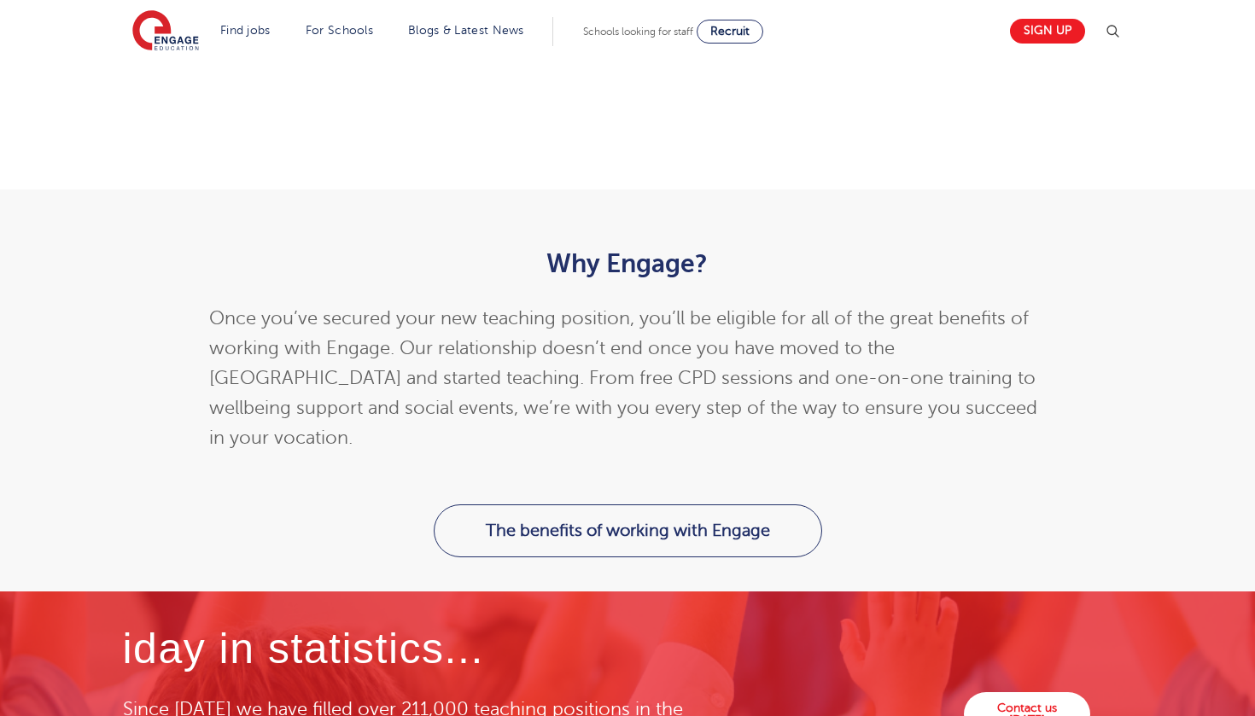
scroll to position [2007, 0]
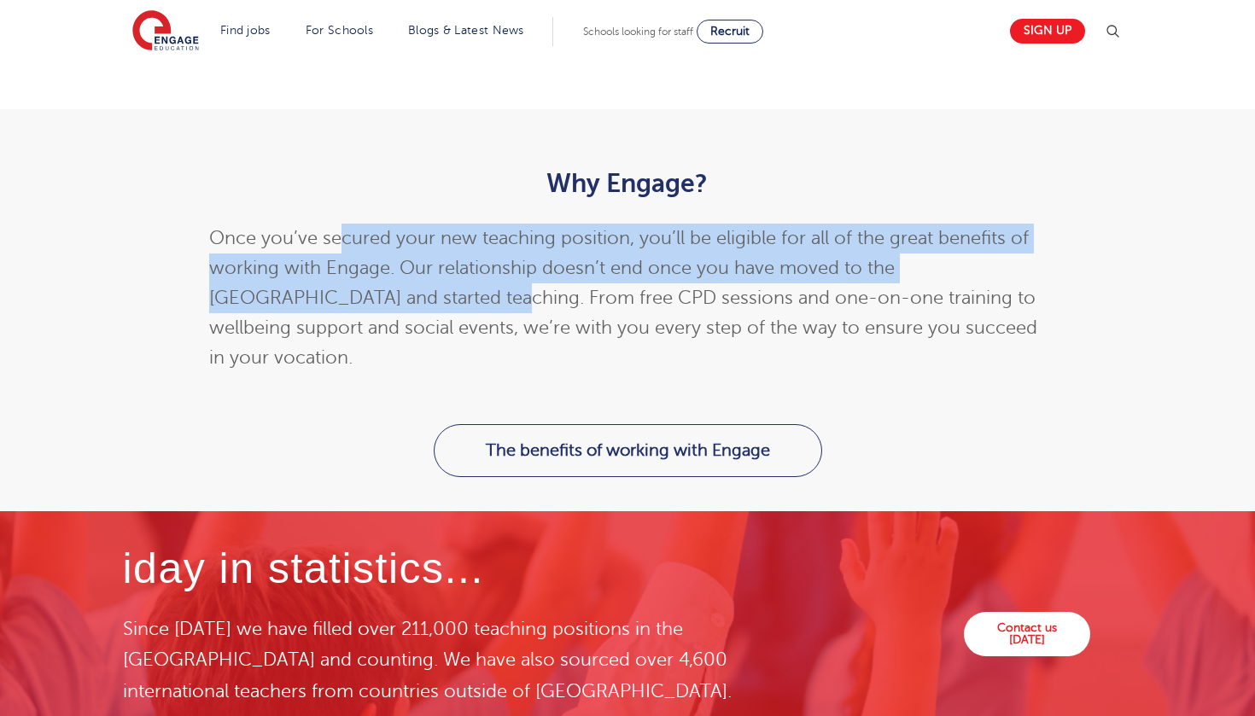
drag, startPoint x: 338, startPoint y: 205, endPoint x: 371, endPoint y: 265, distance: 69.1
click at [371, 265] on p "Once you’ve secured your new teaching position, you’ll be eligible for all of t…" at bounding box center [627, 298] width 837 height 149
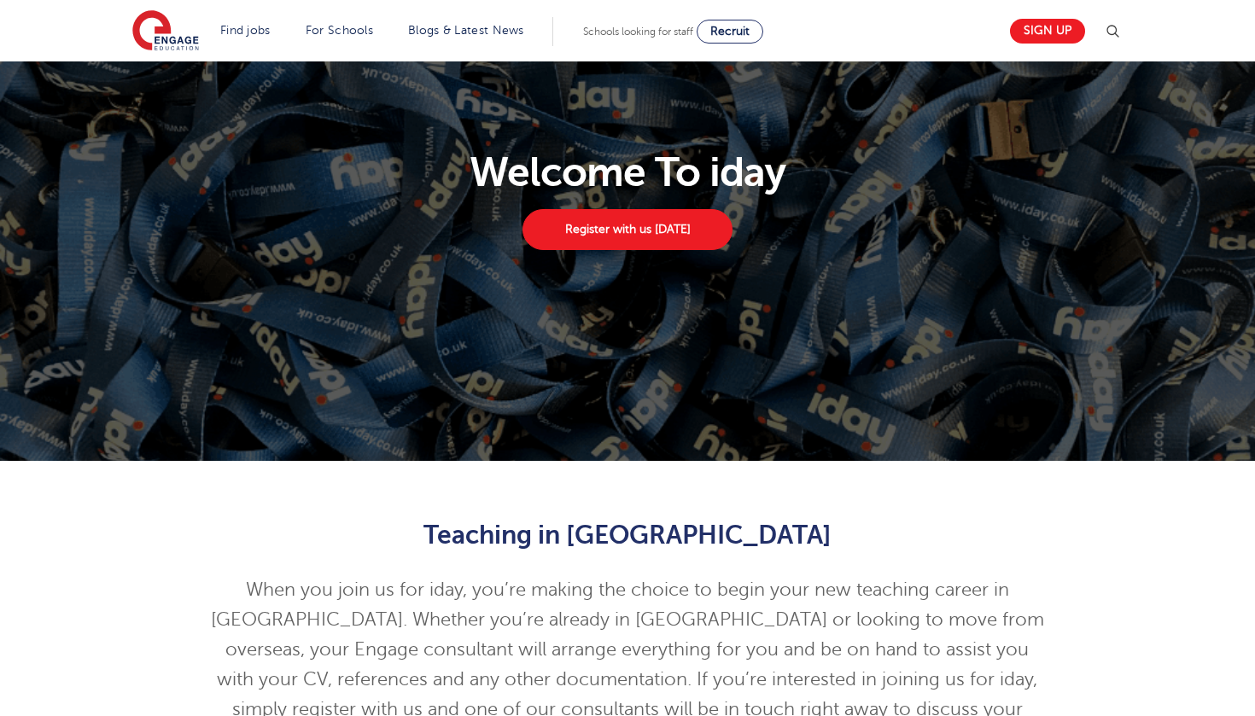
scroll to position [116, 0]
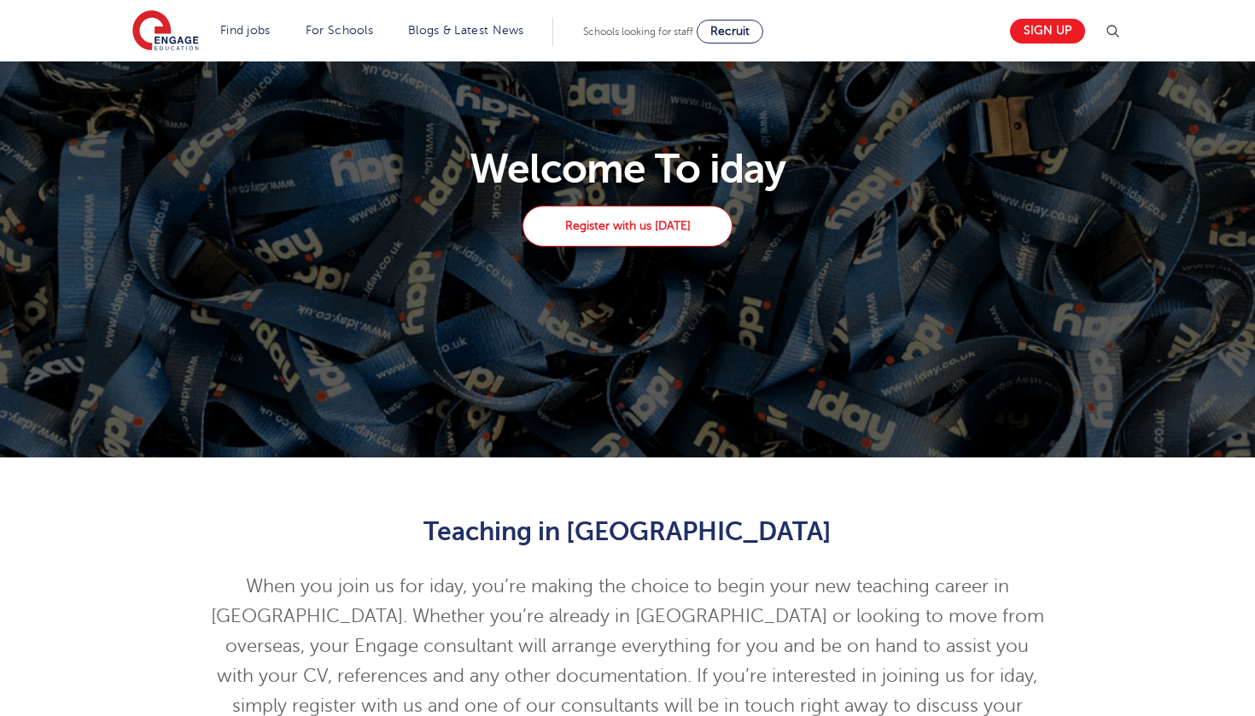
click at [633, 219] on link "Register with us [DATE]" at bounding box center [627, 226] width 210 height 41
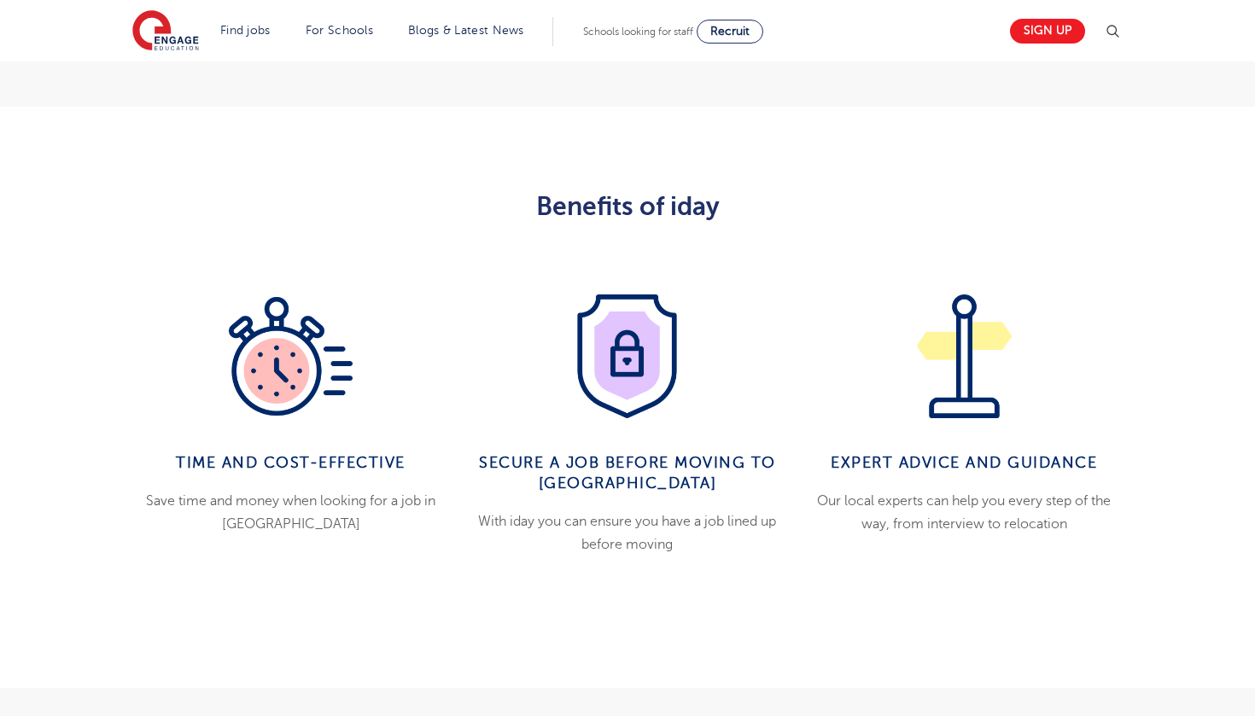
scroll to position [1449, 0]
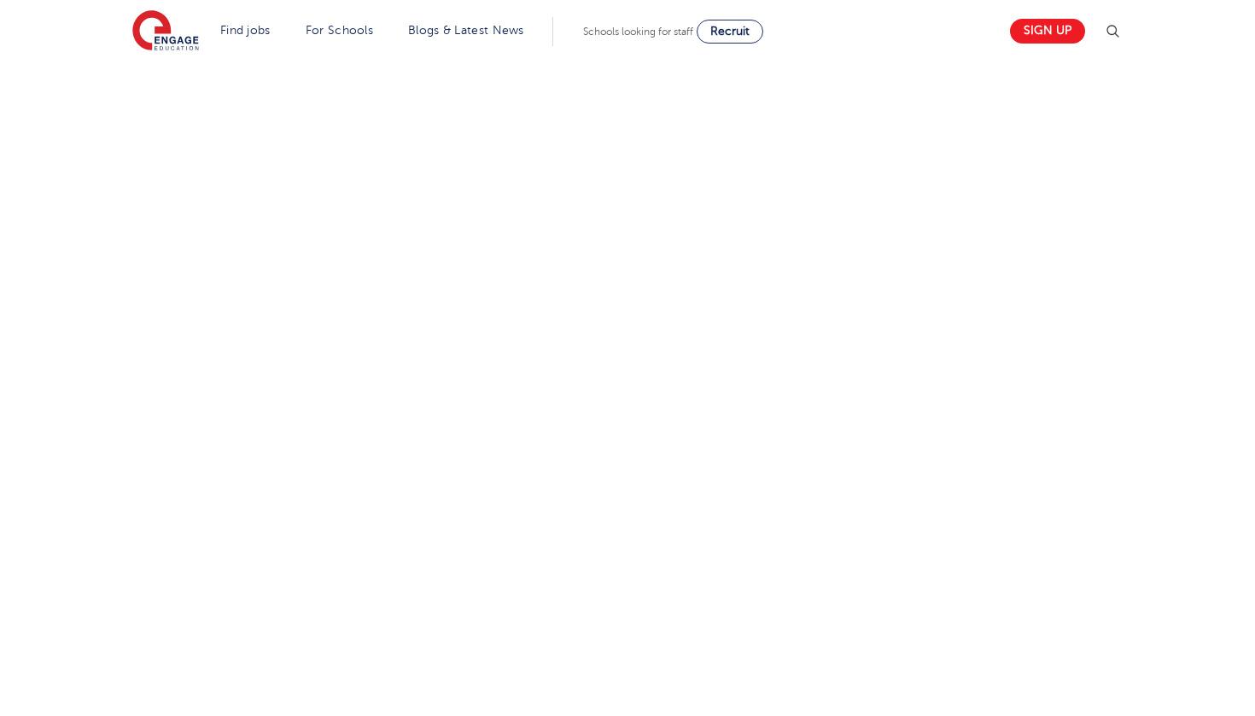
scroll to position [761, 0]
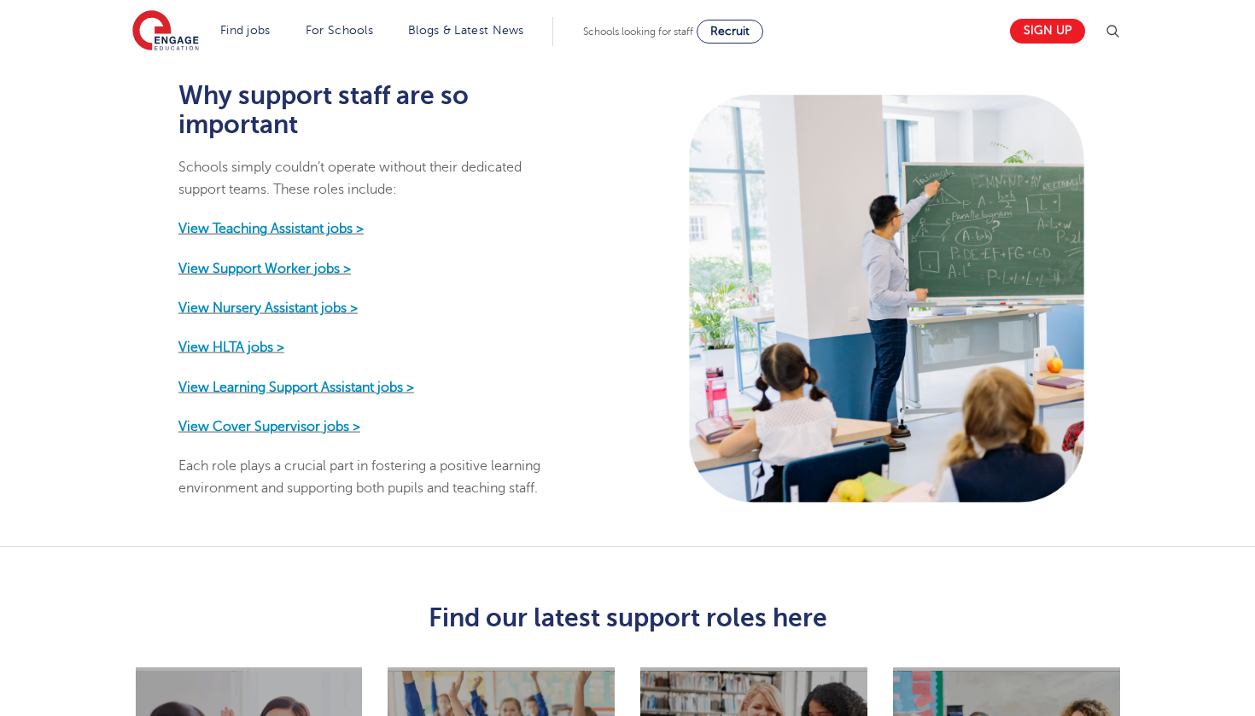
scroll to position [819, 0]
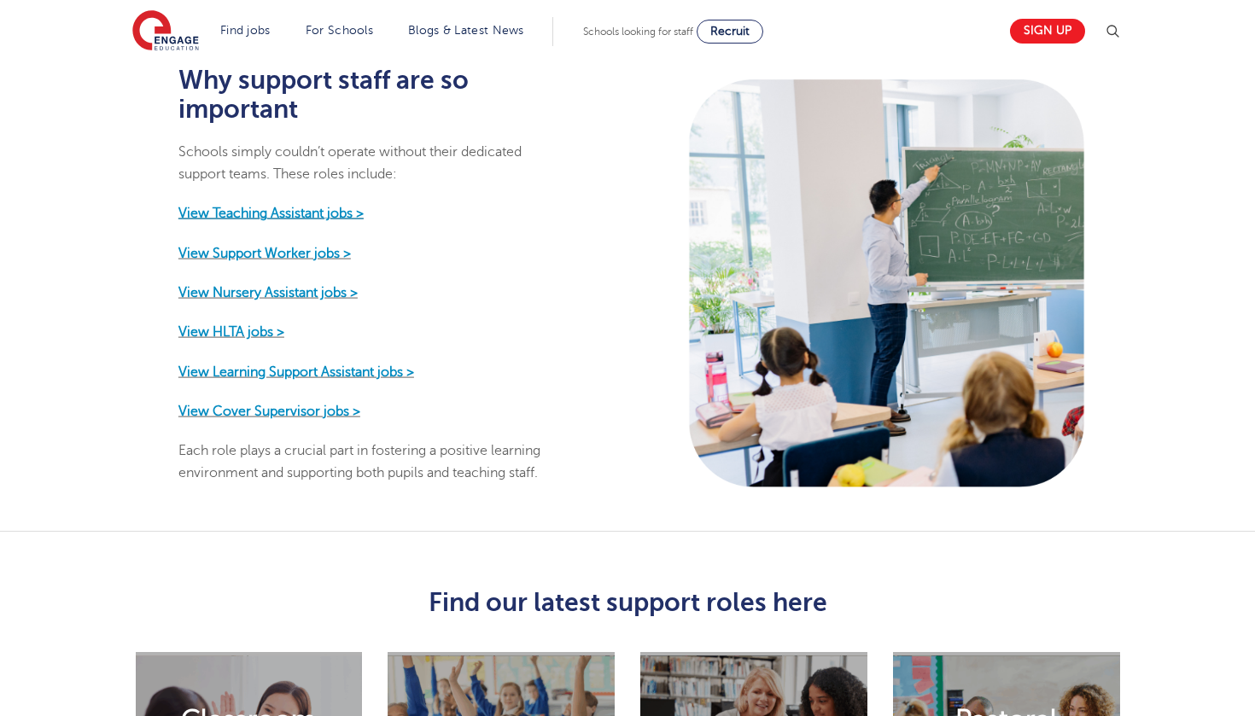
click at [342, 206] on strong "View Teaching Assistant jobs >" at bounding box center [270, 213] width 185 height 15
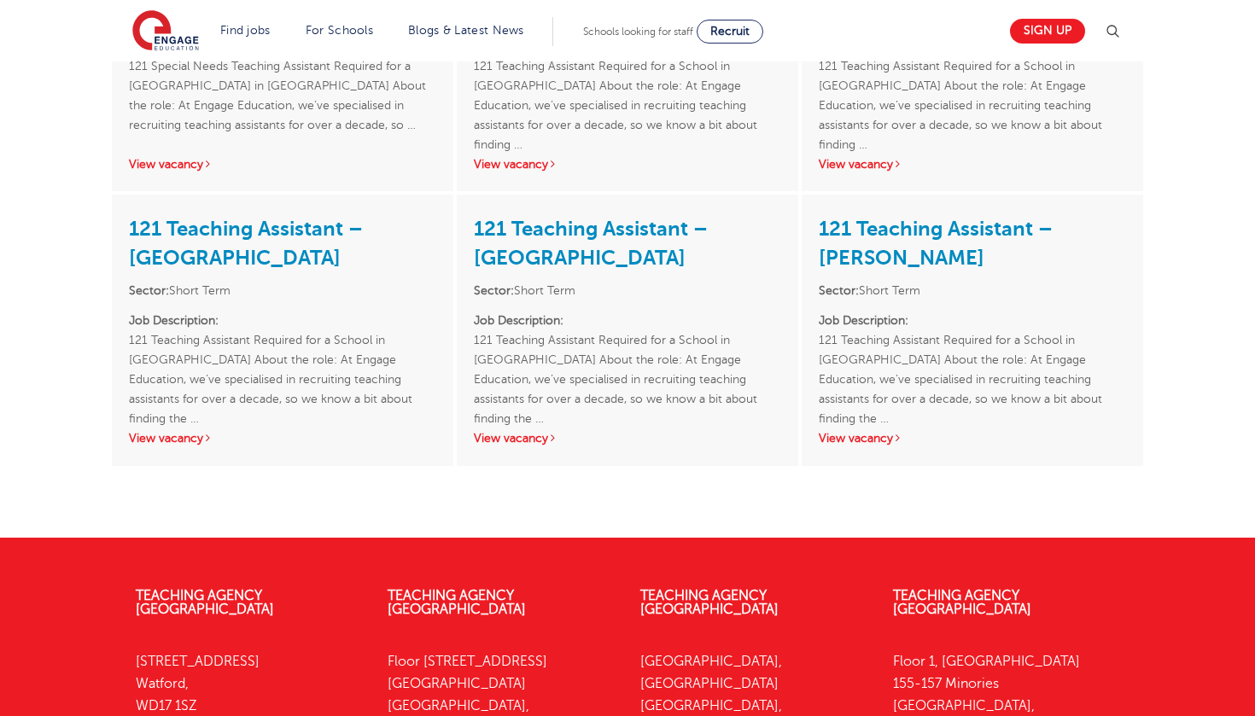
scroll to position [1625, 0]
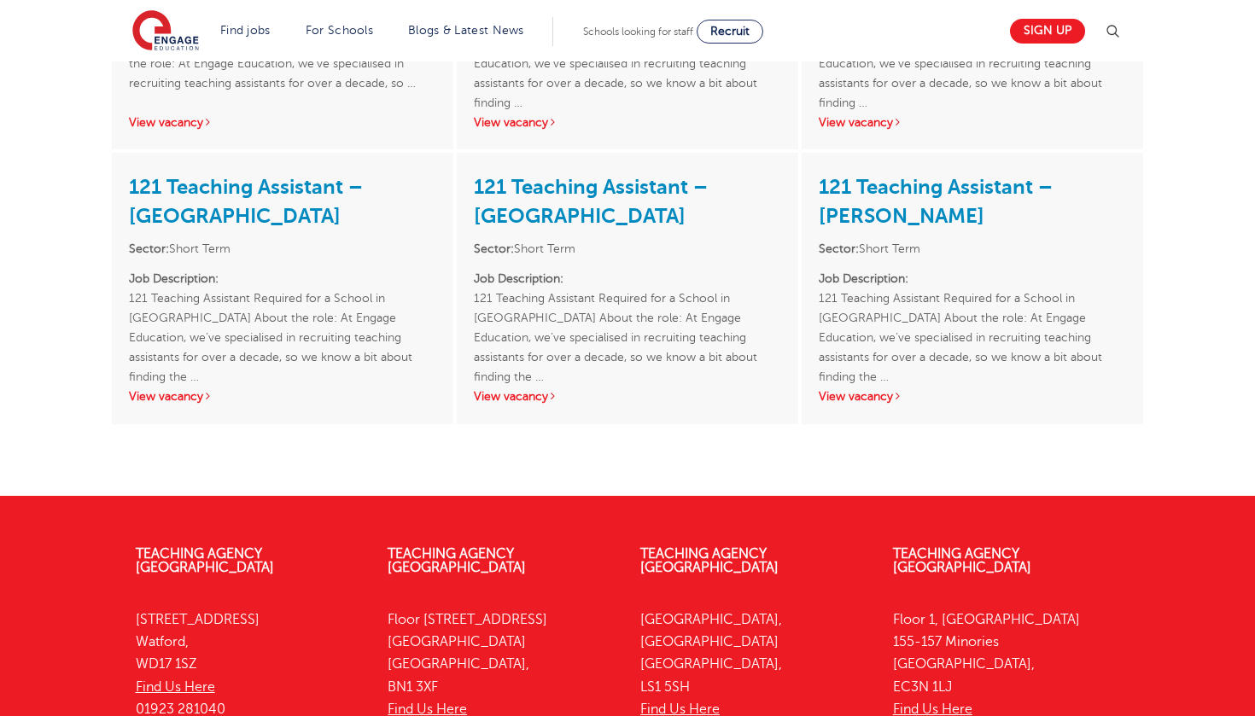
click at [206, 212] on link "121 Teaching Assistant – [GEOGRAPHIC_DATA]" at bounding box center [246, 201] width 234 height 53
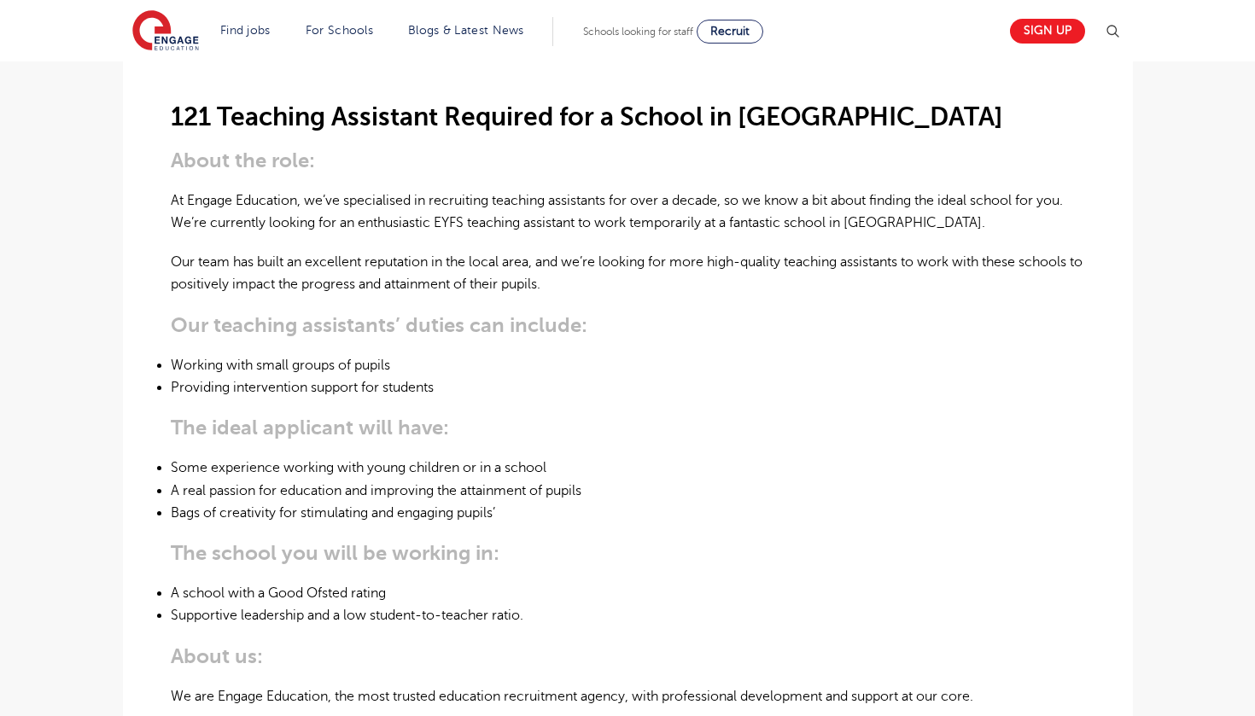
scroll to position [493, 0]
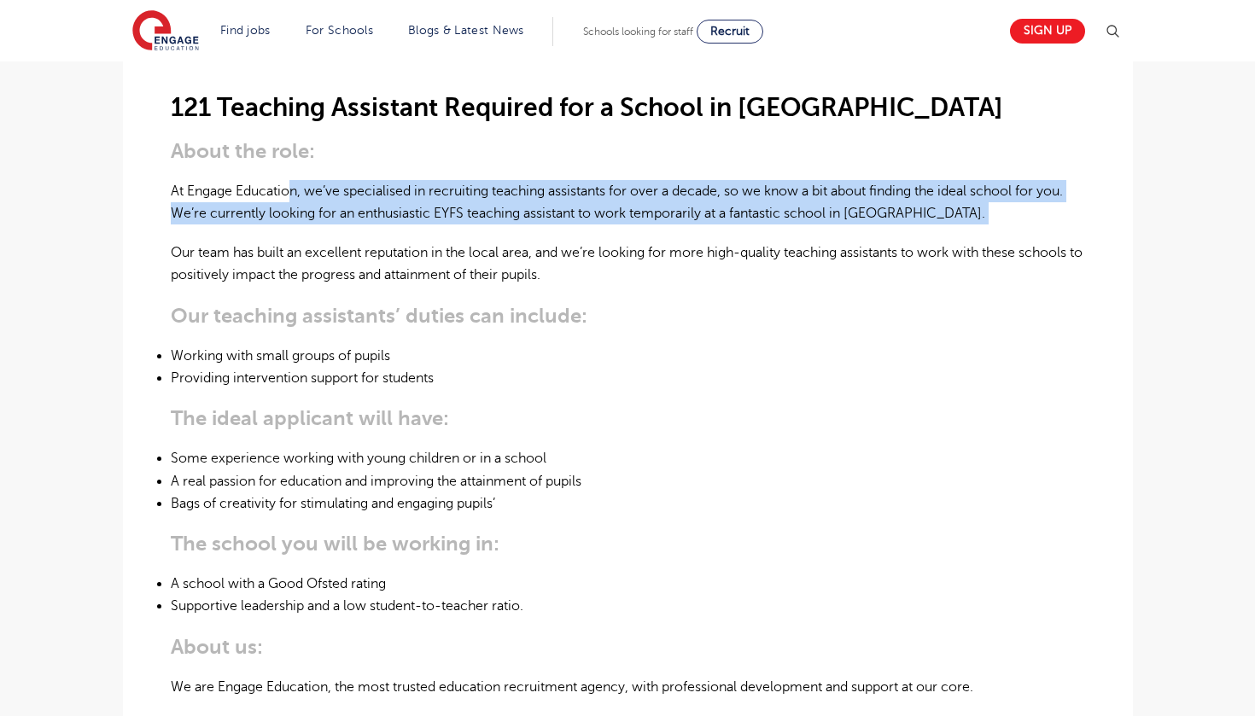
drag, startPoint x: 291, startPoint y: 145, endPoint x: 333, endPoint y: 188, distance: 59.8
click at [333, 188] on div "121 Teaching Assistant Required for a School in [GEOGRAPHIC_DATA] About the rol…" at bounding box center [628, 565] width 914 height 1047
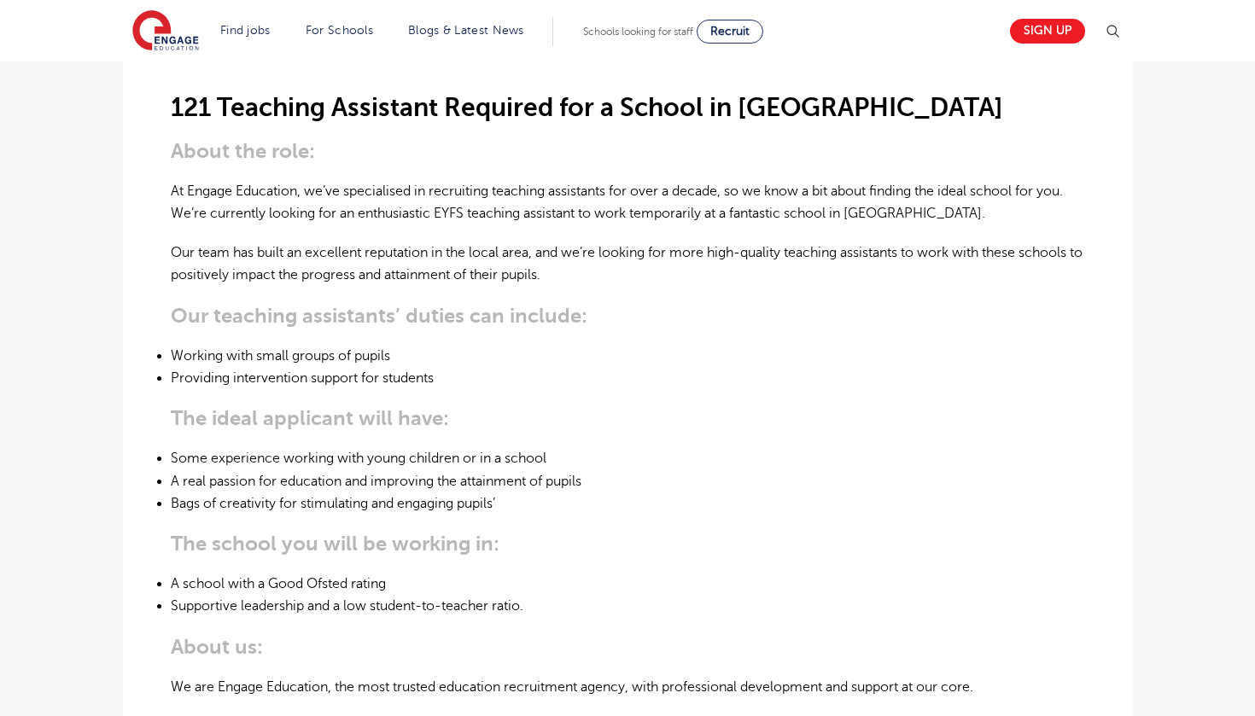
click at [333, 188] on div "121 Teaching Assistant Required for a School in [GEOGRAPHIC_DATA] About the rol…" at bounding box center [628, 565] width 914 height 1047
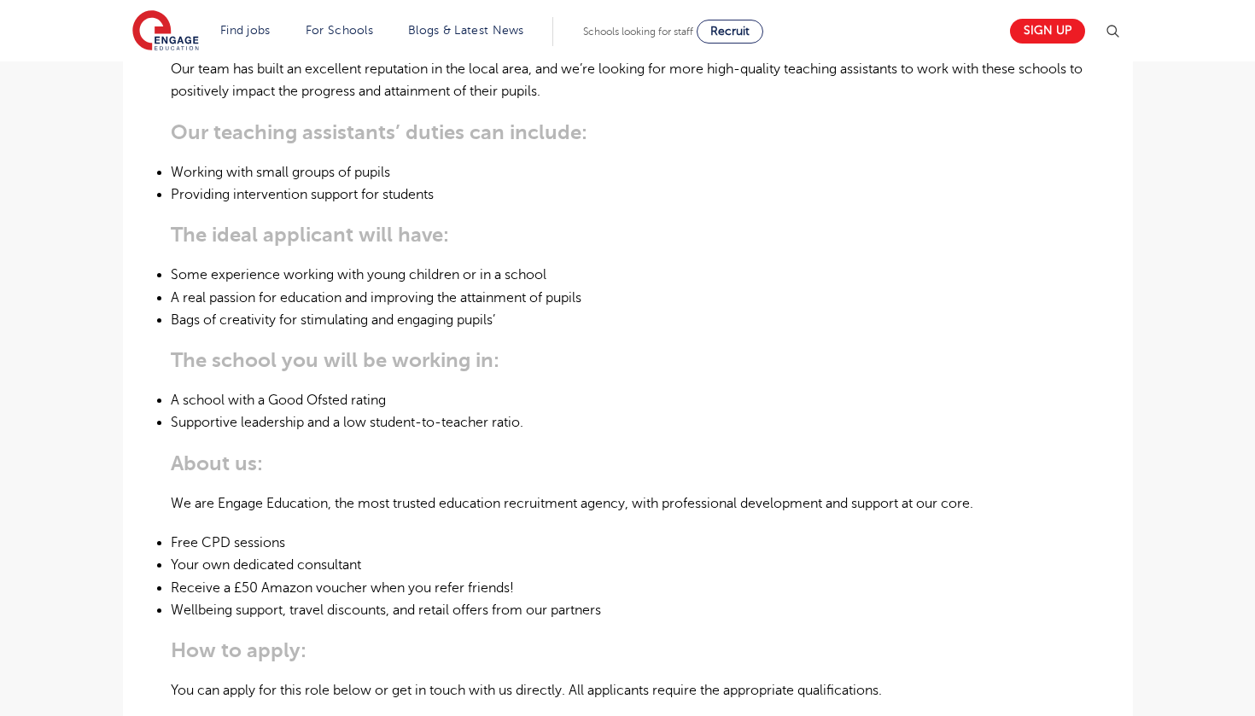
scroll to position [675, 0]
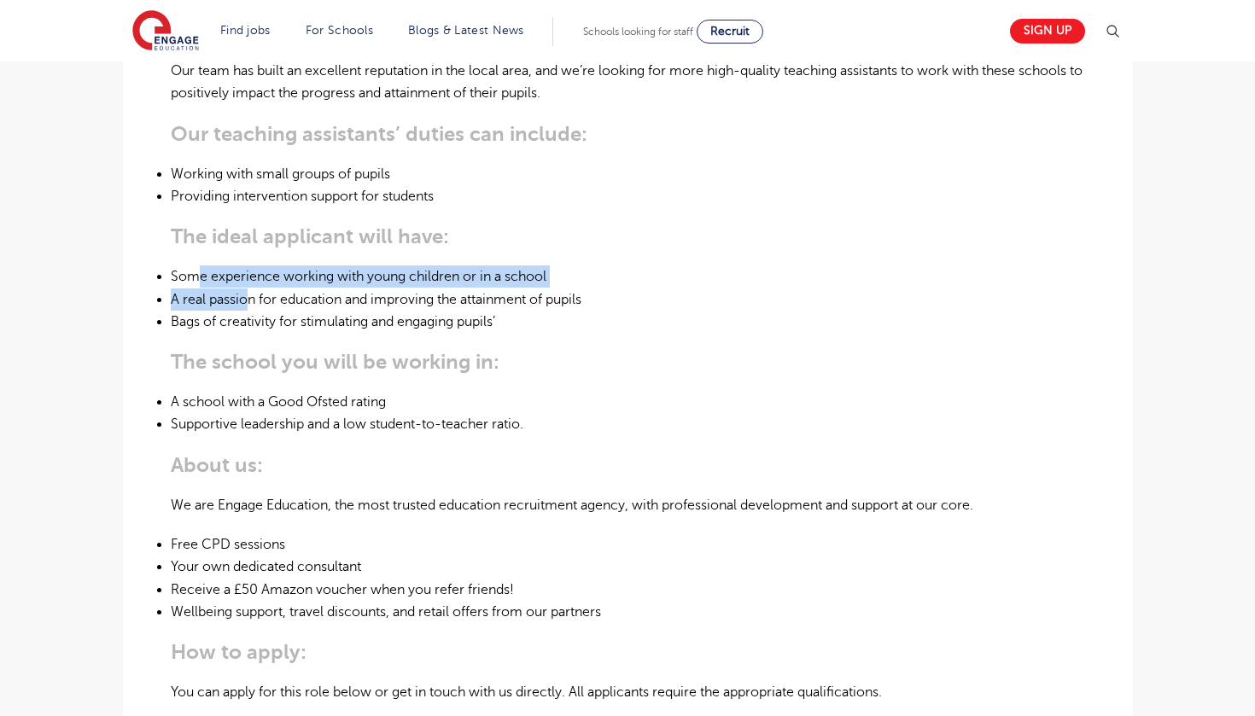
drag, startPoint x: 201, startPoint y: 236, endPoint x: 249, endPoint y: 252, distance: 51.3
click at [249, 265] on ul "Some experience working with young children or in a school A real passion for e…" at bounding box center [628, 298] width 914 height 67
click at [249, 289] on li "A real passion for education and improving the attainment of pupils" at bounding box center [628, 300] width 914 height 22
drag, startPoint x: 155, startPoint y: 235, endPoint x: 237, endPoint y: 265, distance: 88.3
click at [237, 266] on div "£90 Short Term London - [PERSON_NAME] Beginning 01/70 121 Teaching Assistant Re…" at bounding box center [628, 417] width 982 height 1291
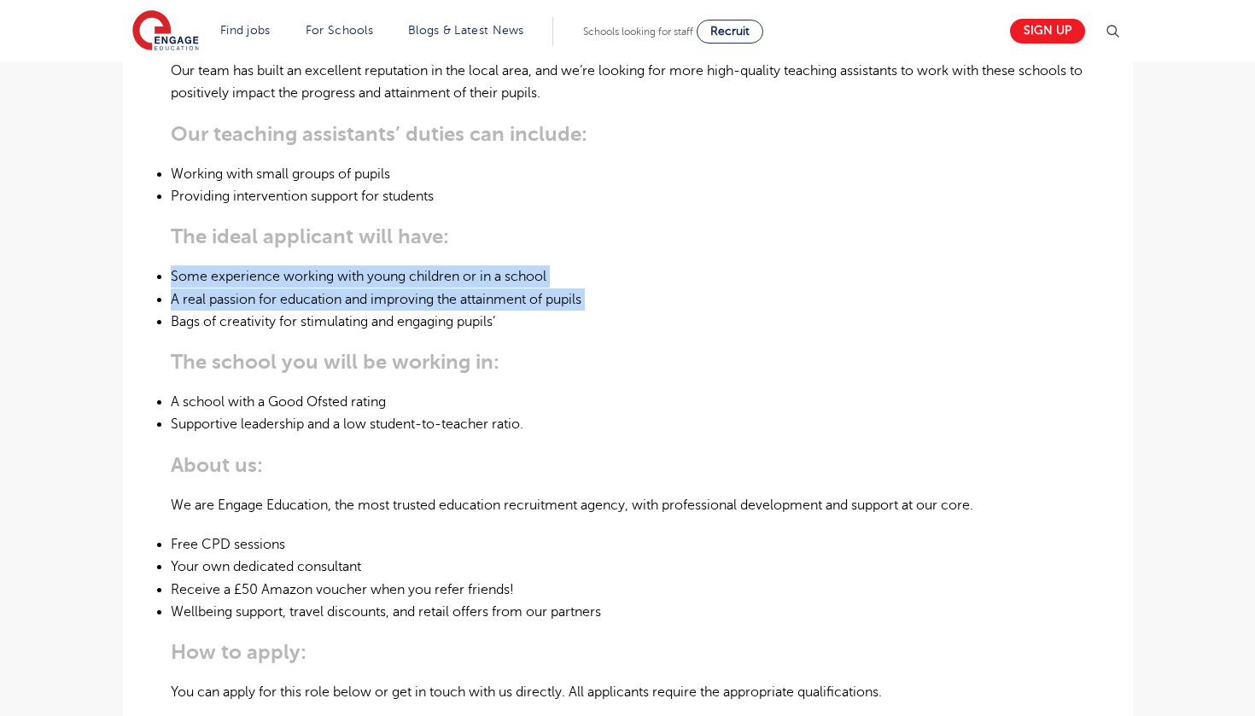
click at [237, 289] on li "A real passion for education and improving the attainment of pupils" at bounding box center [628, 300] width 914 height 22
drag, startPoint x: 193, startPoint y: 227, endPoint x: 237, endPoint y: 265, distance: 58.1
click at [236, 265] on ul "Some experience working with young children or in a school A real passion for e…" at bounding box center [628, 298] width 914 height 67
click at [237, 289] on li "A real passion for education and improving the attainment of pupils" at bounding box center [628, 300] width 914 height 22
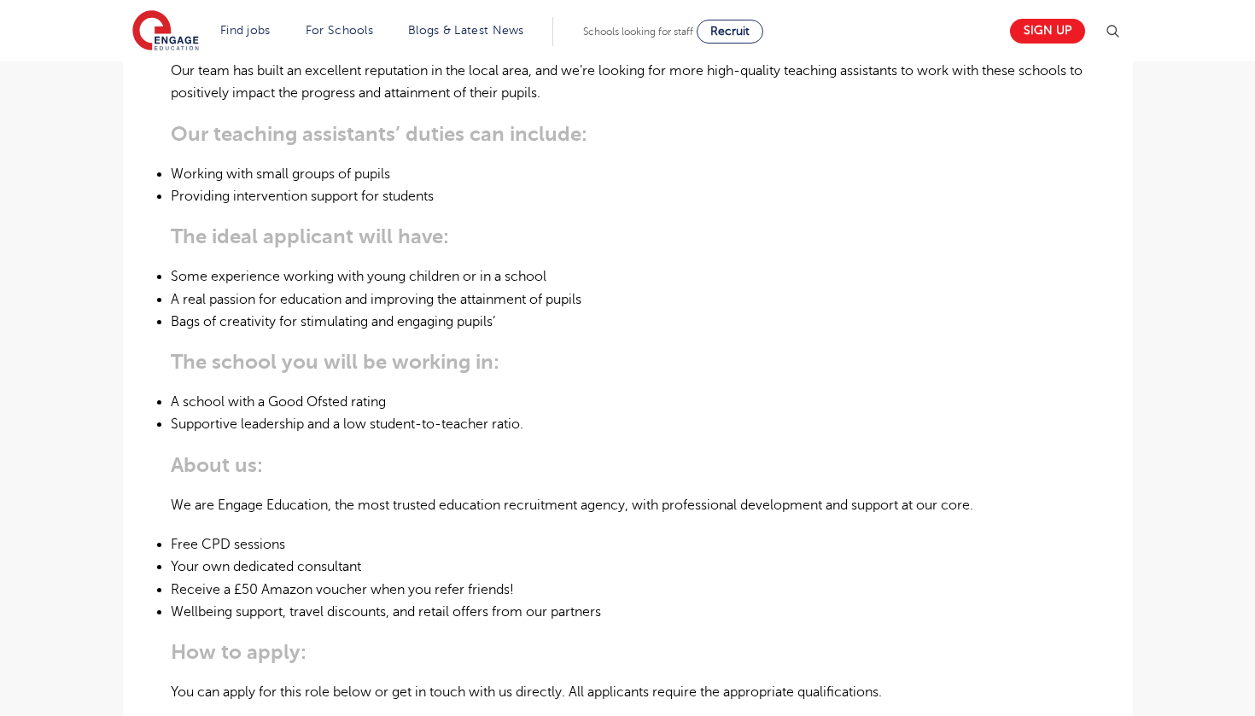
drag, startPoint x: 169, startPoint y: 118, endPoint x: 186, endPoint y: 131, distance: 21.3
click at [183, 130] on div "£90 Short Term London - [PERSON_NAME] Beginning 01/70 121 Teaching Assistant Re…" at bounding box center [628, 417] width 982 height 1291
click at [187, 163] on li "Working with small groups of pupils" at bounding box center [628, 174] width 914 height 22
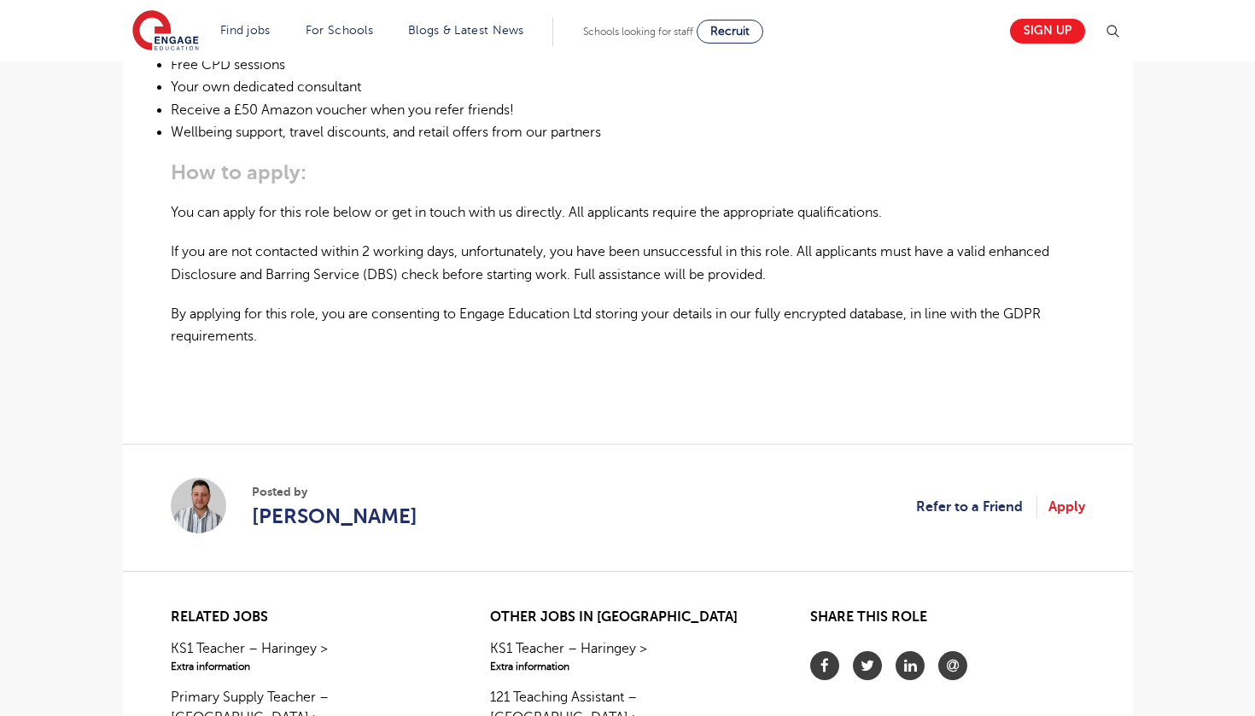
scroll to position [1158, 0]
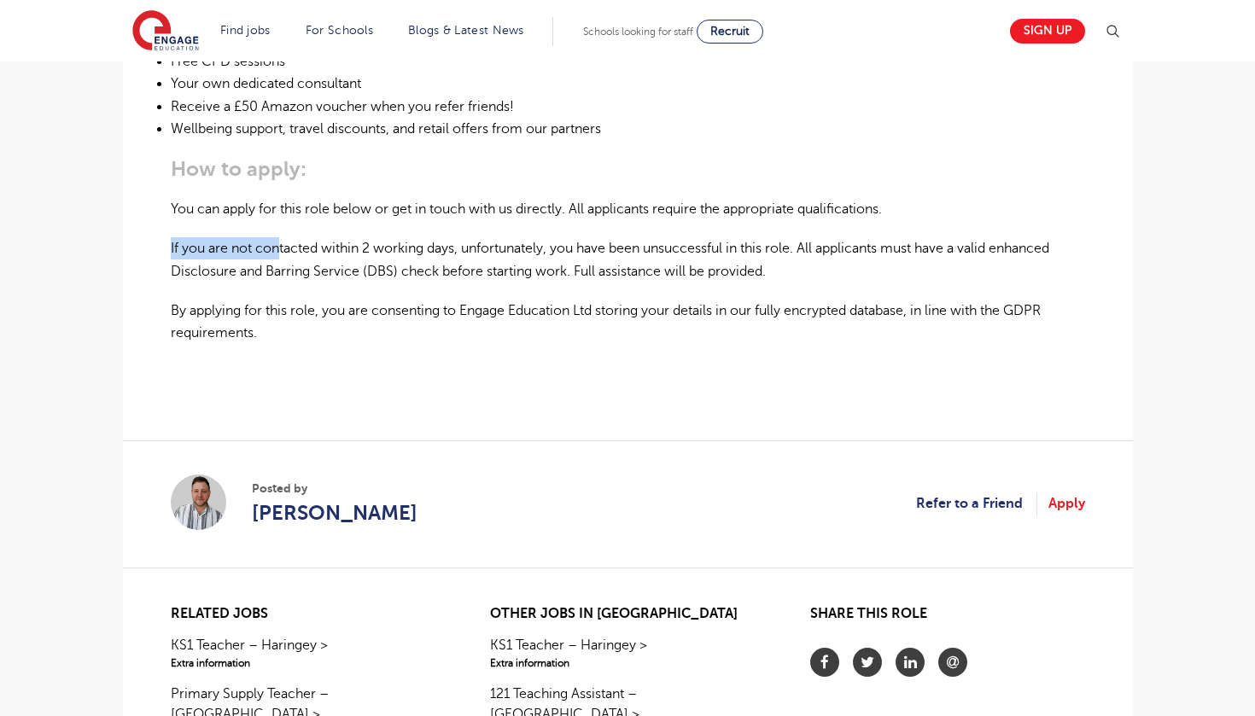
drag, startPoint x: 176, startPoint y: 183, endPoint x: 283, endPoint y: 204, distance: 109.6
click at [283, 237] on p "If you are not contacted within 2 working days, unfortunately, you have been un…" at bounding box center [628, 259] width 914 height 45
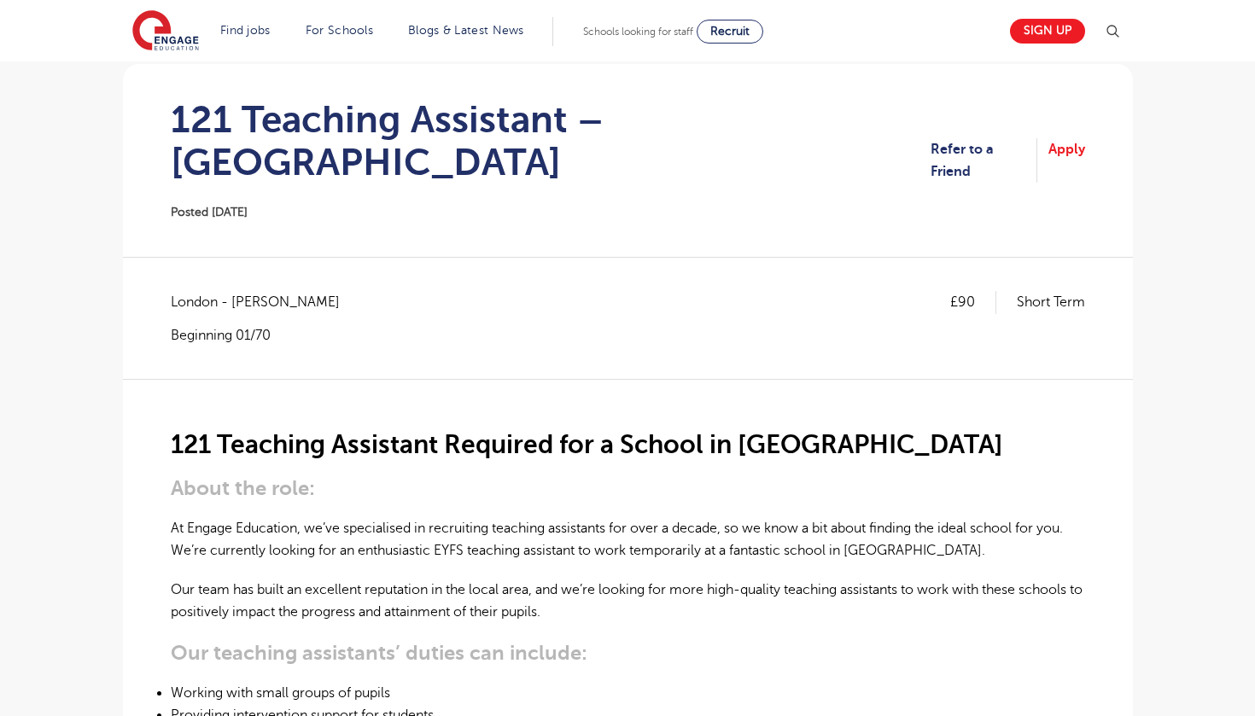
scroll to position [196, 0]
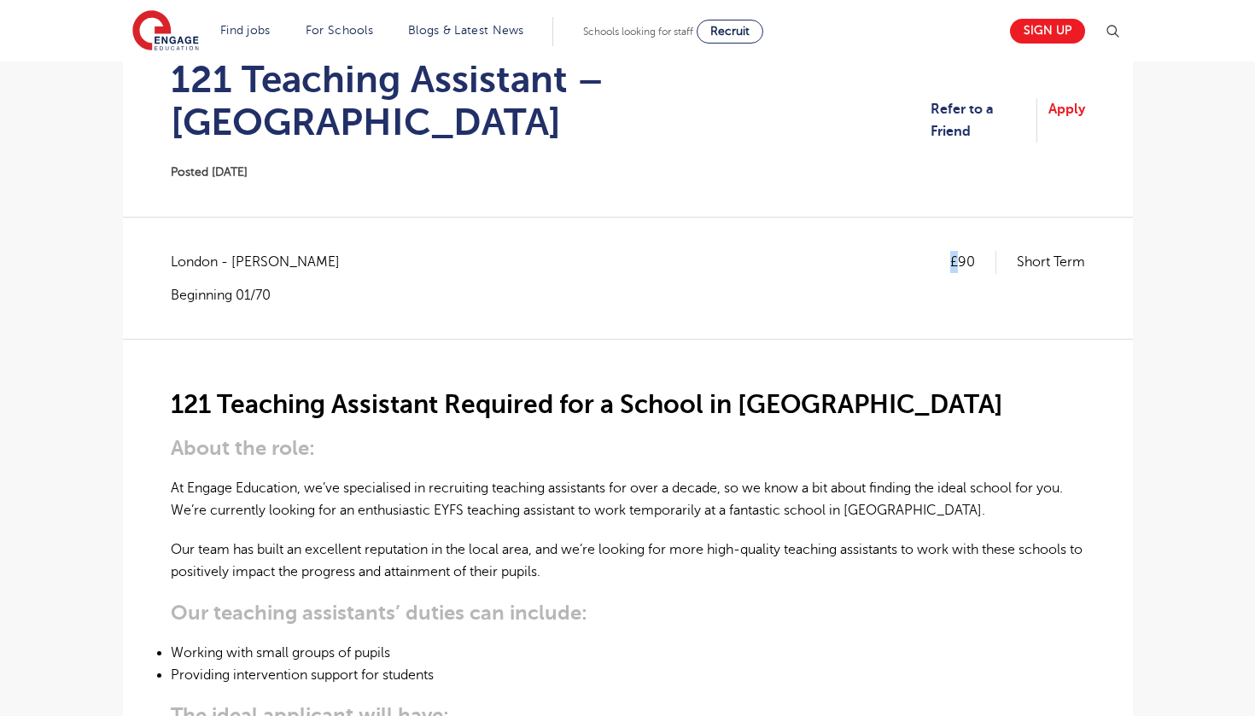
drag, startPoint x: 945, startPoint y: 219, endPoint x: 964, endPoint y: 219, distance: 18.8
click at [963, 251] on div "£90 Short Term [GEOGRAPHIC_DATA] - [GEOGRAPHIC_DATA] Beginning 01/70" at bounding box center [628, 277] width 914 height 53
click at [964, 251] on p "£90" at bounding box center [973, 262] width 46 height 22
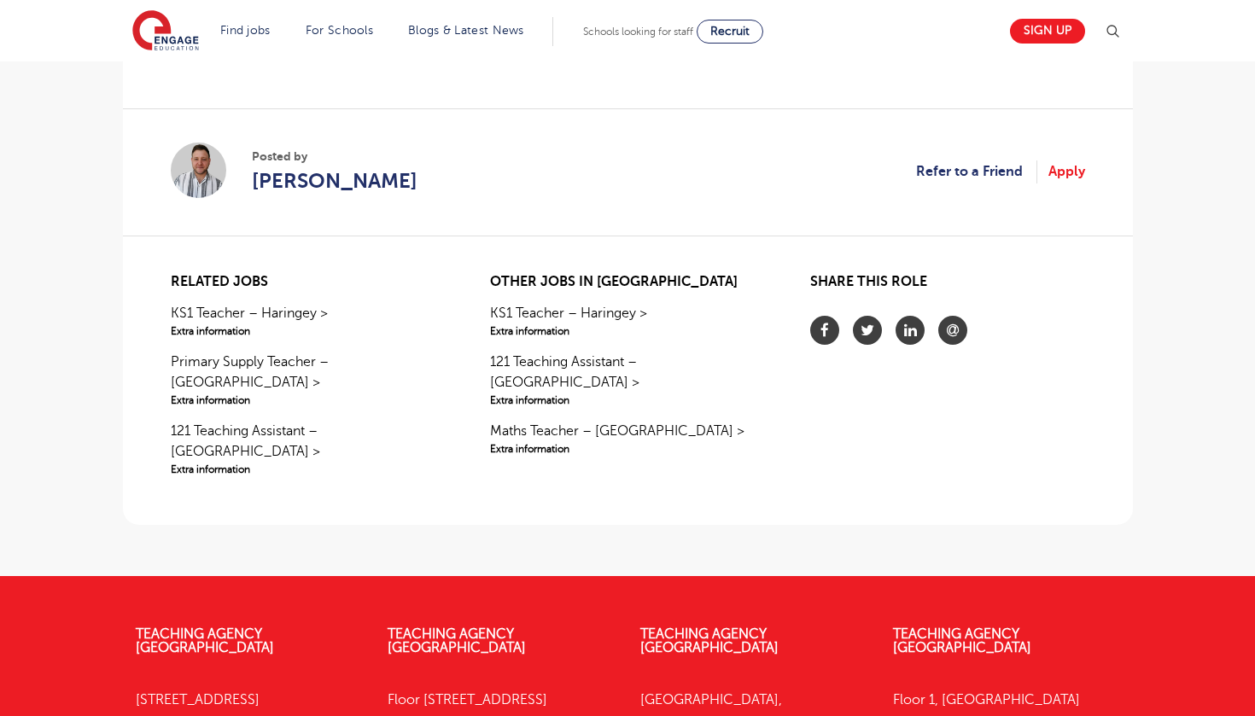
scroll to position [1479, 0]
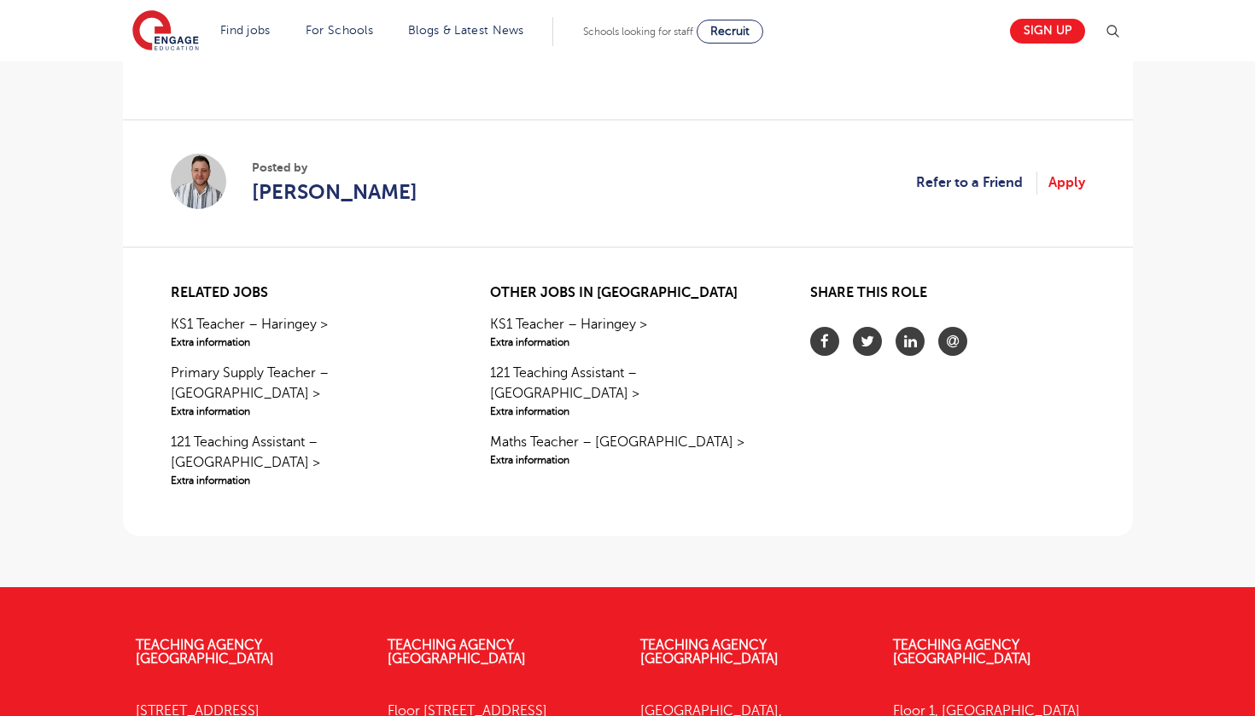
click at [1073, 149] on section "Posted by [PERSON_NAME] Refer to a Friend Apply" at bounding box center [628, 183] width 914 height 127
click at [1064, 172] on link "Apply" at bounding box center [1066, 183] width 37 height 22
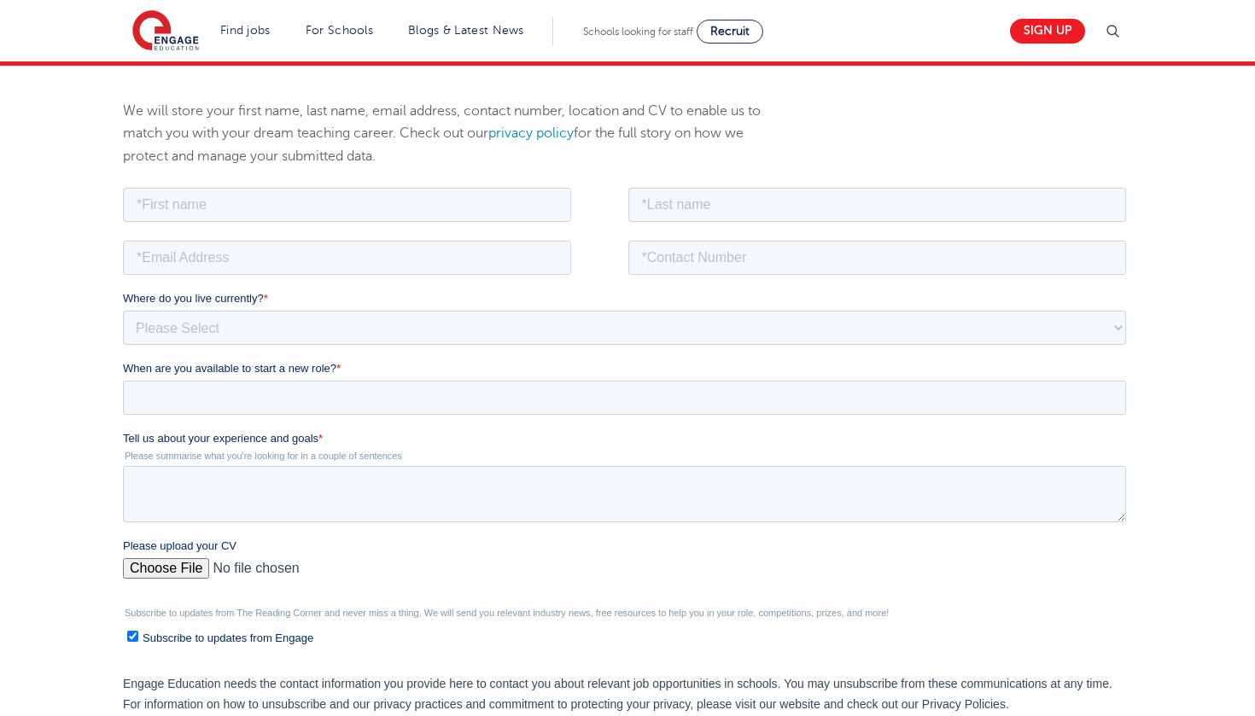
scroll to position [230, 0]
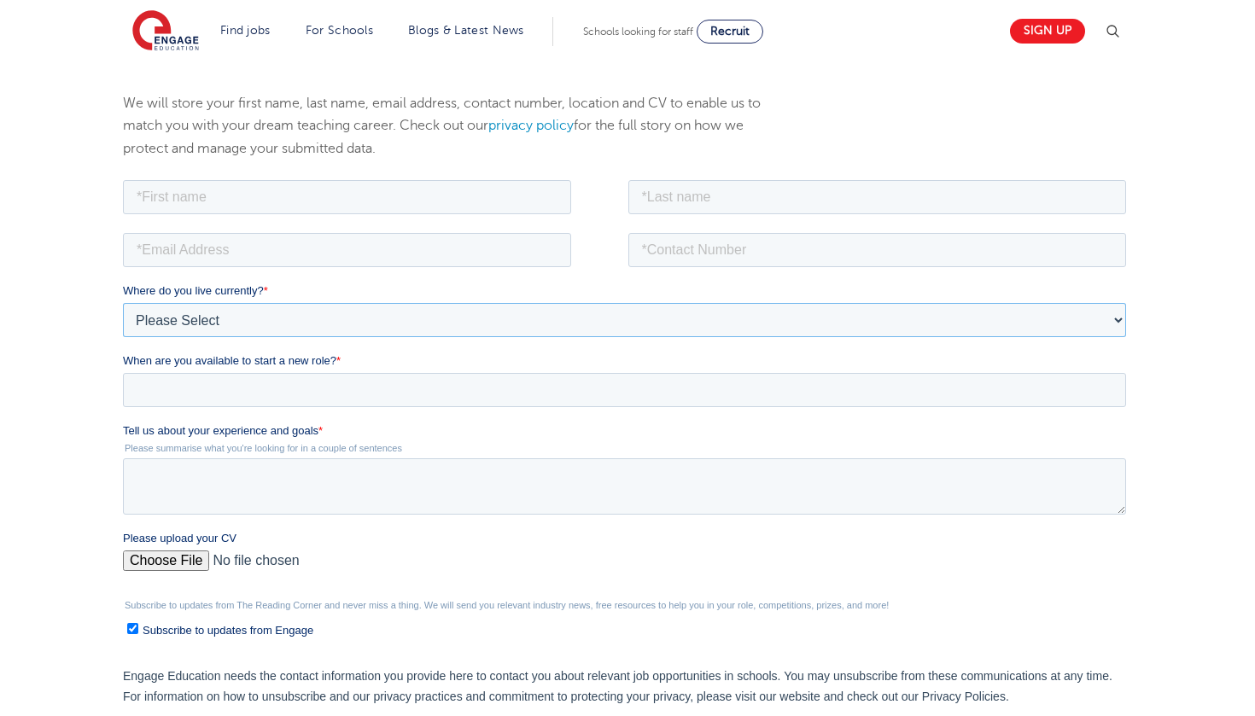
select select "Europe"
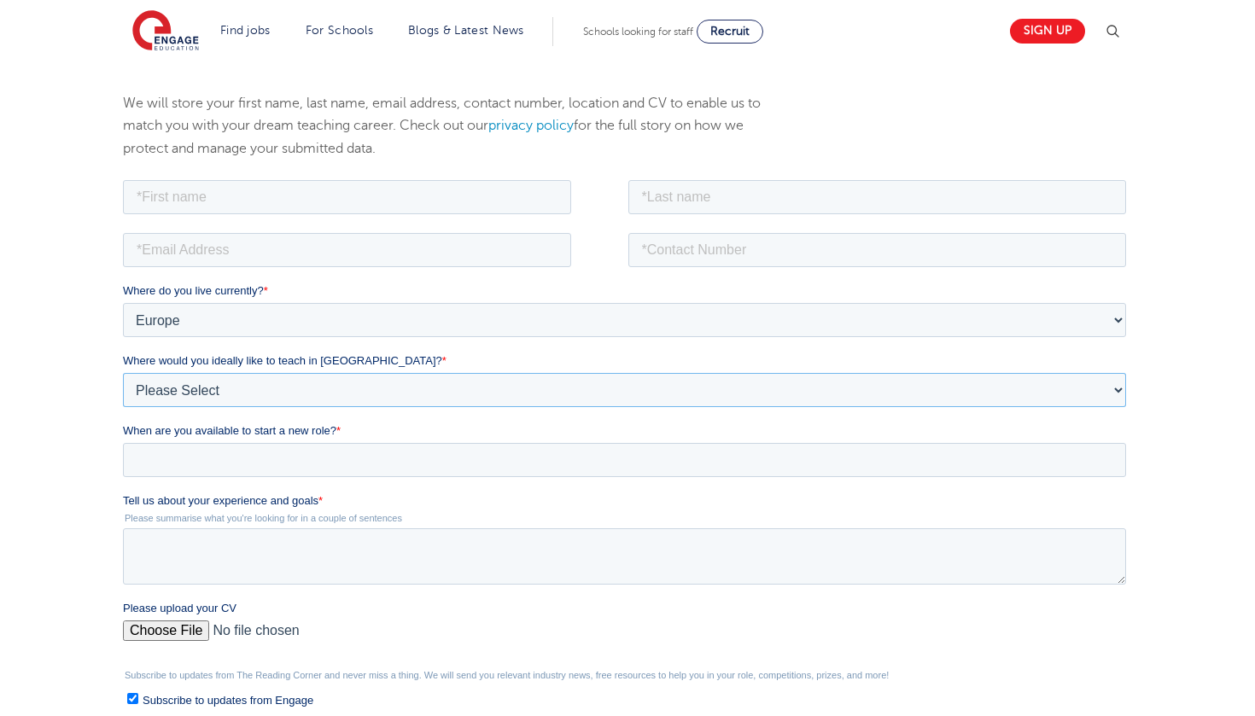
select select "Greater [GEOGRAPHIC_DATA]/Home Counties"
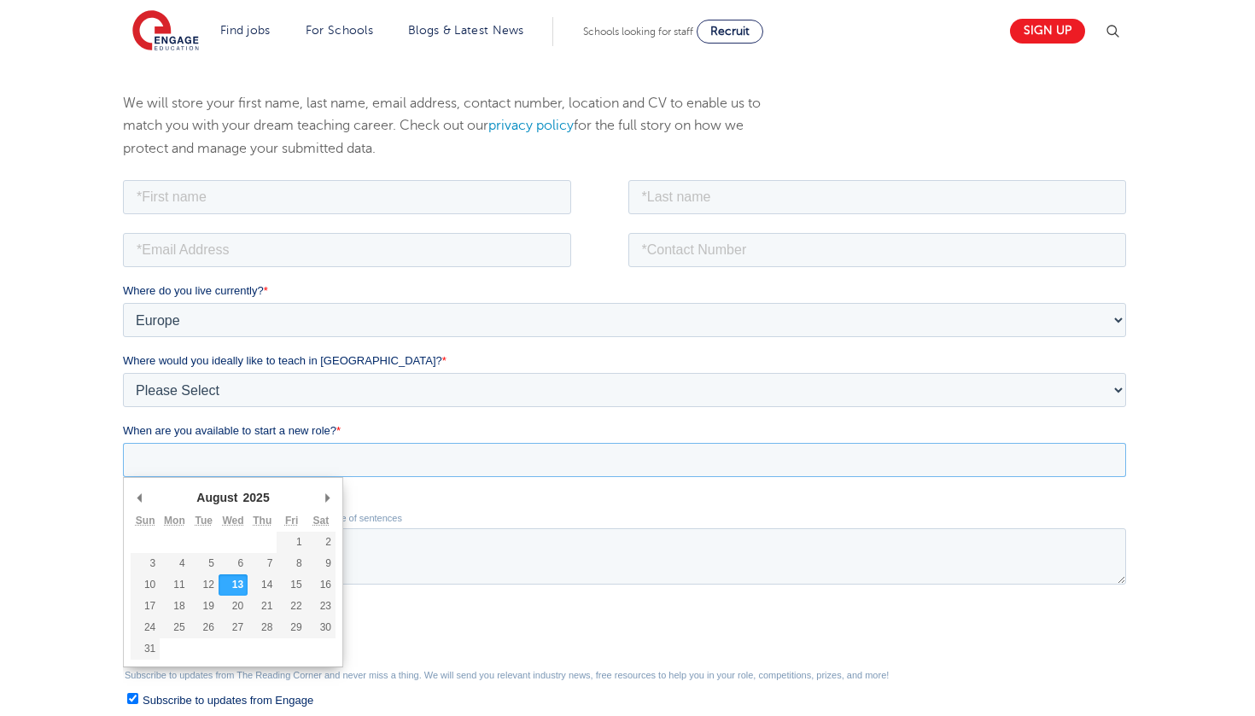
click at [410, 462] on input "When are you available to start a new role? *" at bounding box center [623, 459] width 1003 height 34
type div "2025-09-01"
type input "2025/09/01"
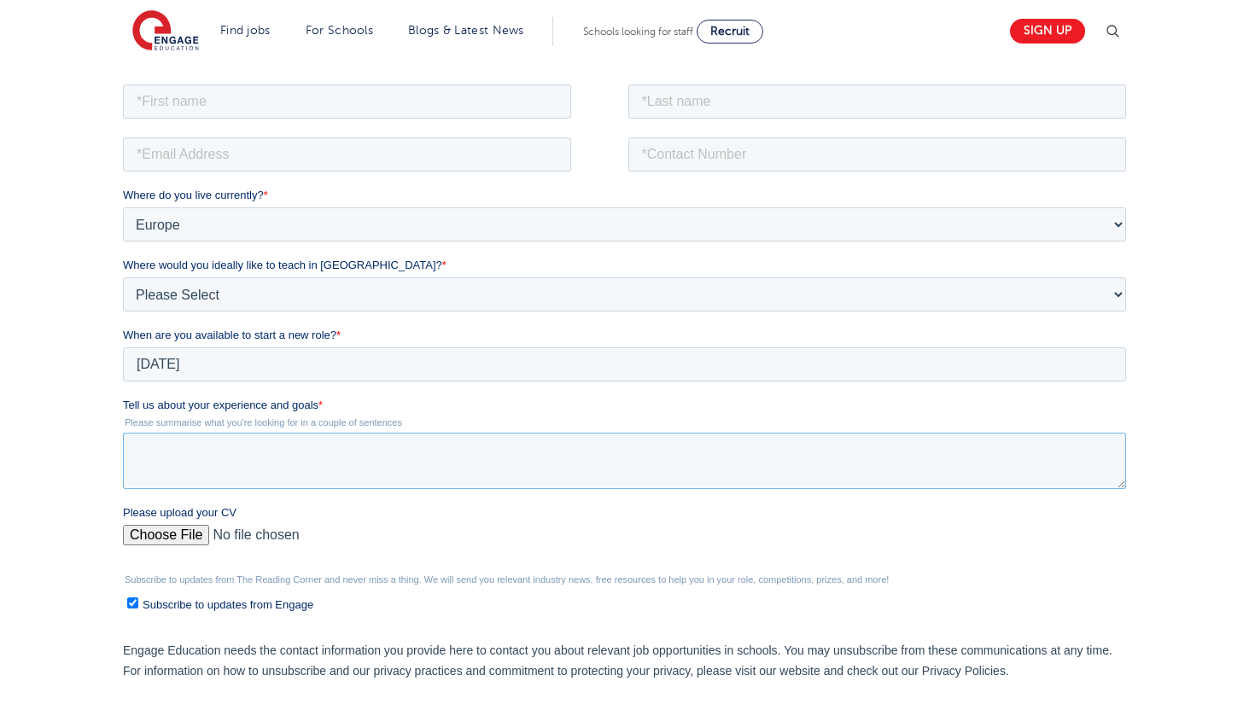
scroll to position [336, 0]
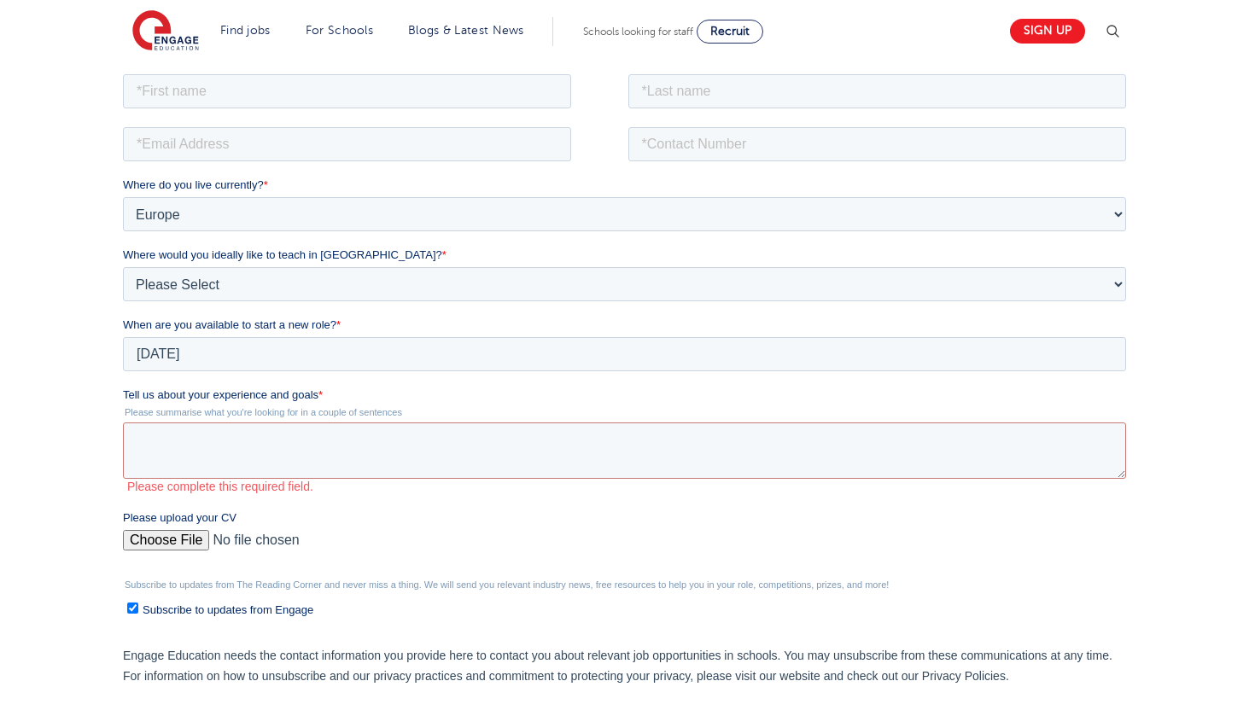
click at [95, 423] on div "We will store your first name, last name, email address, contact number, locati…" at bounding box center [627, 388] width 1255 height 872
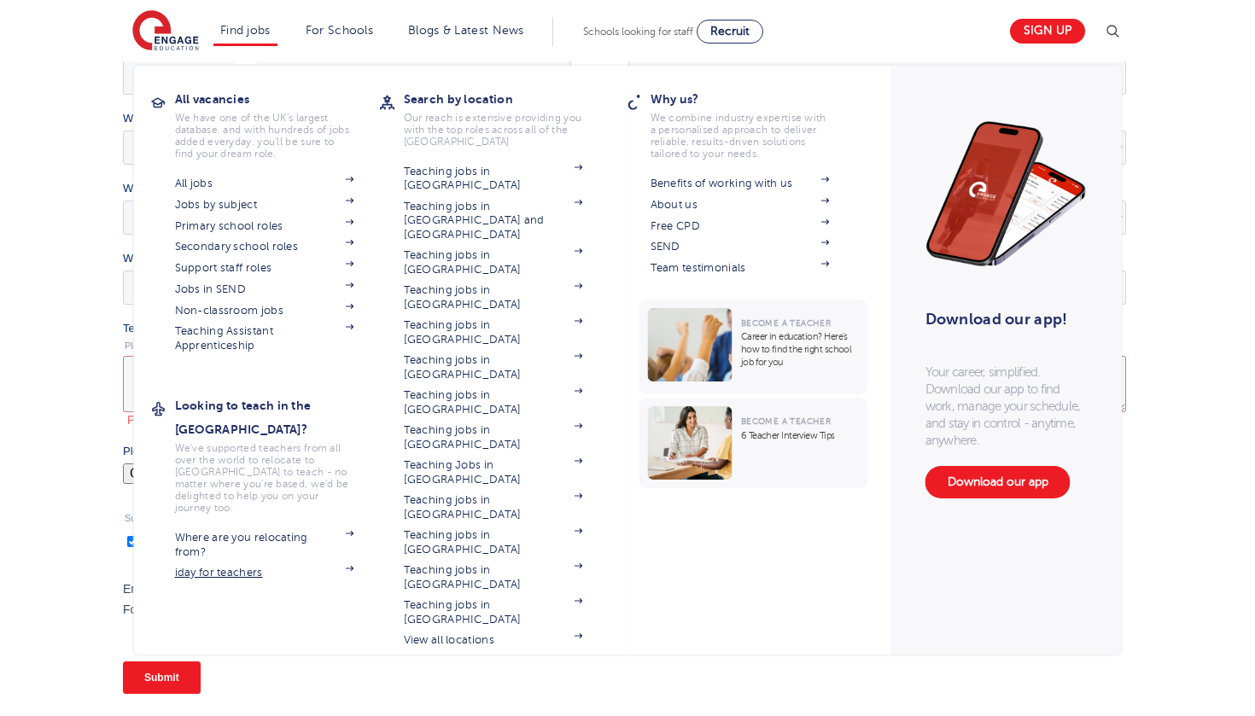
click at [248, 566] on link "iday for teachers" at bounding box center [264, 573] width 179 height 14
click at [204, 531] on link "Where are you relocating from?" at bounding box center [264, 545] width 179 height 28
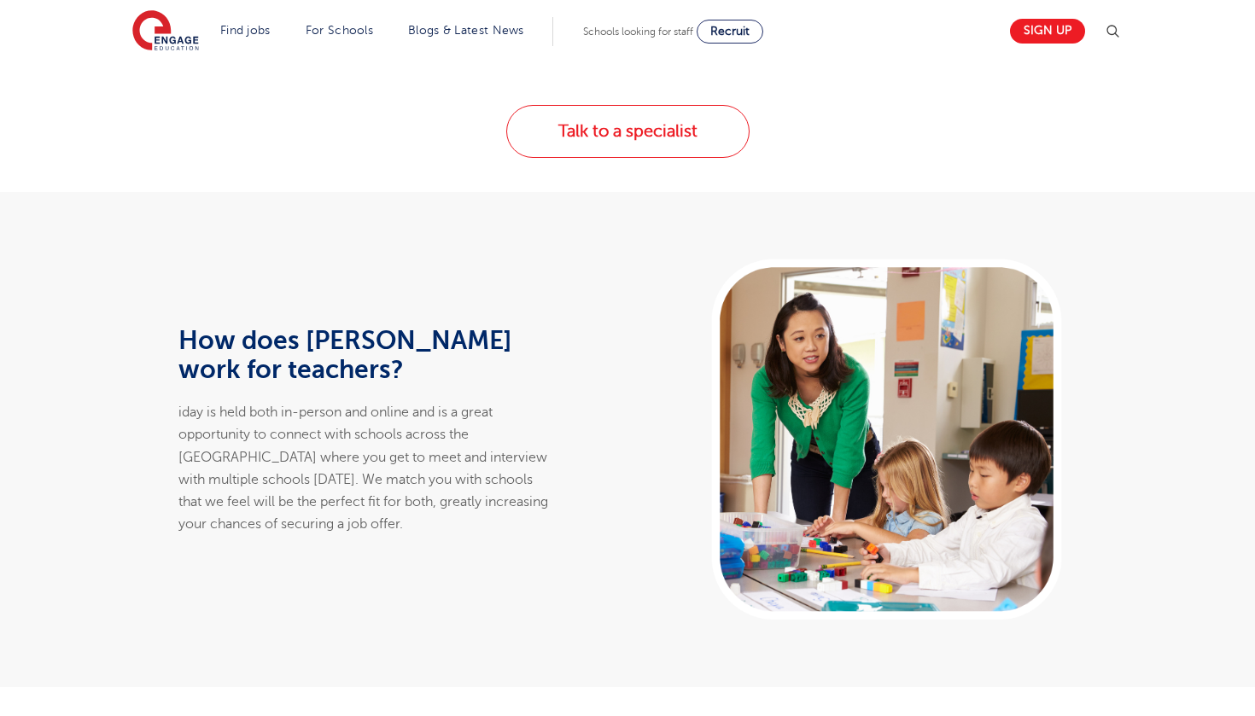
scroll to position [848, 0]
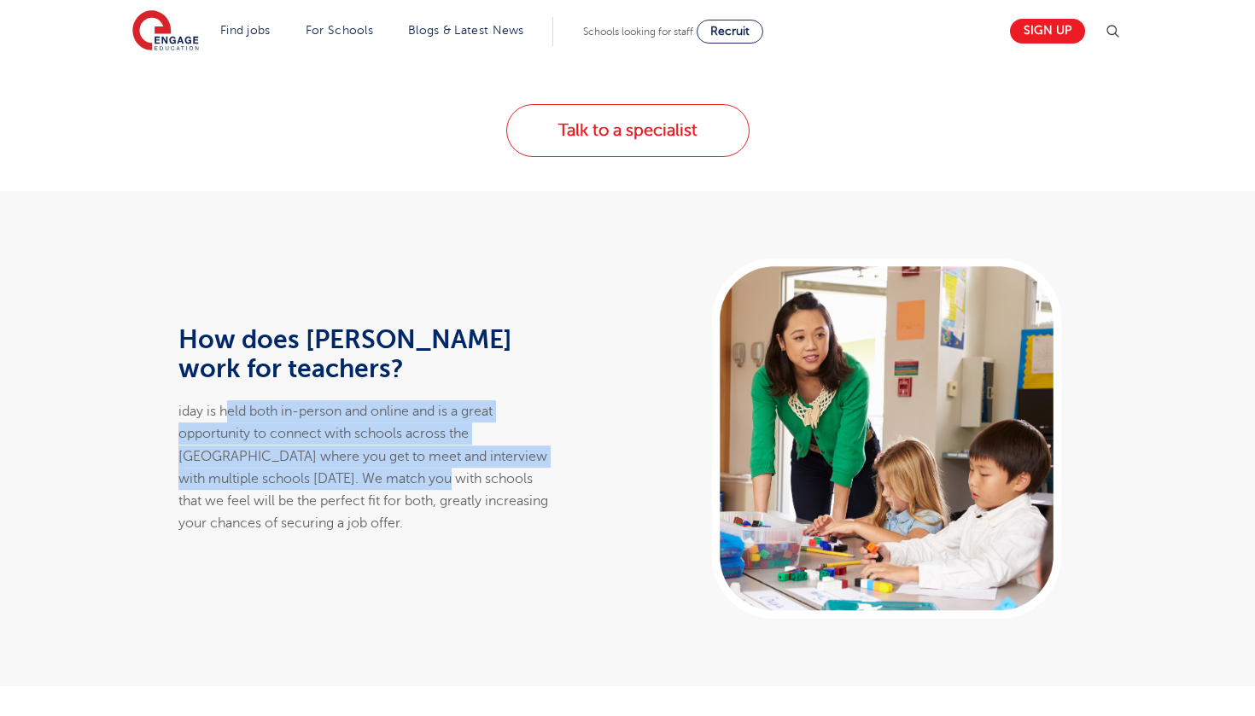
drag, startPoint x: 230, startPoint y: 378, endPoint x: 367, endPoint y: 458, distance: 159.1
click at [367, 458] on p "iday is held both in-person and online and is a great opportunity to connect wi…" at bounding box center [368, 467] width 381 height 135
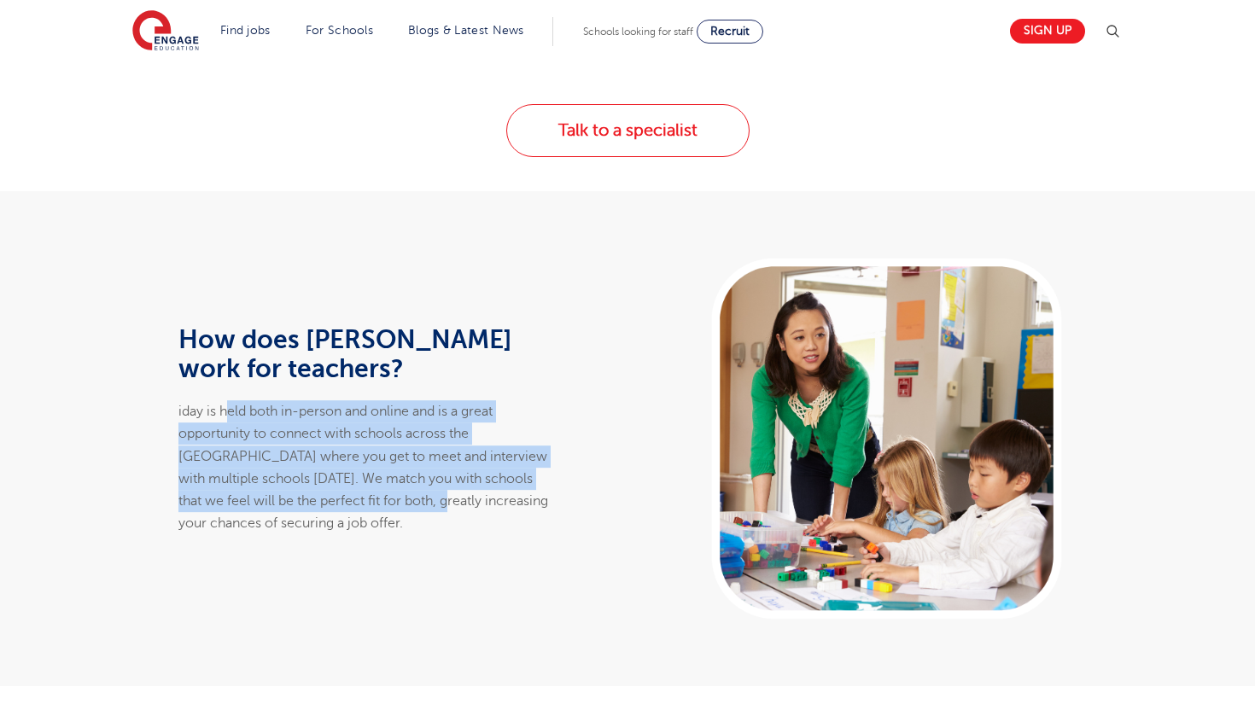
click at [367, 458] on p "iday is held both in-person and online and is a great opportunity to connect wi…" at bounding box center [368, 467] width 381 height 135
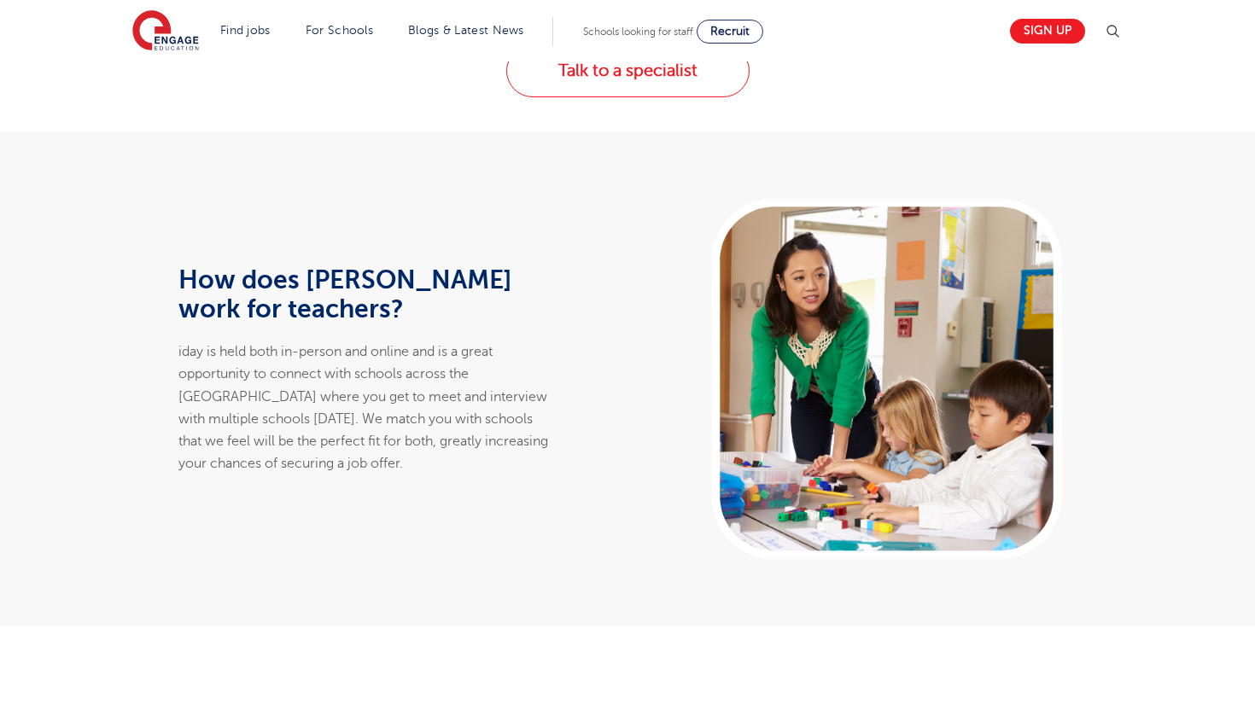
scroll to position [912, 0]
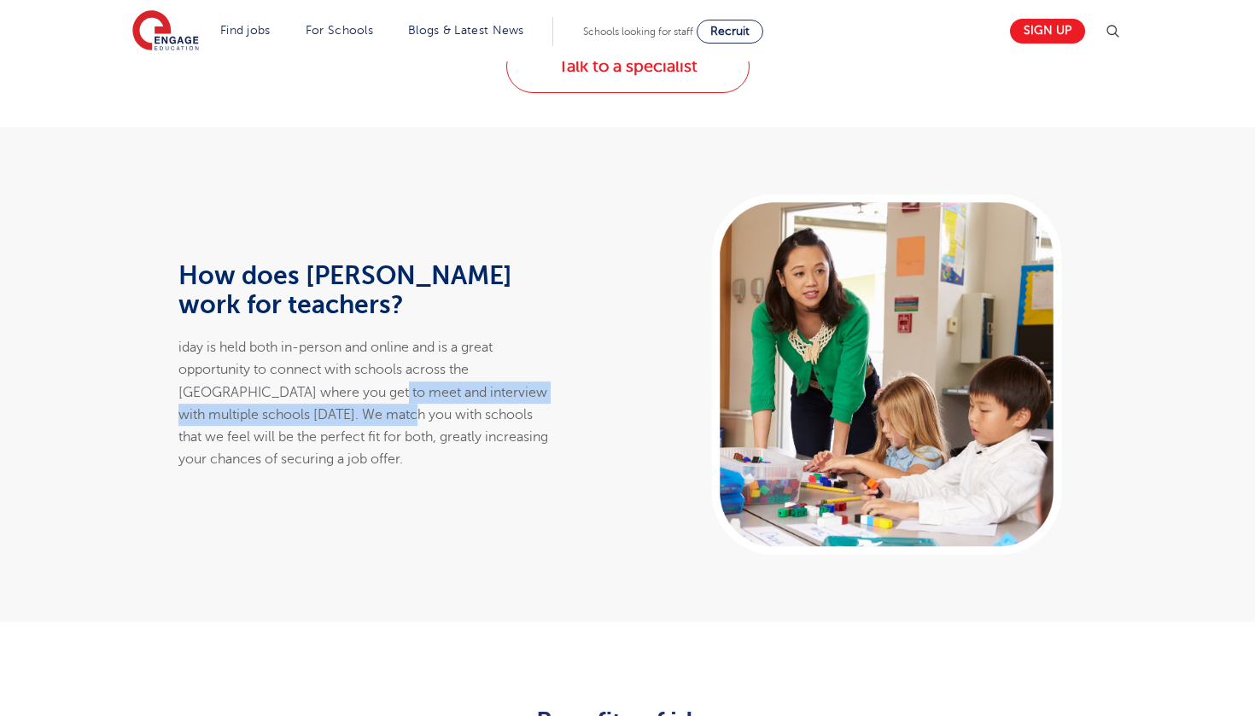
drag, startPoint x: 318, startPoint y: 366, endPoint x: 330, endPoint y: 390, distance: 26.7
click at [330, 390] on p "iday is held both in-person and online and is a great opportunity to connect wi…" at bounding box center [368, 403] width 381 height 135
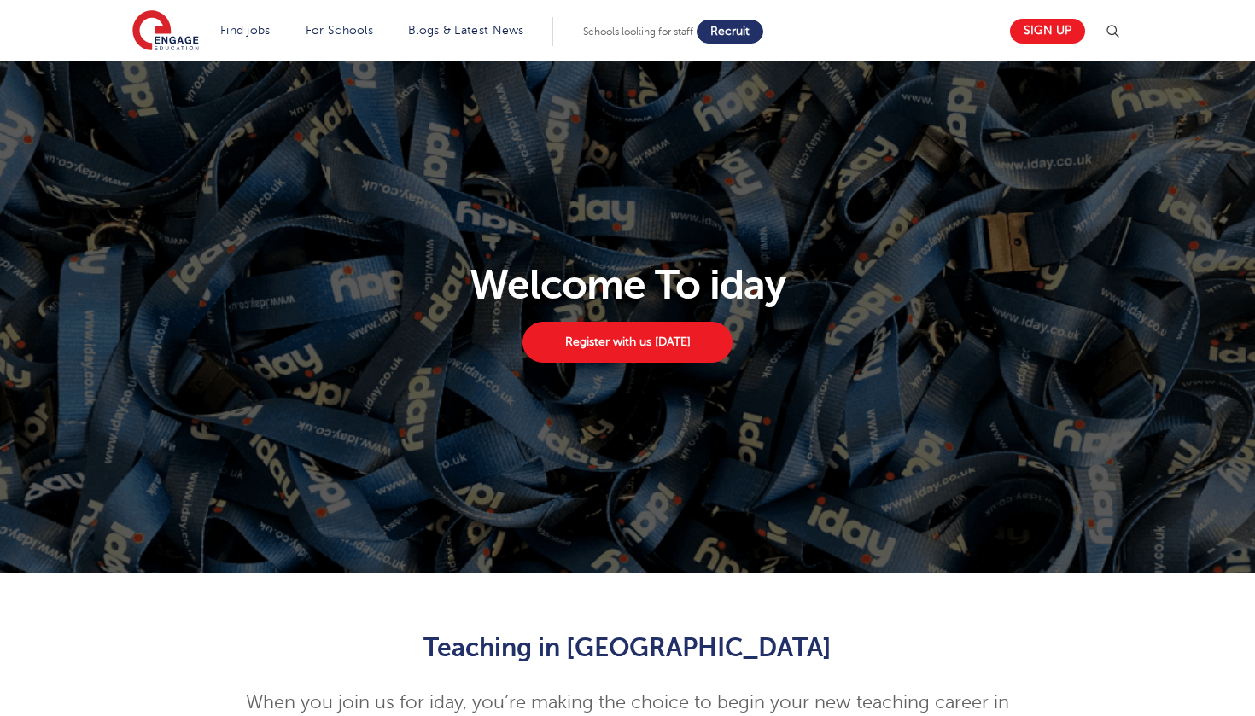
scroll to position [0, 0]
click at [763, 36] on link "Recruit" at bounding box center [730, 32] width 67 height 24
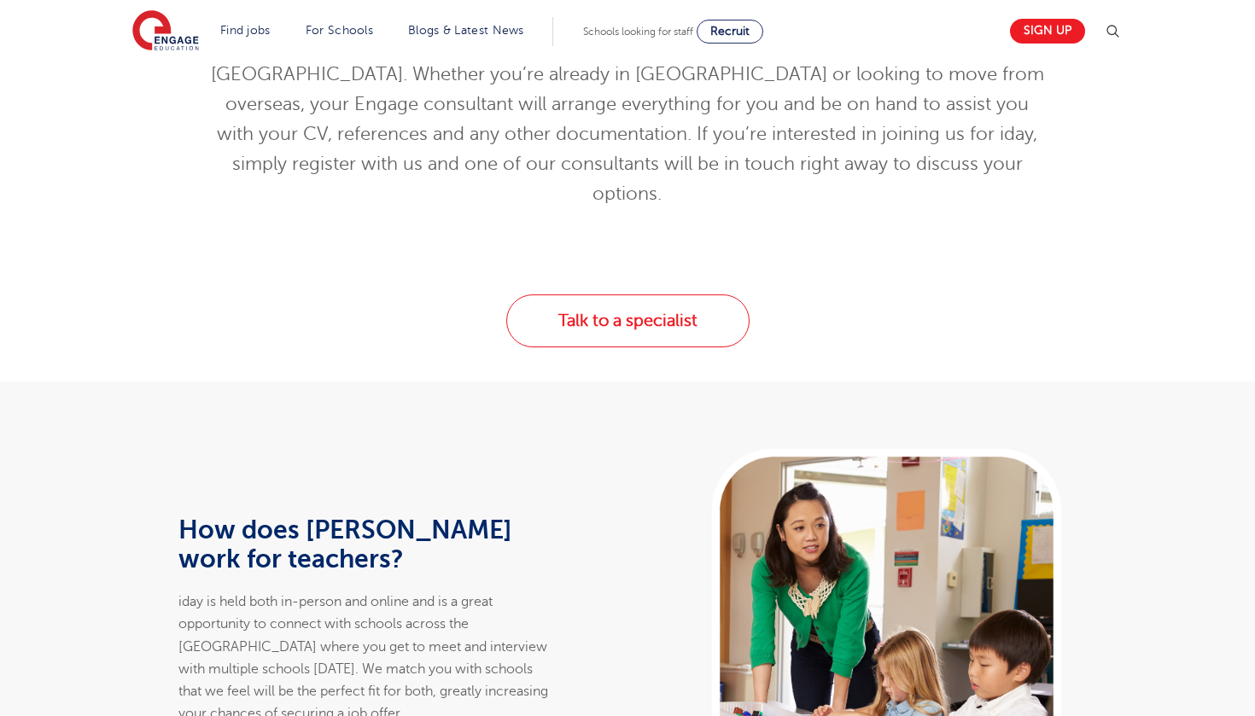
scroll to position [755, 0]
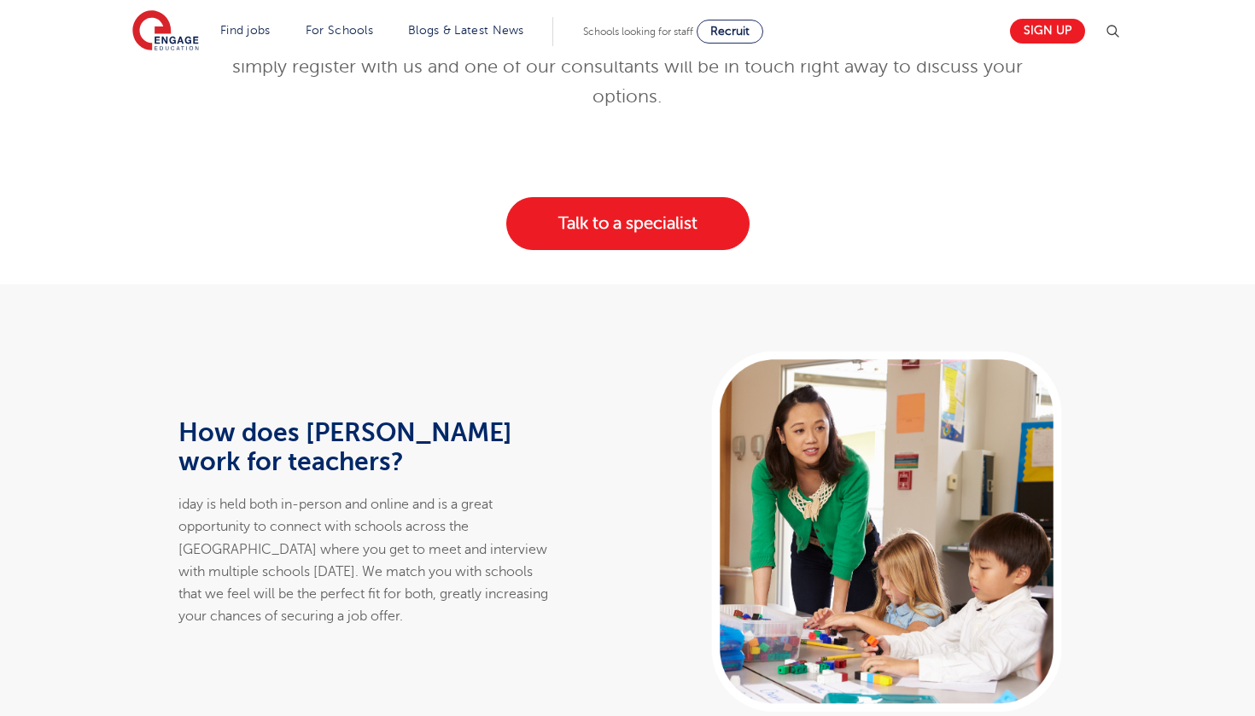
click at [616, 197] on link "Talk to a specialist" at bounding box center [627, 223] width 243 height 53
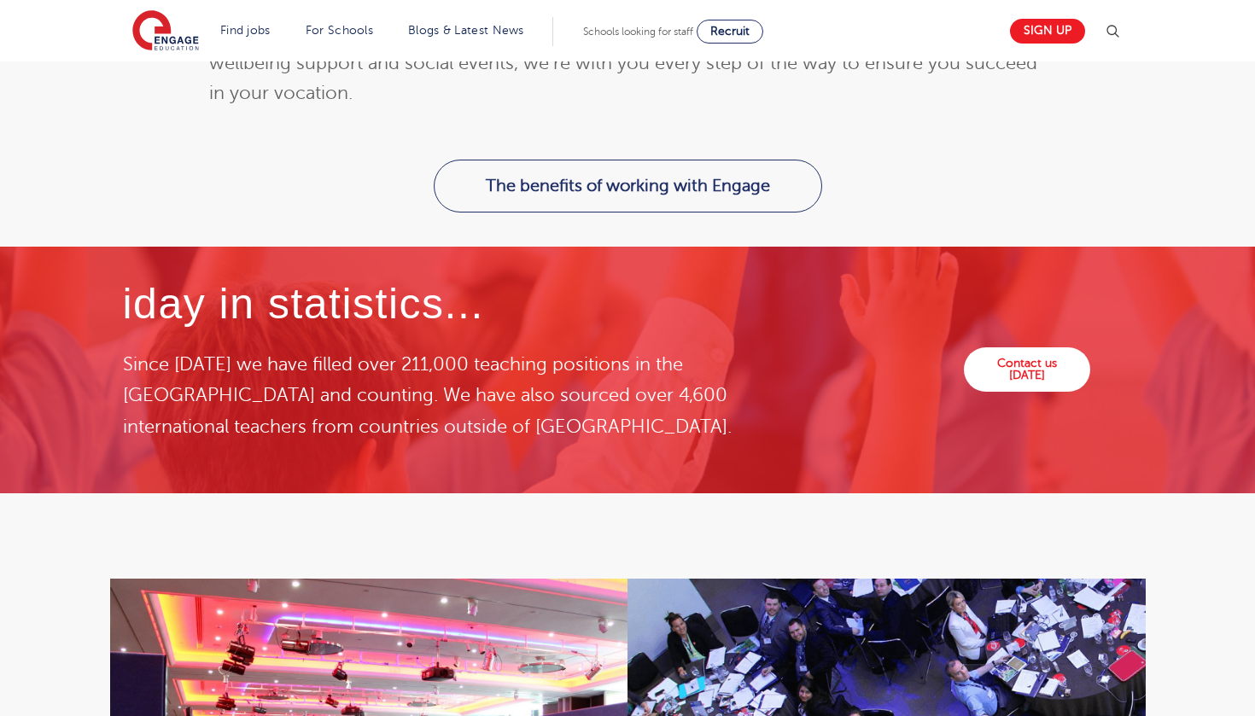
scroll to position [2270, 0]
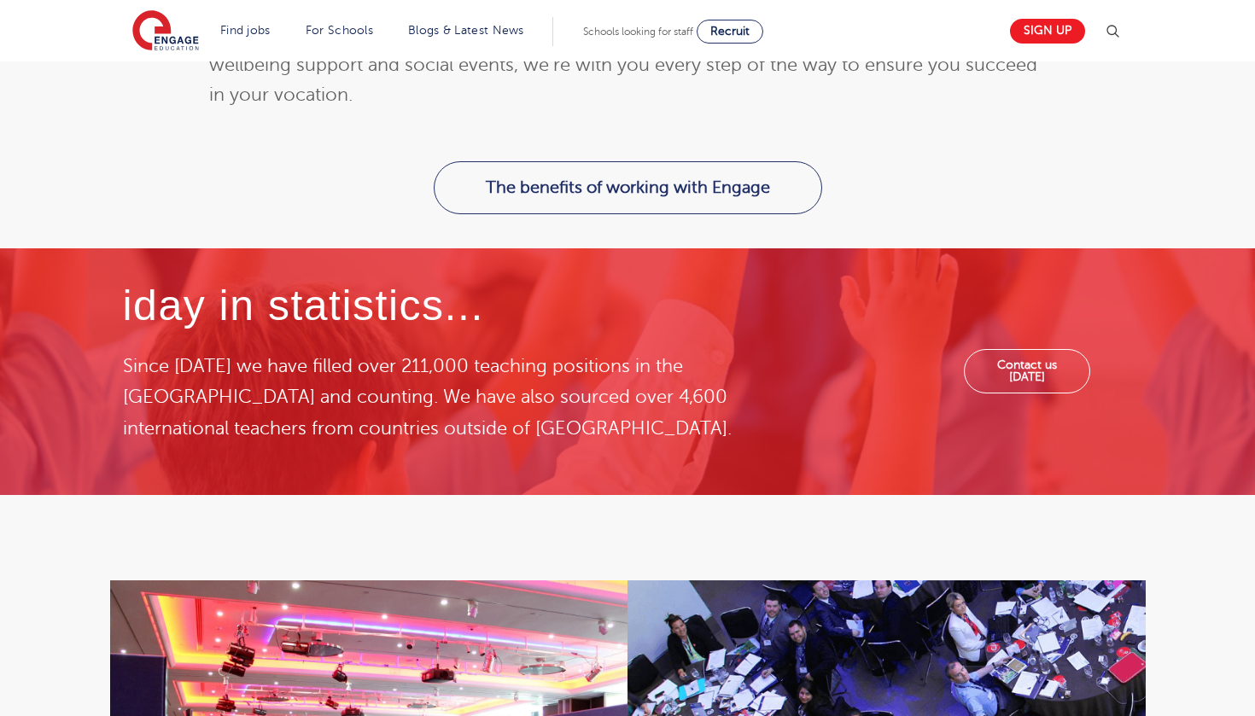
click at [1013, 349] on link "Contact us [DATE]" at bounding box center [1026, 371] width 125 height 44
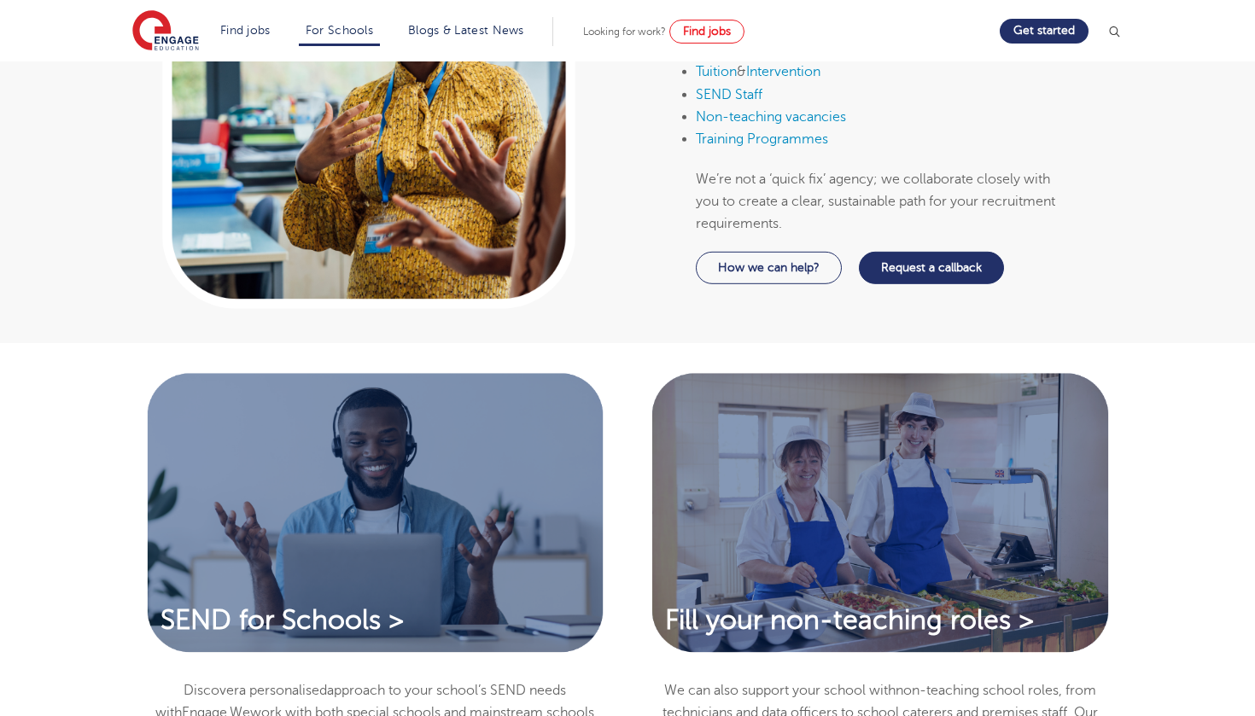
scroll to position [1020, 0]
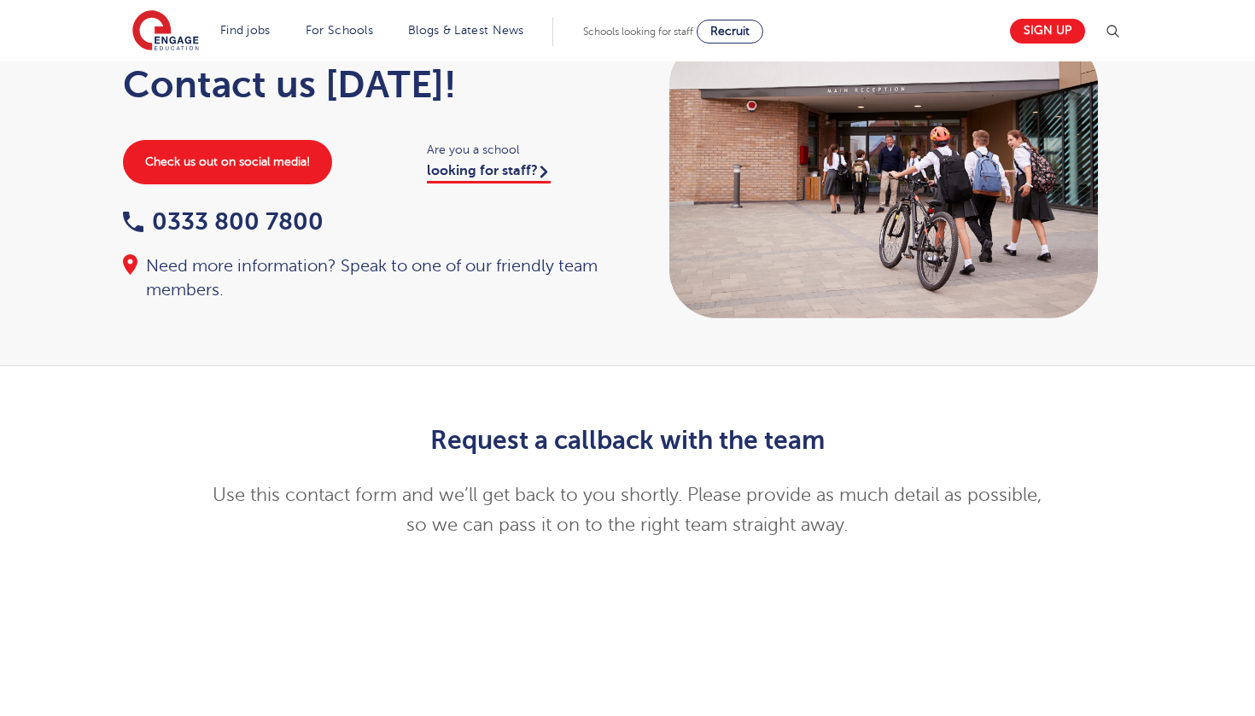
scroll to position [74, 0]
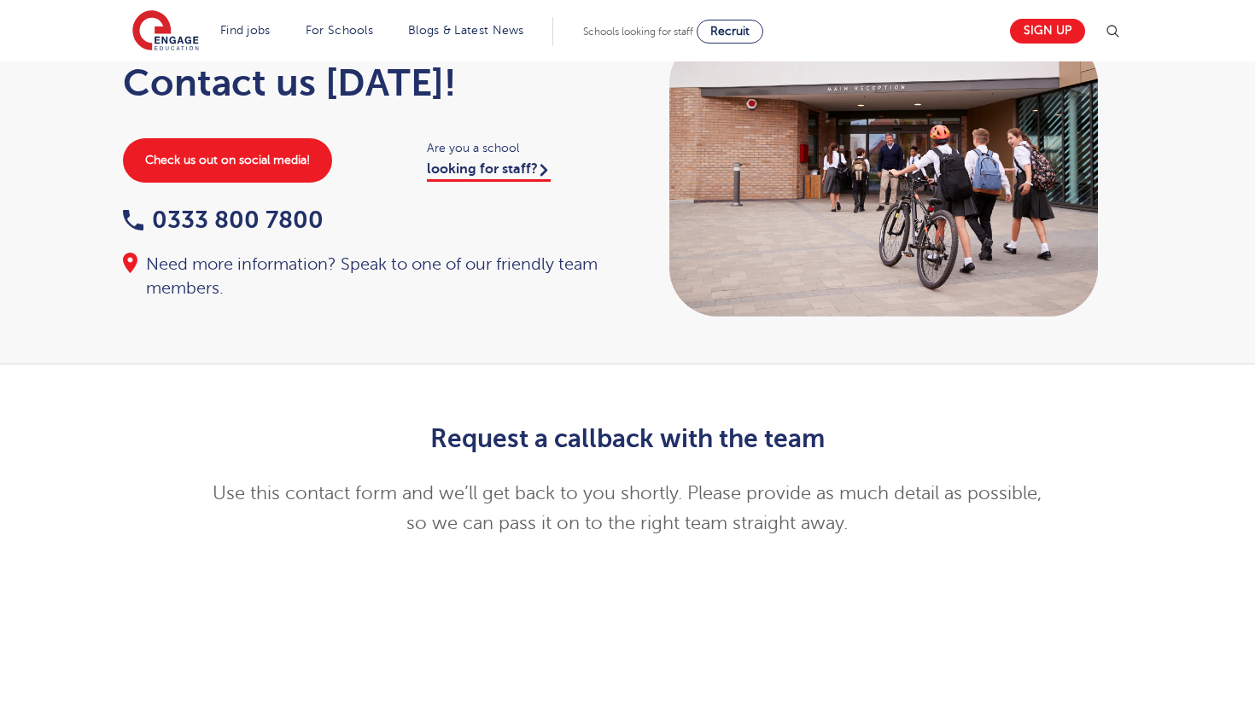
click at [607, 426] on h2 "Request a callback with the team" at bounding box center [627, 438] width 837 height 29
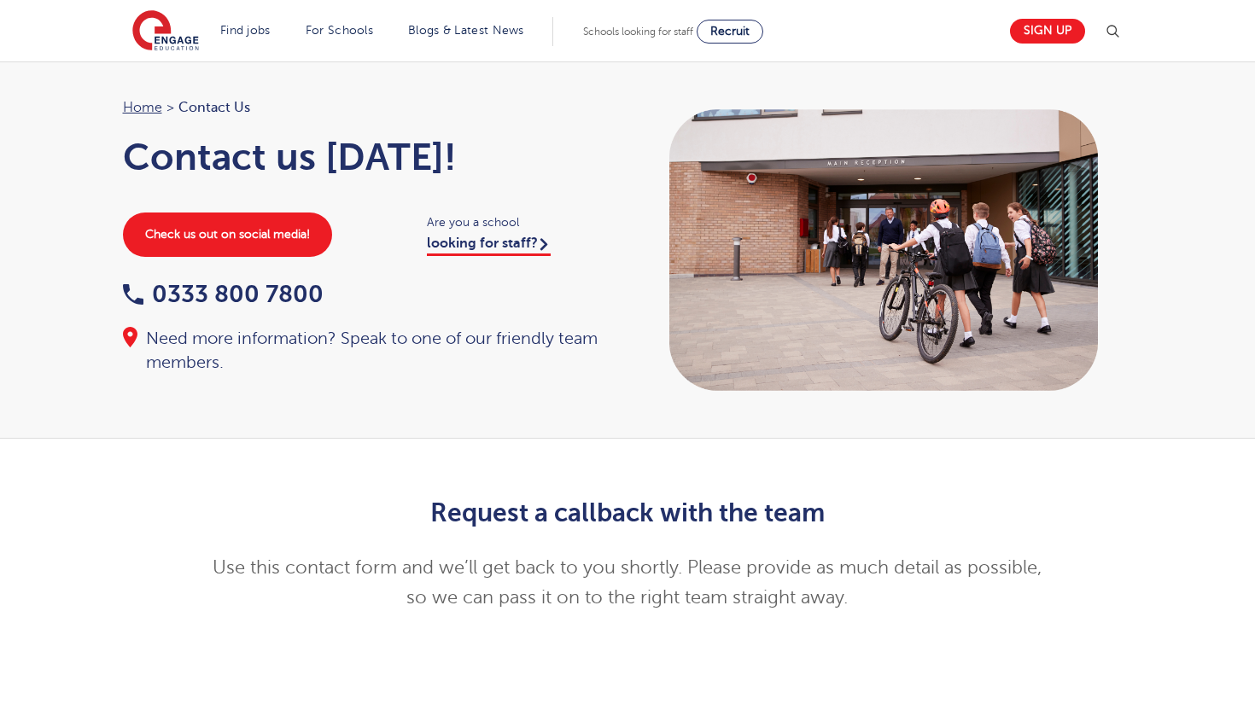
scroll to position [0, 0]
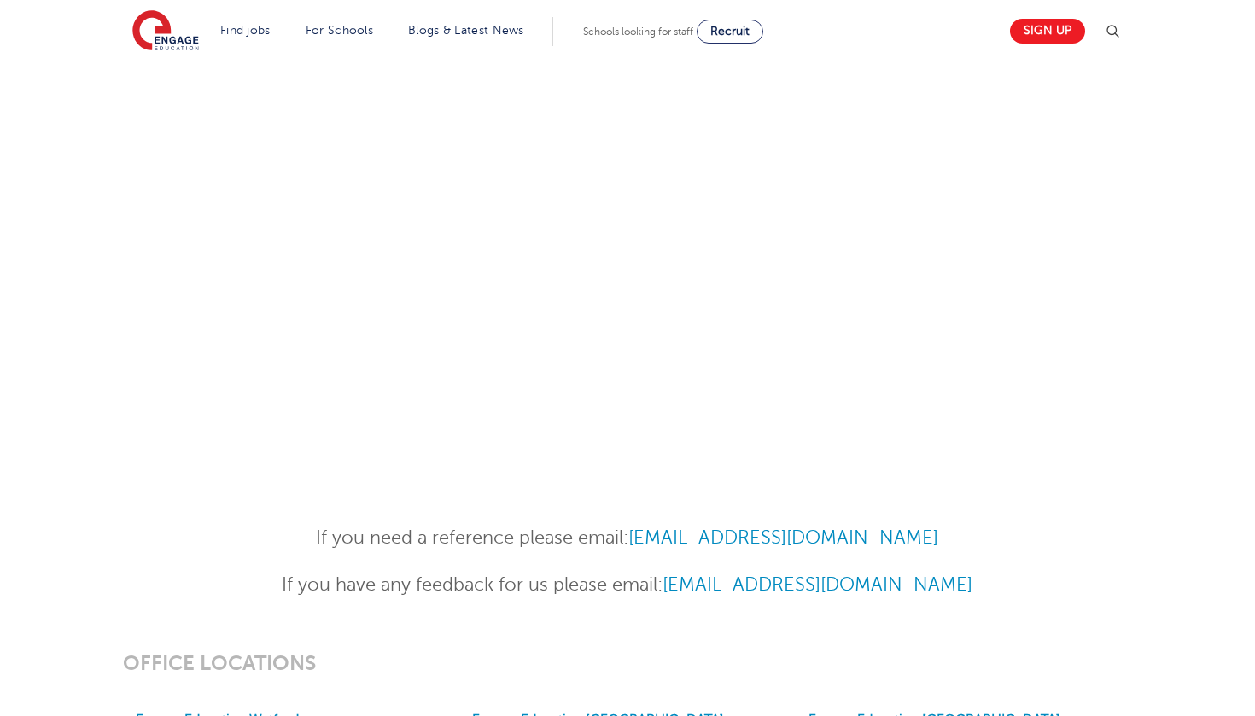
scroll to position [912, 0]
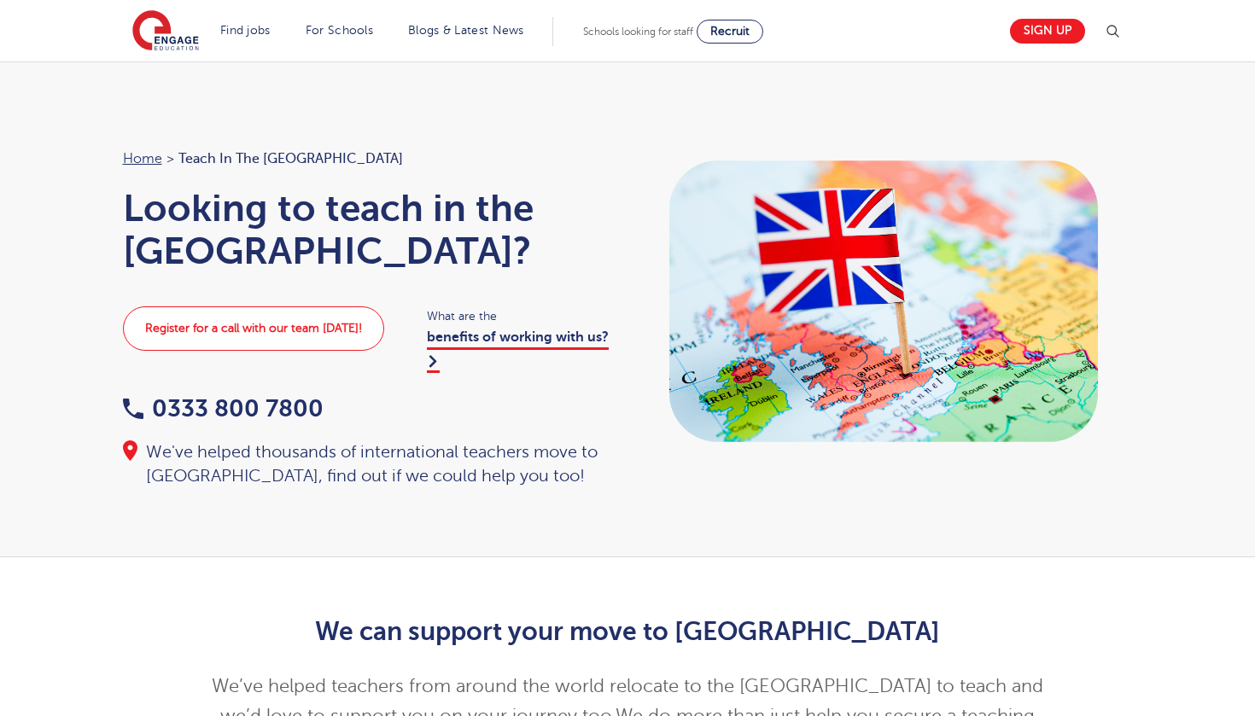
click at [259, 337] on link "Register for a call with our team today!" at bounding box center [253, 328] width 261 height 44
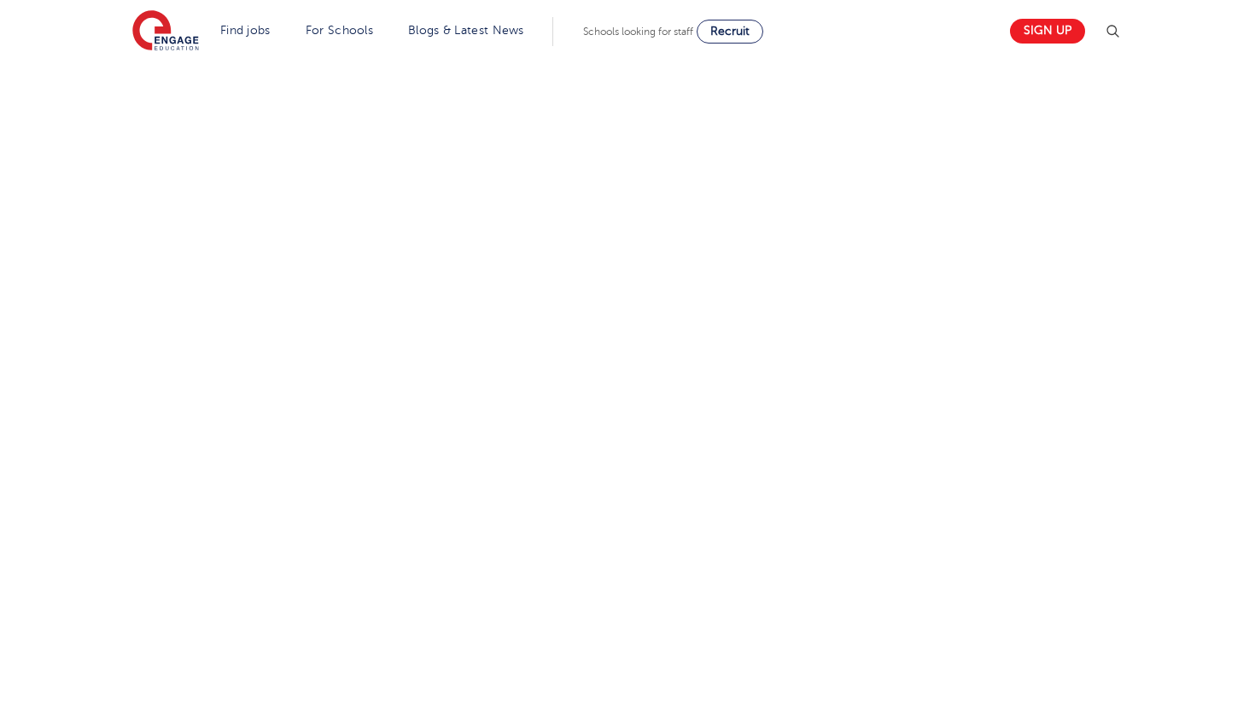
scroll to position [851, 0]
